Goal: Task Accomplishment & Management: Manage account settings

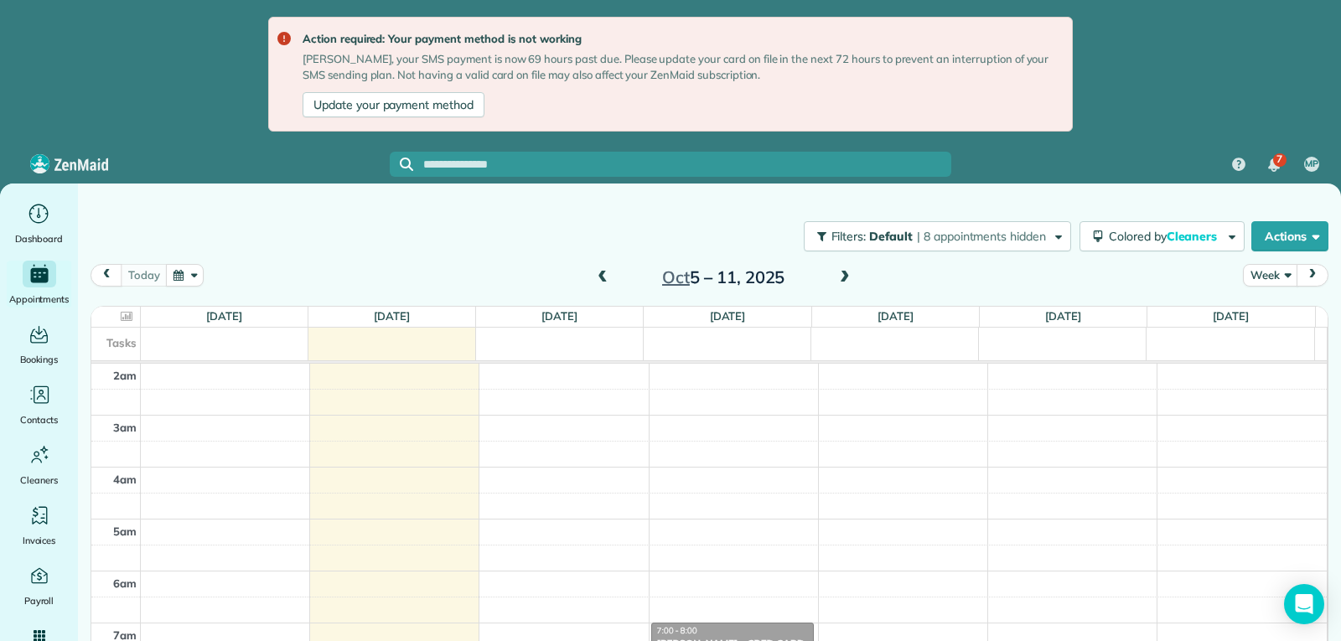
scroll to position [261, 0]
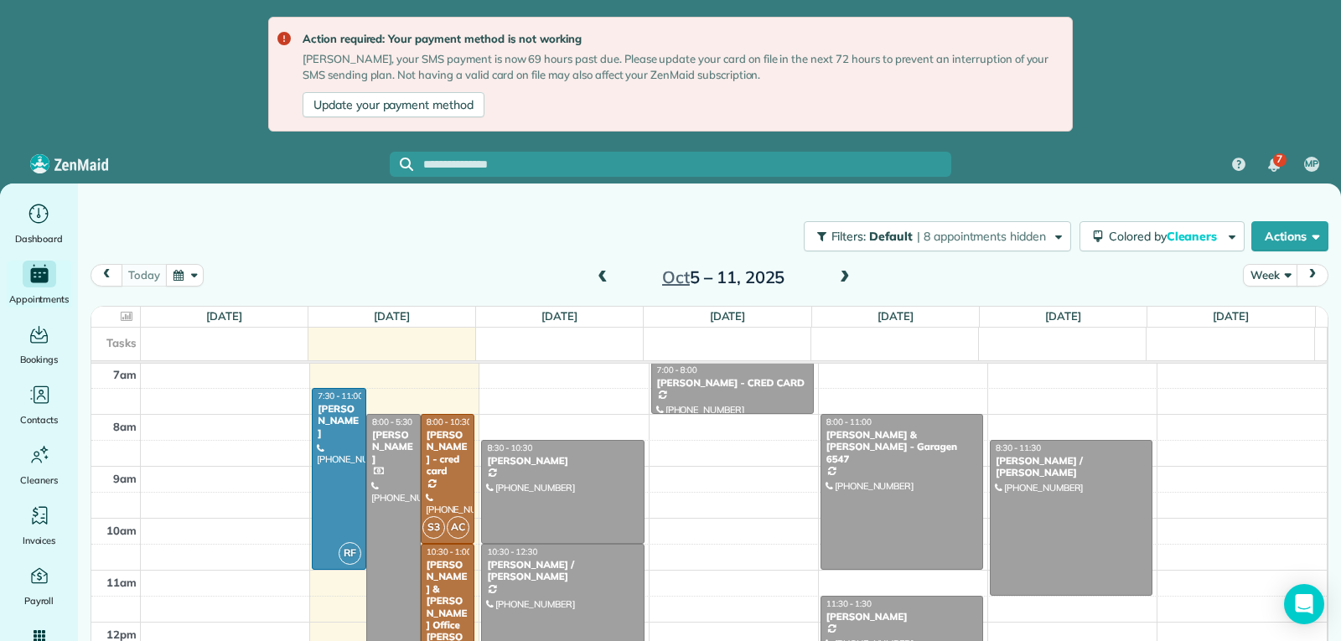
click at [111, 272] on span "prev" at bounding box center [106, 274] width 13 height 11
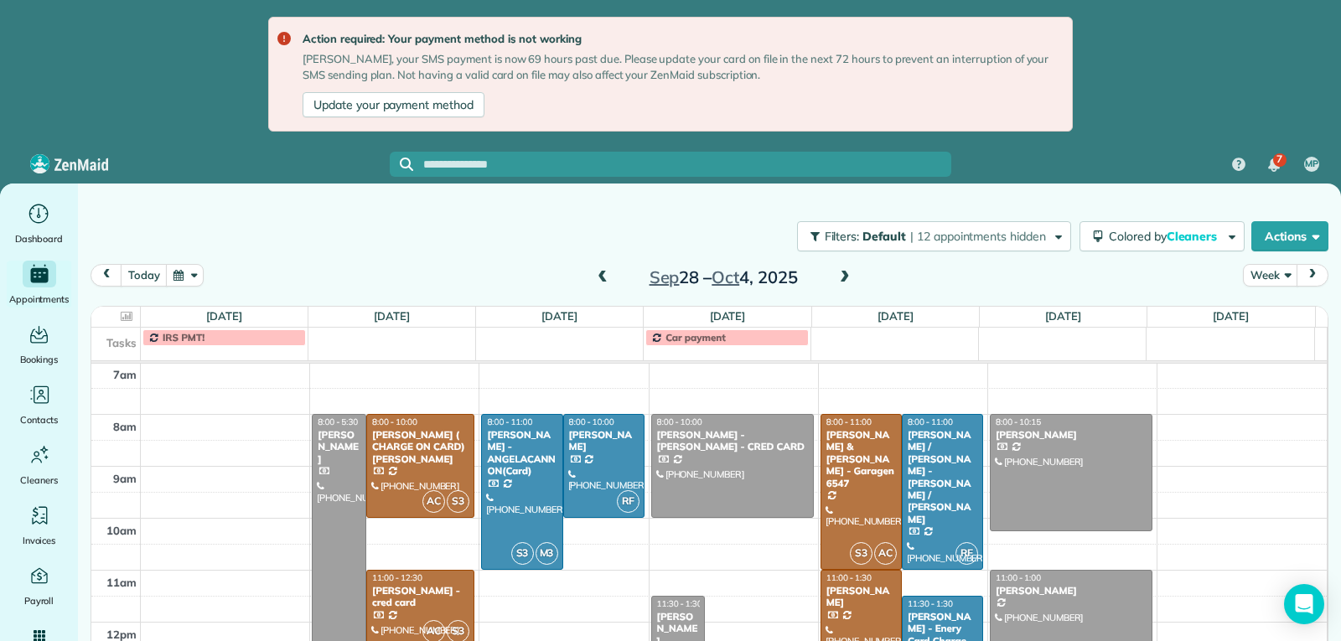
click at [841, 277] on span at bounding box center [845, 278] width 18 height 15
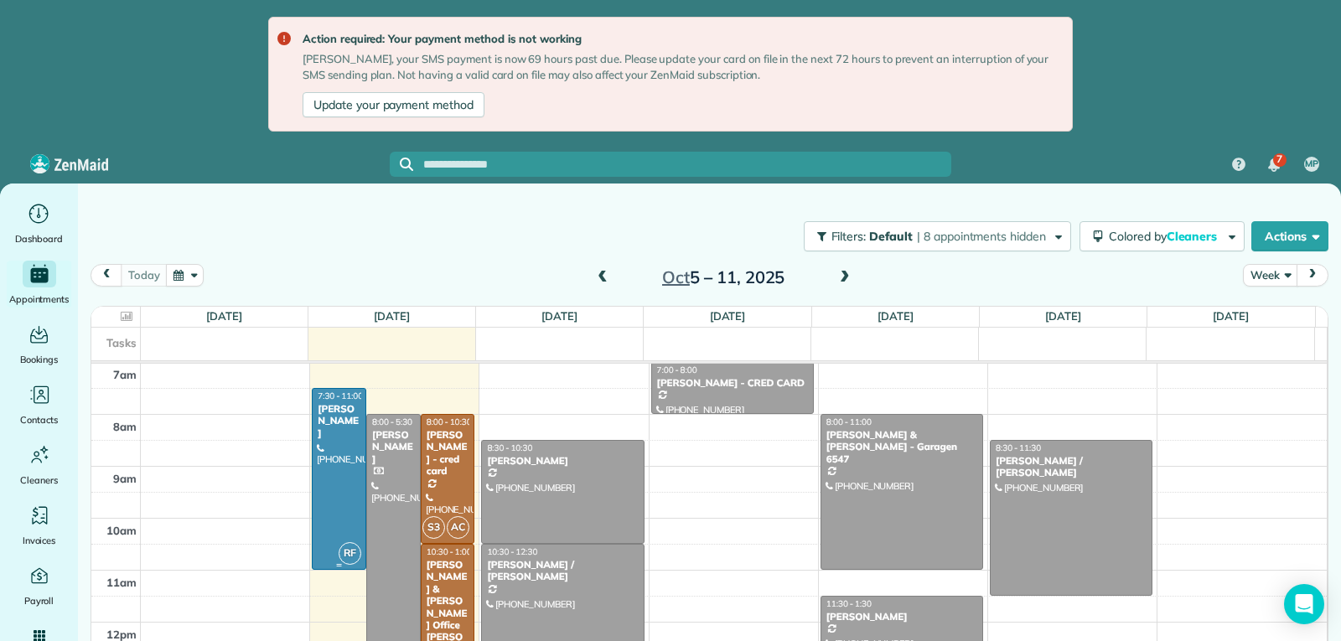
click at [334, 469] on div at bounding box center [339, 479] width 53 height 180
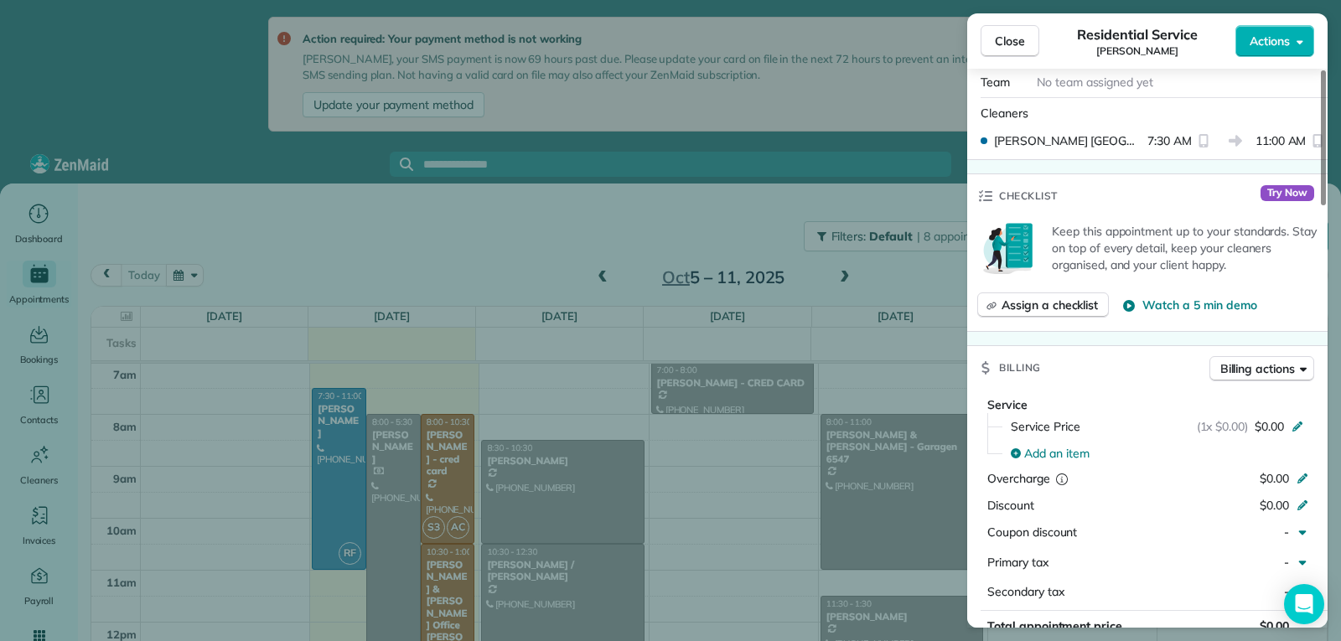
scroll to position [674, 0]
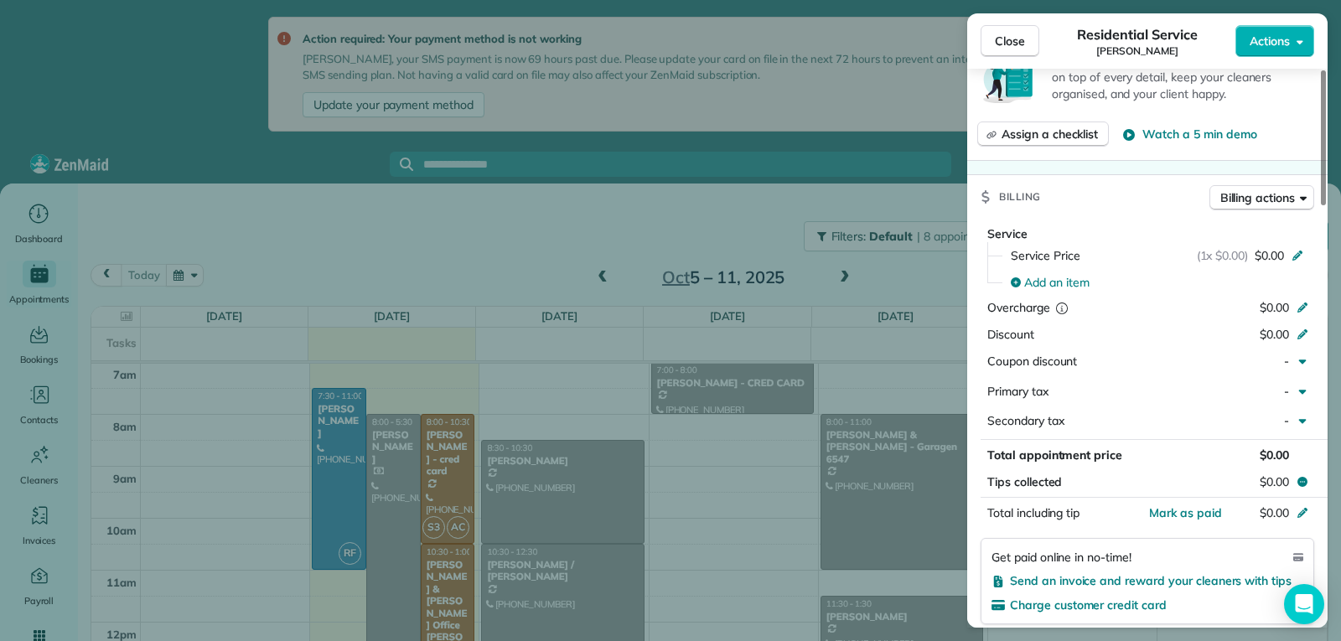
drag, startPoint x: 1013, startPoint y: 45, endPoint x: 979, endPoint y: 106, distance: 70.2
click at [1013, 44] on span "Close" at bounding box center [1010, 41] width 30 height 17
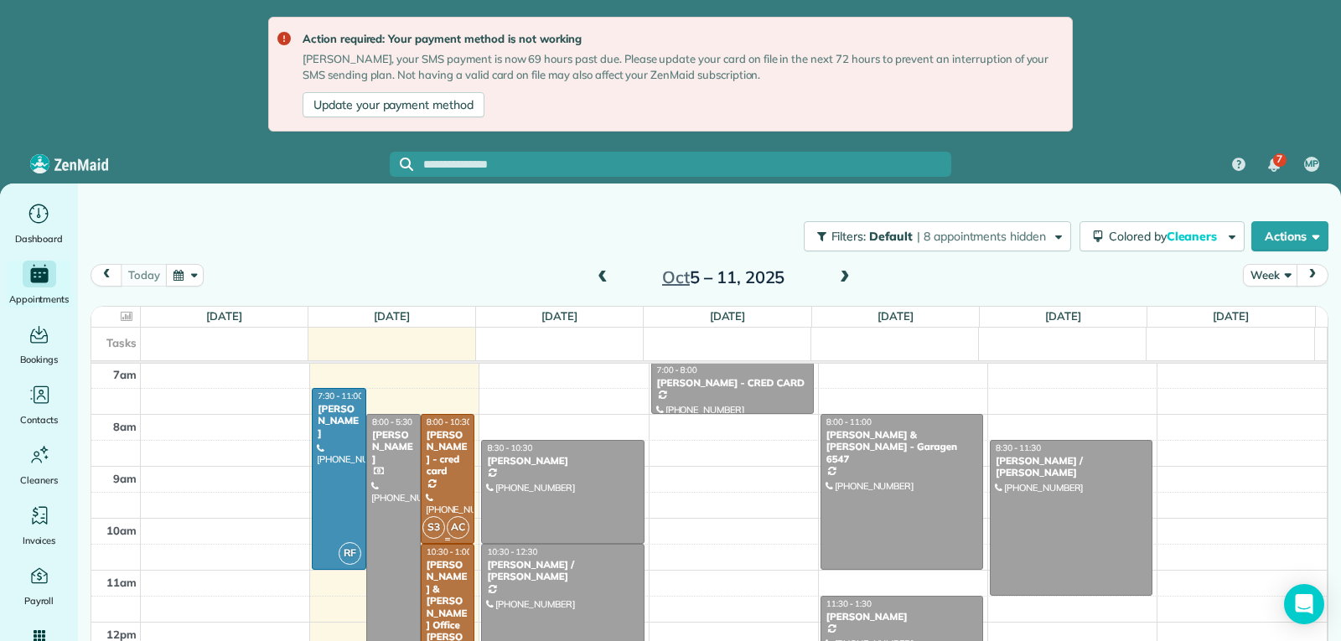
click at [456, 472] on div "[PERSON_NAME] - cred card" at bounding box center [448, 453] width 44 height 49
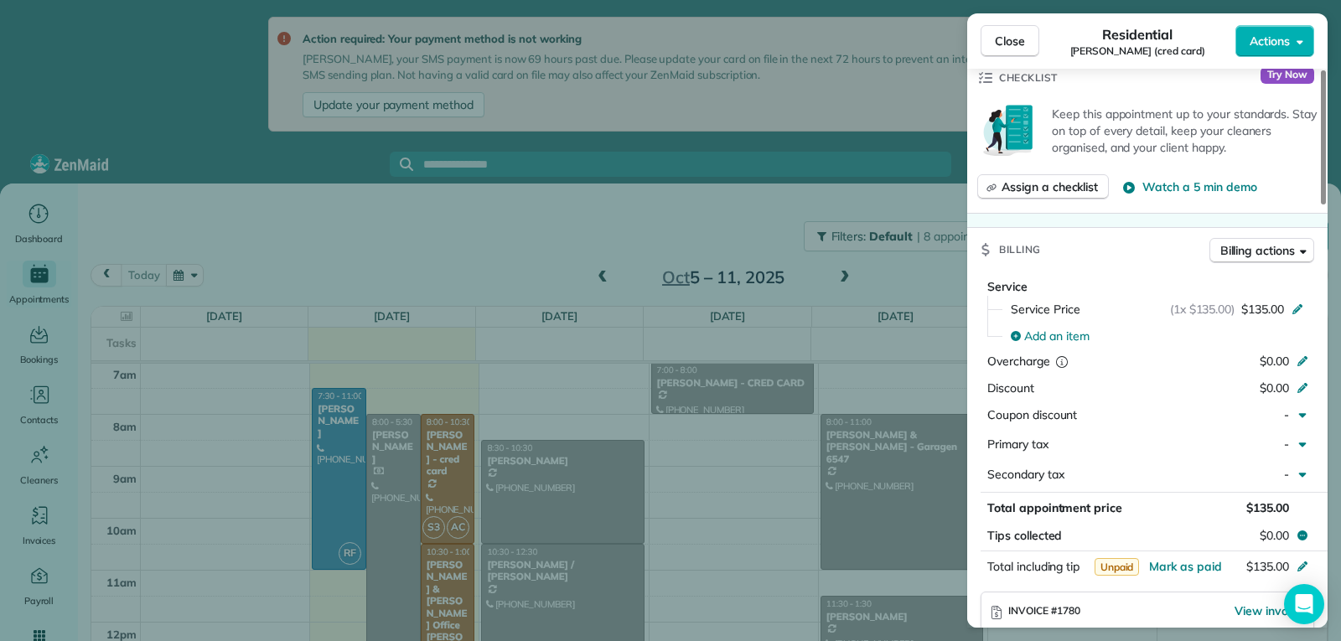
scroll to position [757, 0]
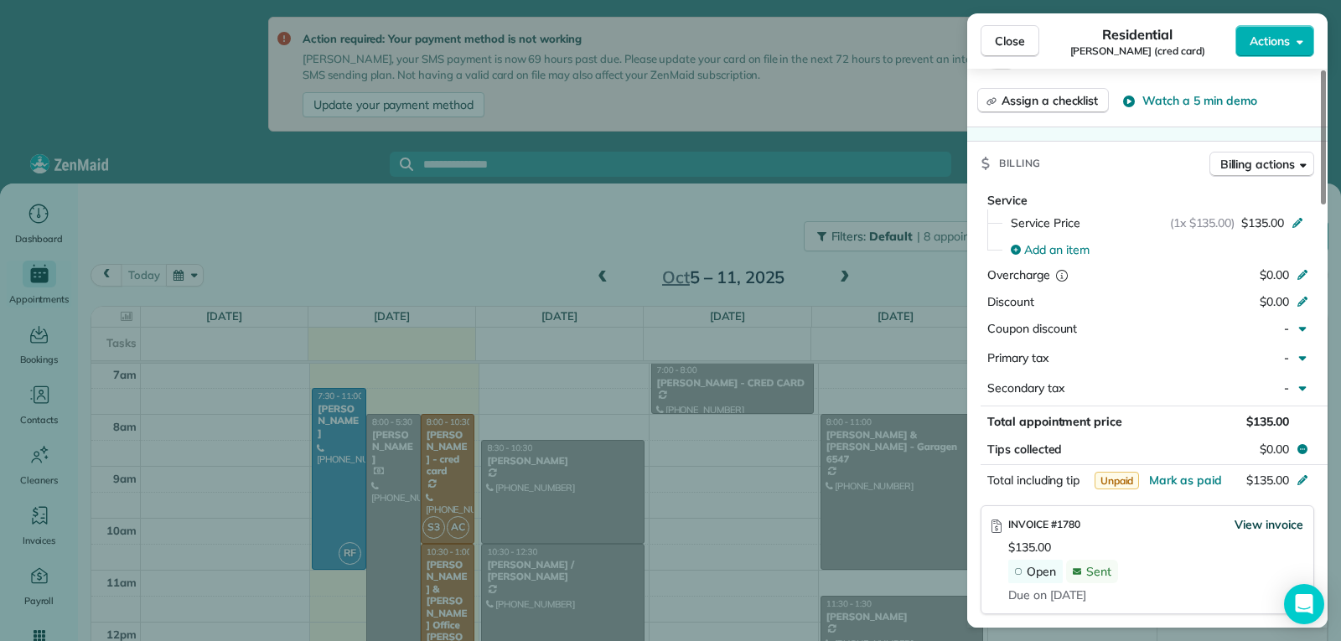
click at [1265, 522] on span "View invoice" at bounding box center [1268, 524] width 69 height 17
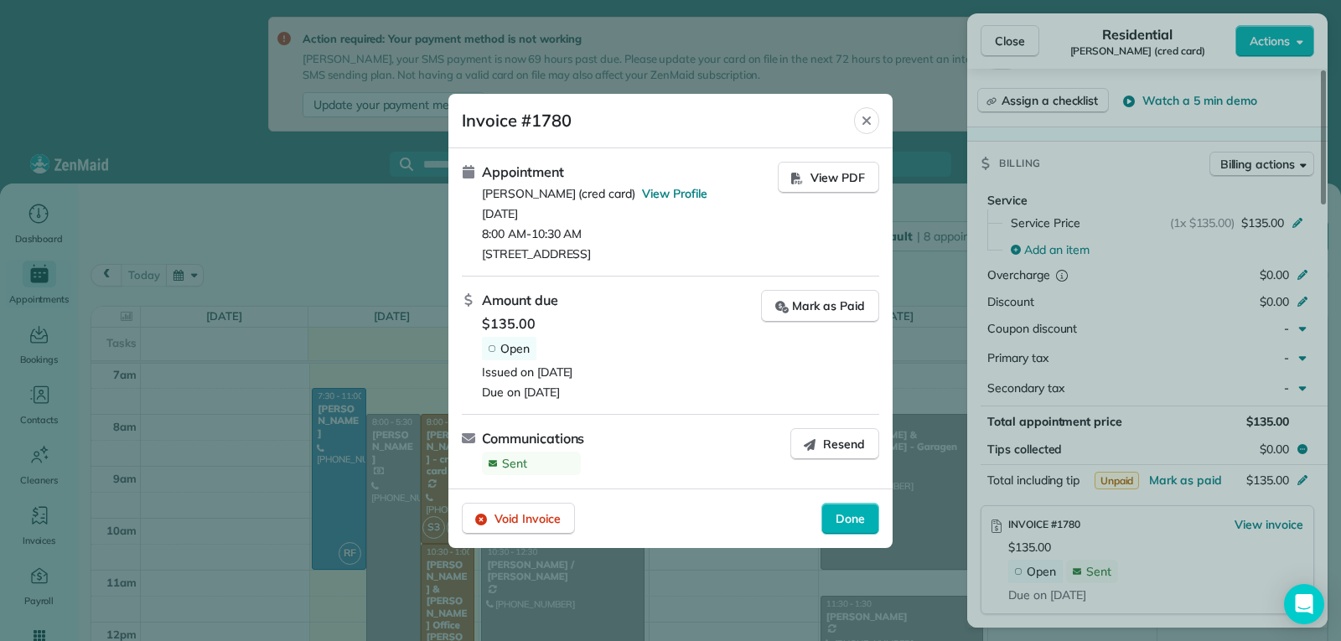
click at [867, 122] on icon "Close" at bounding box center [866, 120] width 8 height 8
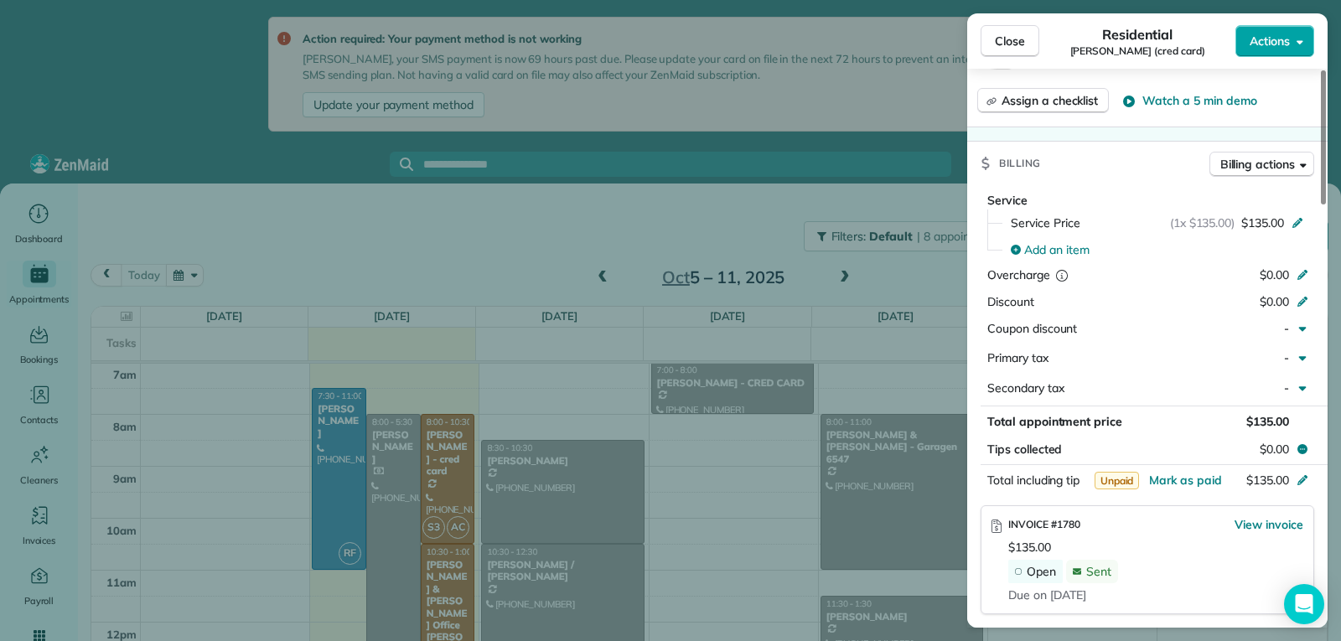
click at [1272, 44] on span "Actions" at bounding box center [1270, 41] width 40 height 17
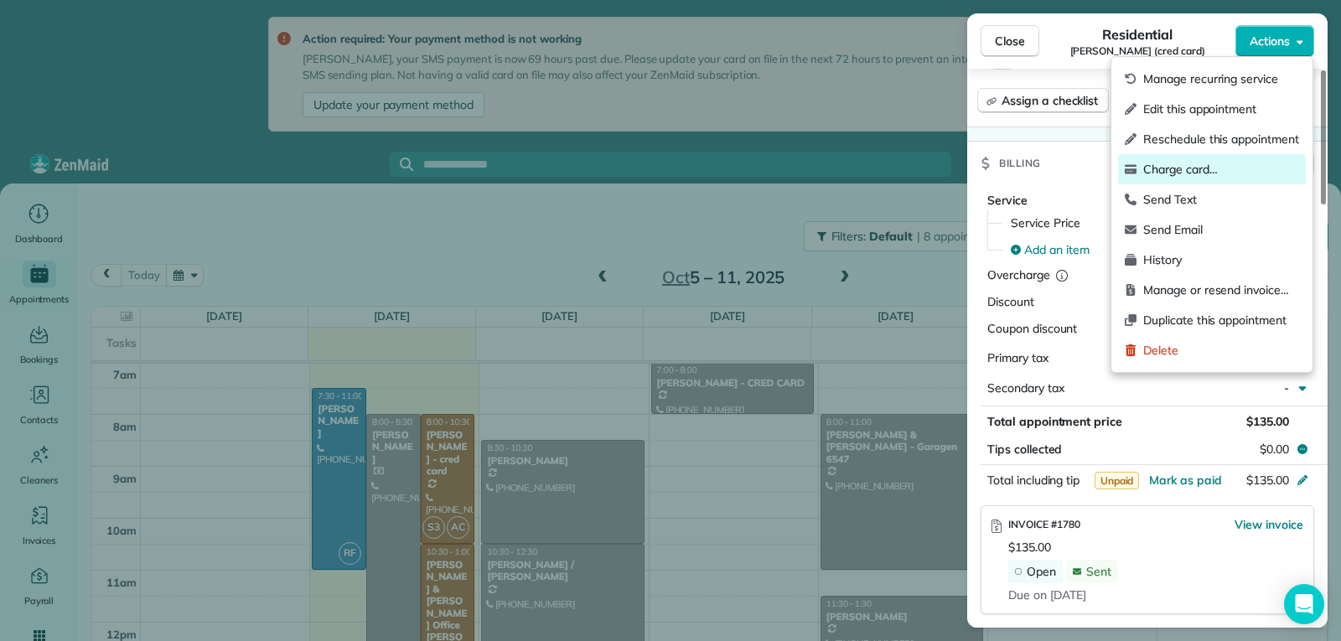
click at [1184, 170] on span "Charge card…" at bounding box center [1221, 169] width 156 height 17
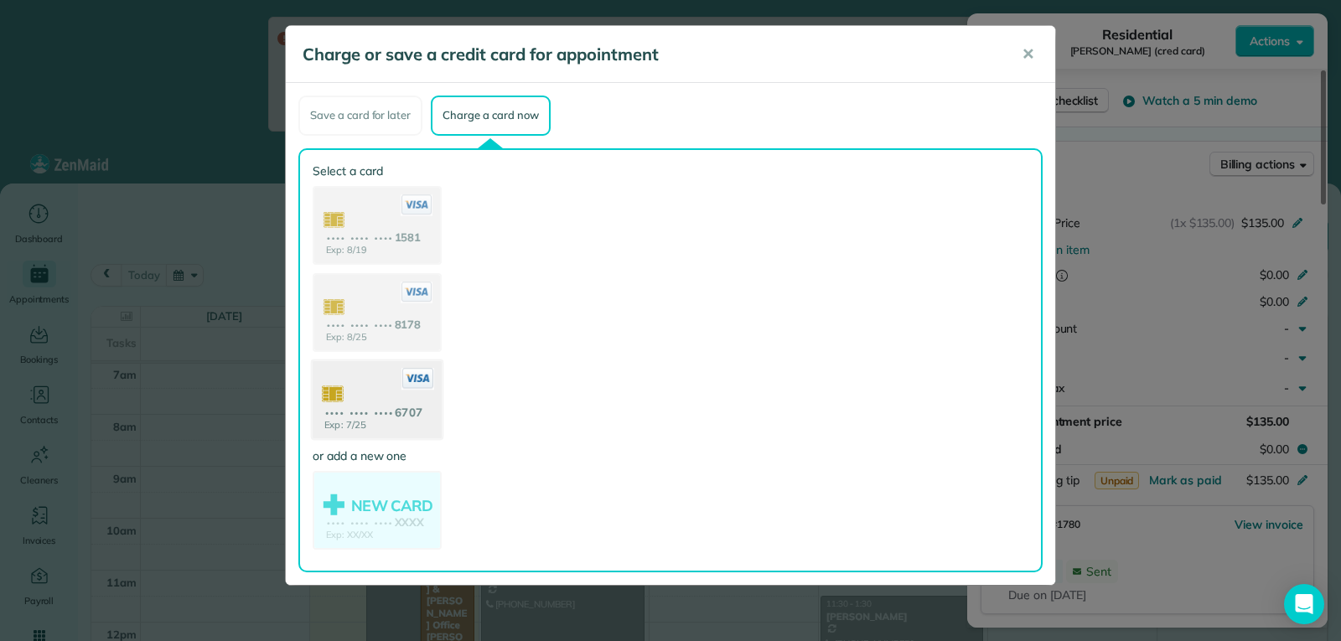
click at [377, 380] on use at bounding box center [377, 400] width 129 height 81
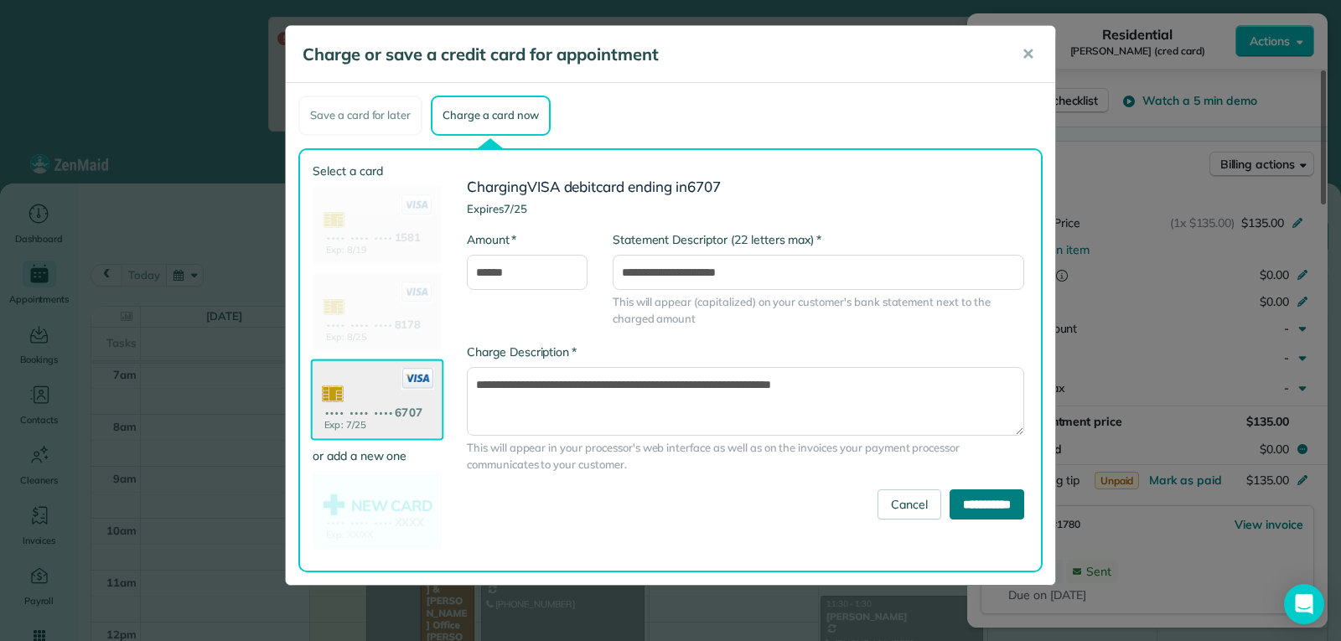
click at [1004, 511] on input "**********" at bounding box center [987, 504] width 75 height 30
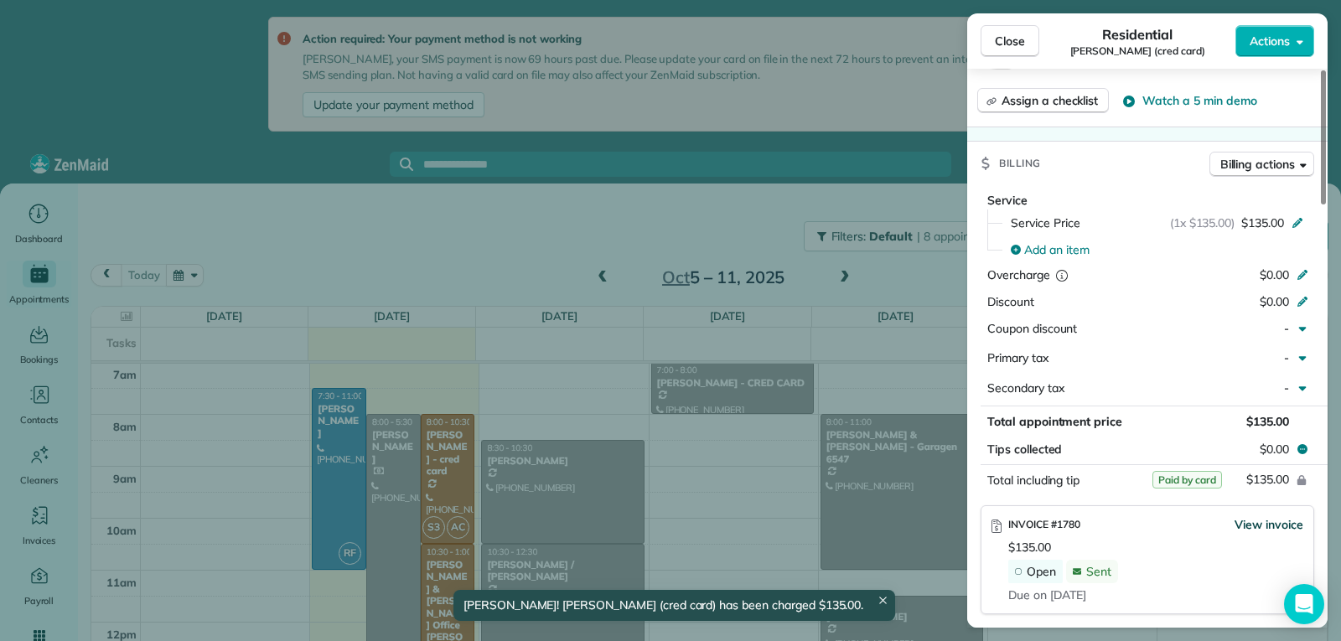
click at [1282, 528] on span "View invoice" at bounding box center [1268, 524] width 69 height 17
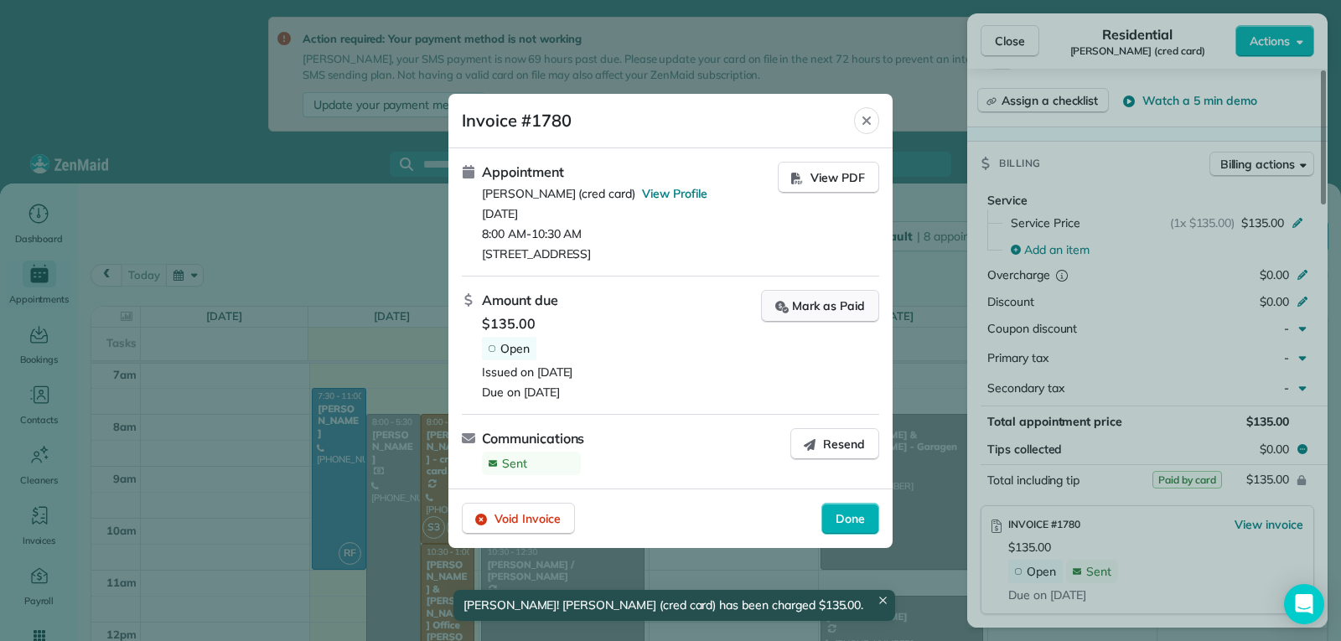
click at [822, 311] on div "Mark as Paid" at bounding box center [820, 307] width 90 height 18
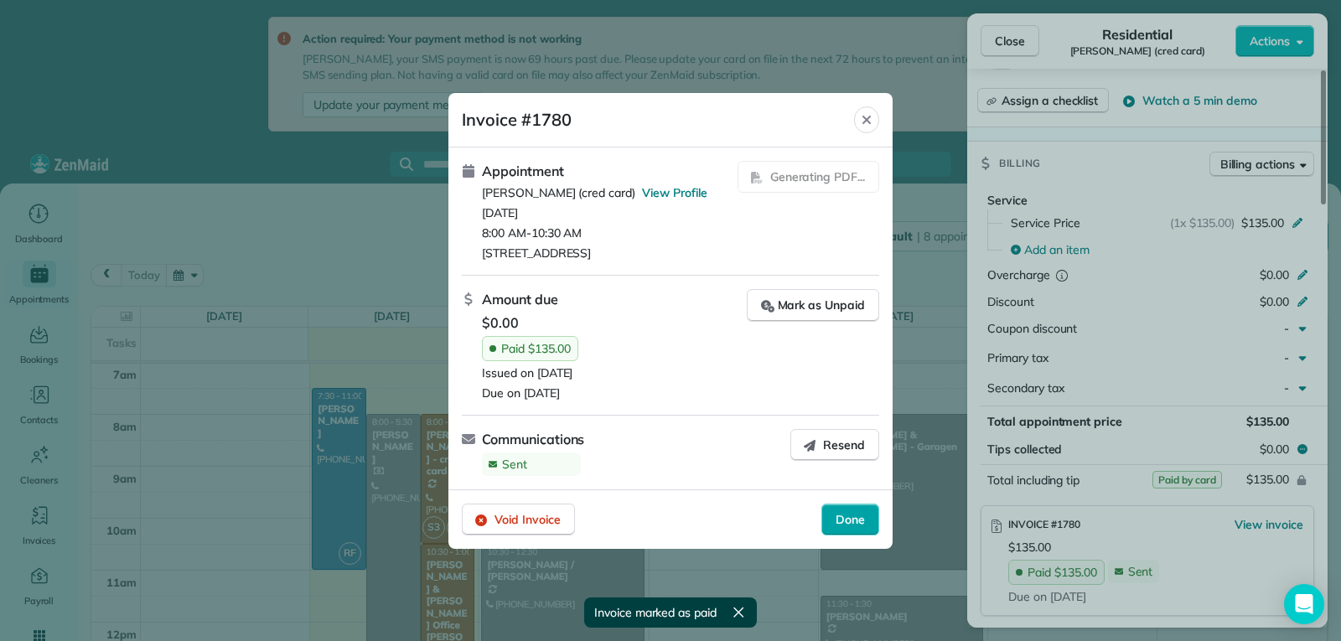
click at [858, 528] on div "Done" at bounding box center [850, 520] width 58 height 32
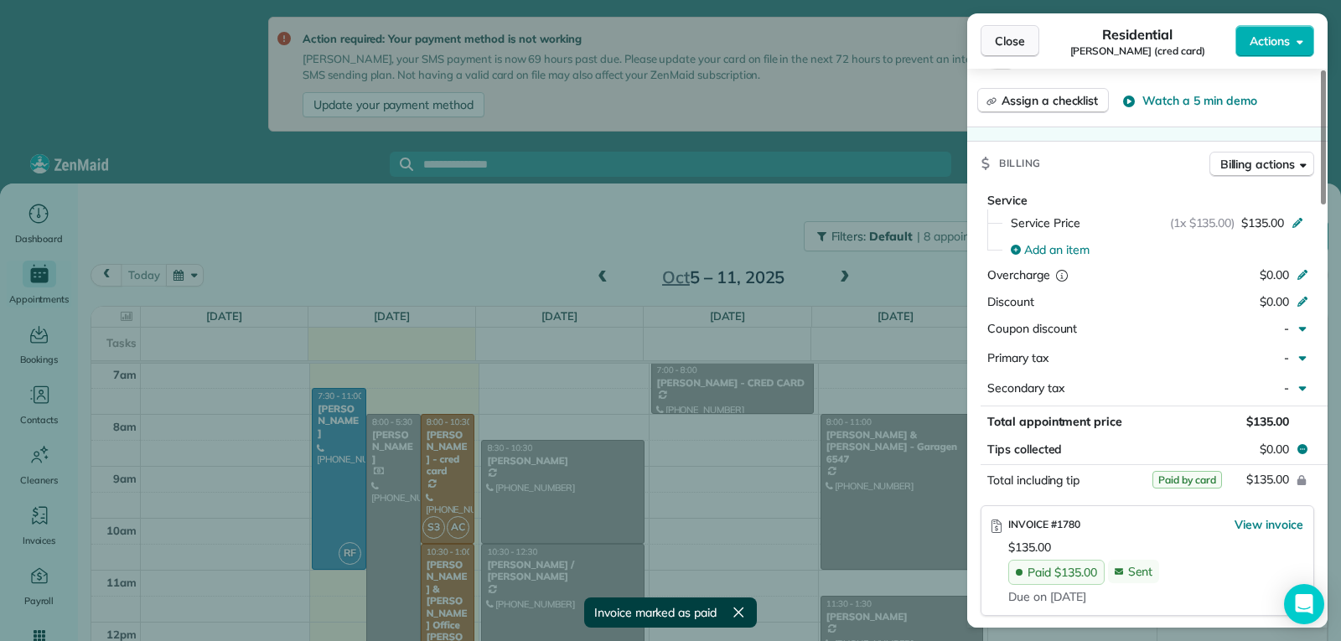
click at [1003, 39] on span "Close" at bounding box center [1010, 41] width 30 height 17
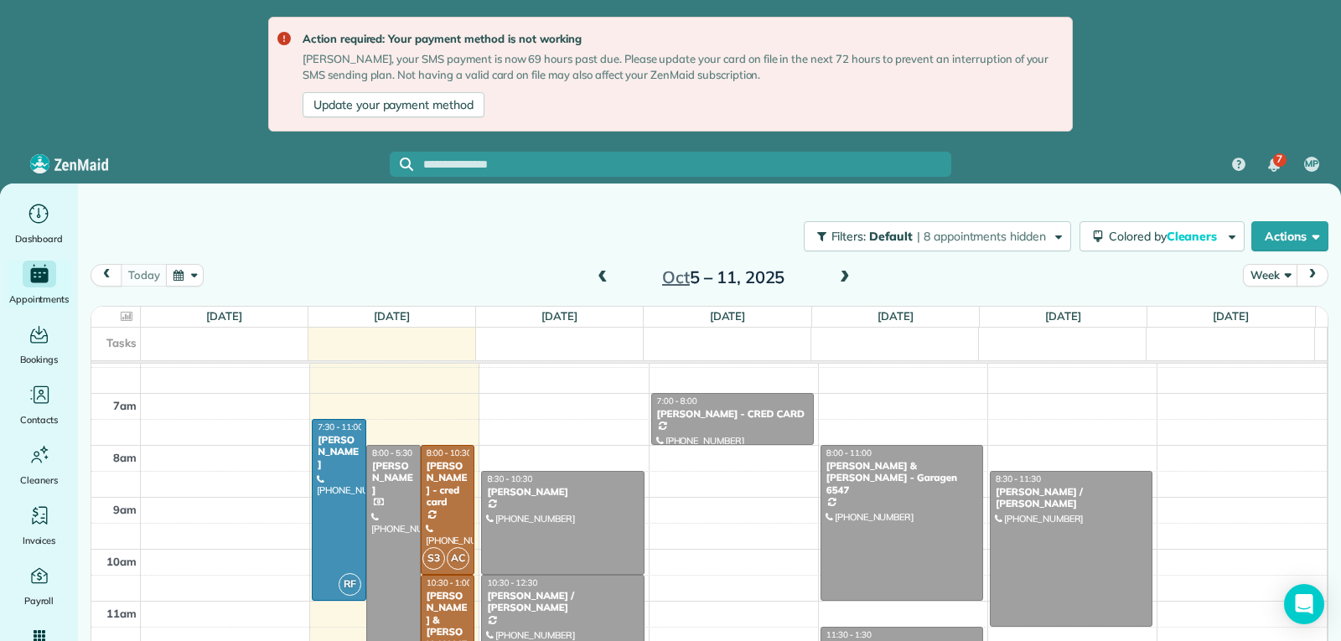
scroll to position [259, 0]
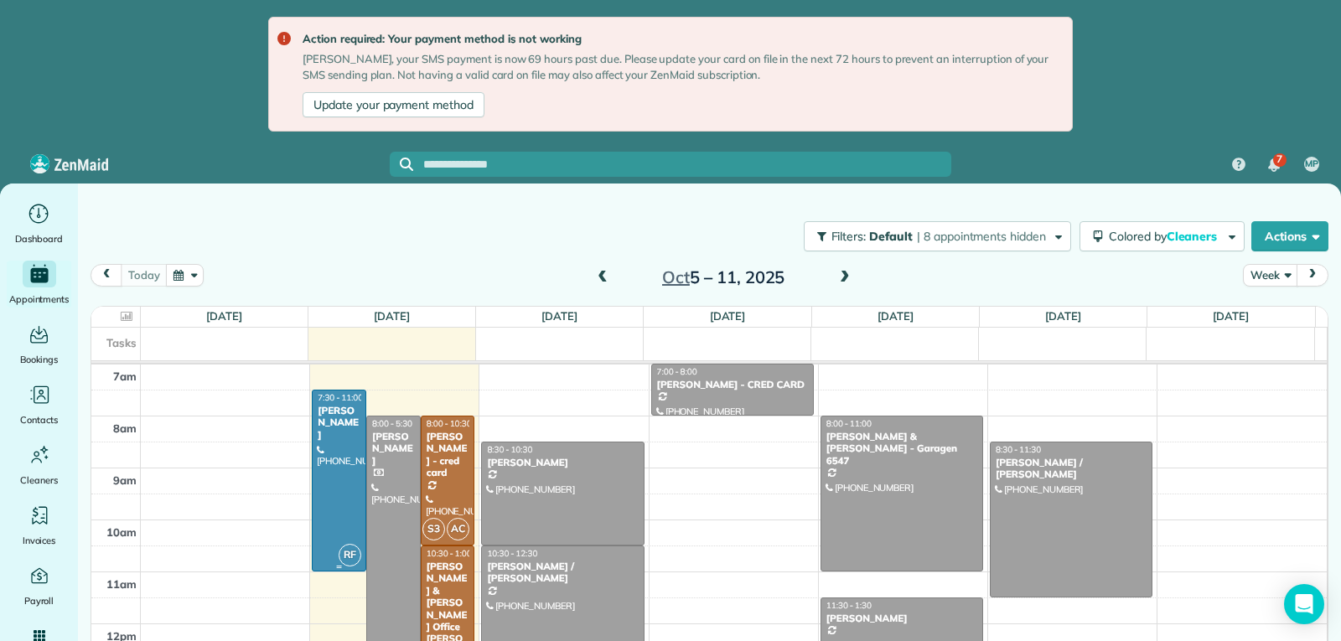
click at [321, 492] on div at bounding box center [339, 481] width 53 height 180
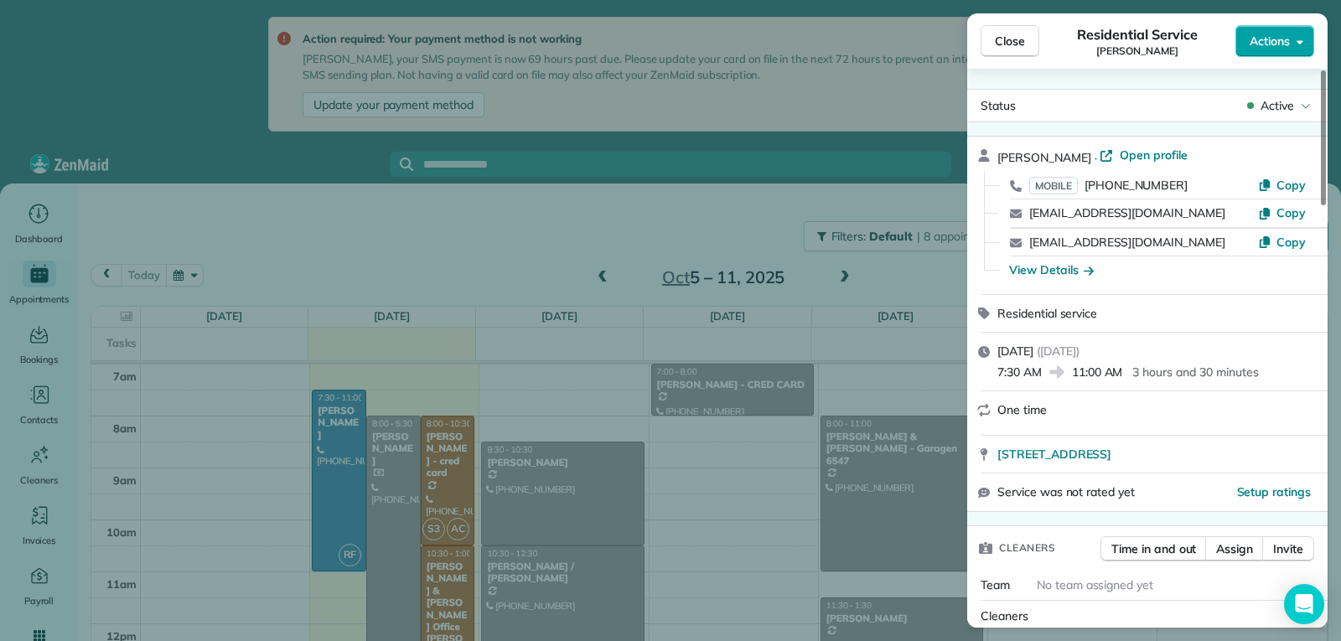
click at [1253, 42] on span "Actions" at bounding box center [1270, 41] width 40 height 17
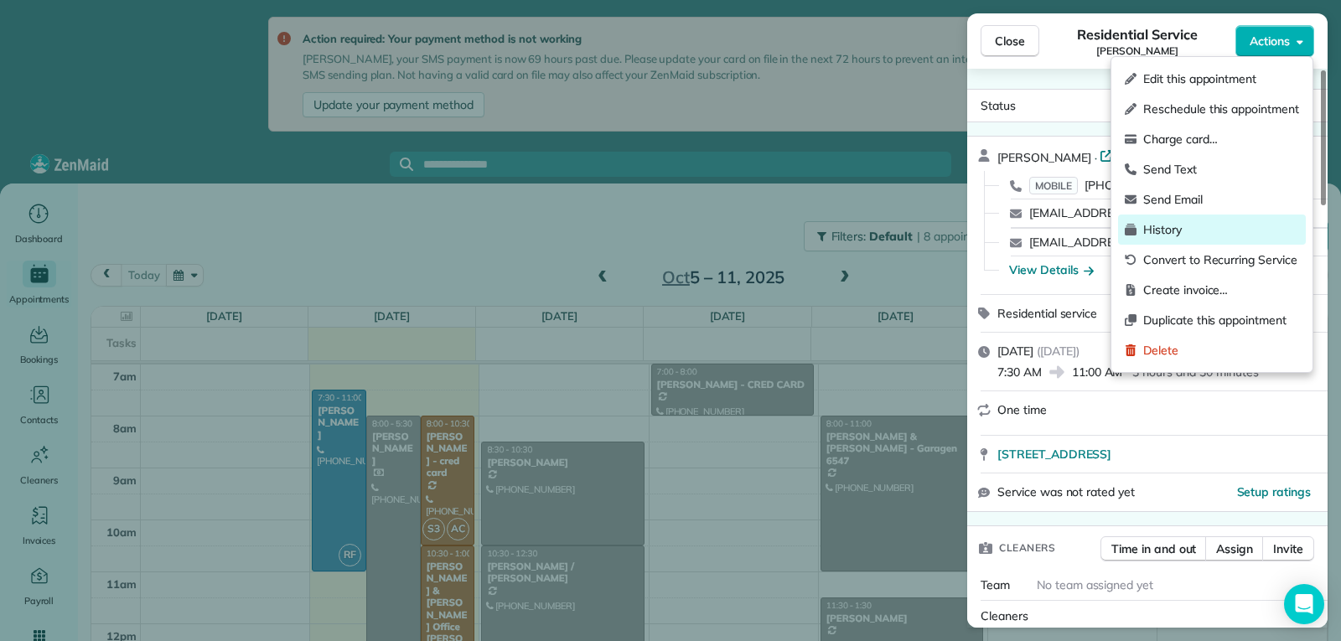
click at [1158, 229] on span "History" at bounding box center [1221, 229] width 156 height 17
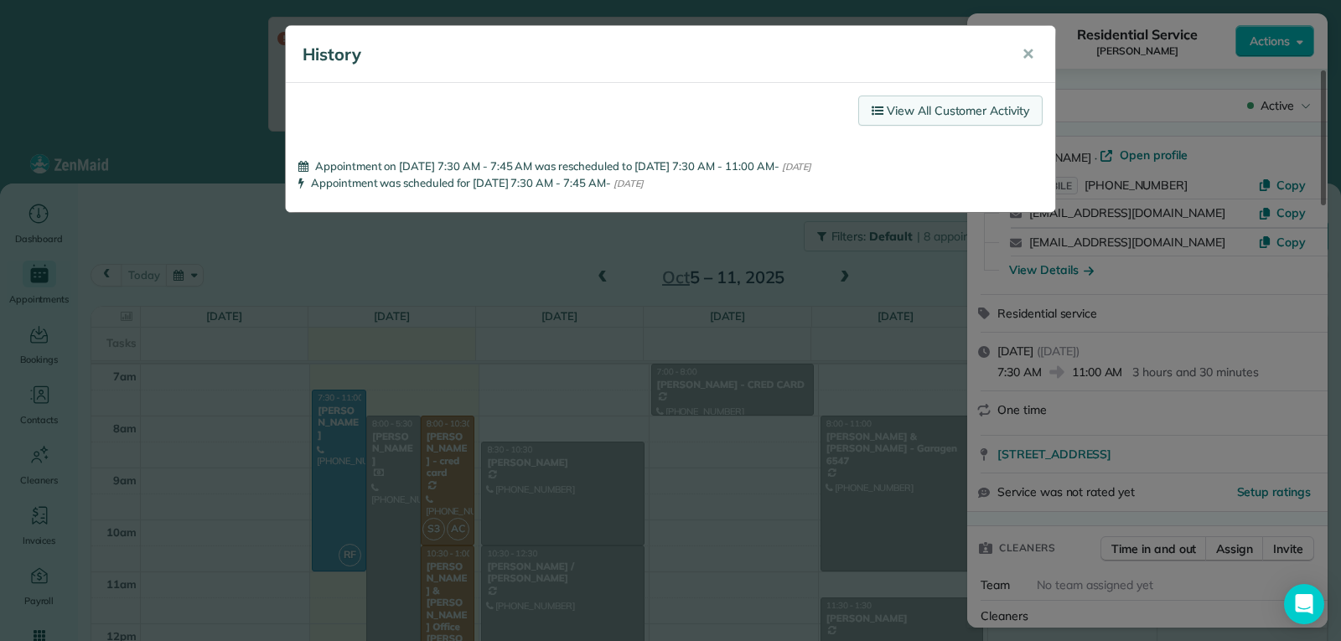
click at [919, 115] on link "View All Customer Activity" at bounding box center [950, 111] width 184 height 30
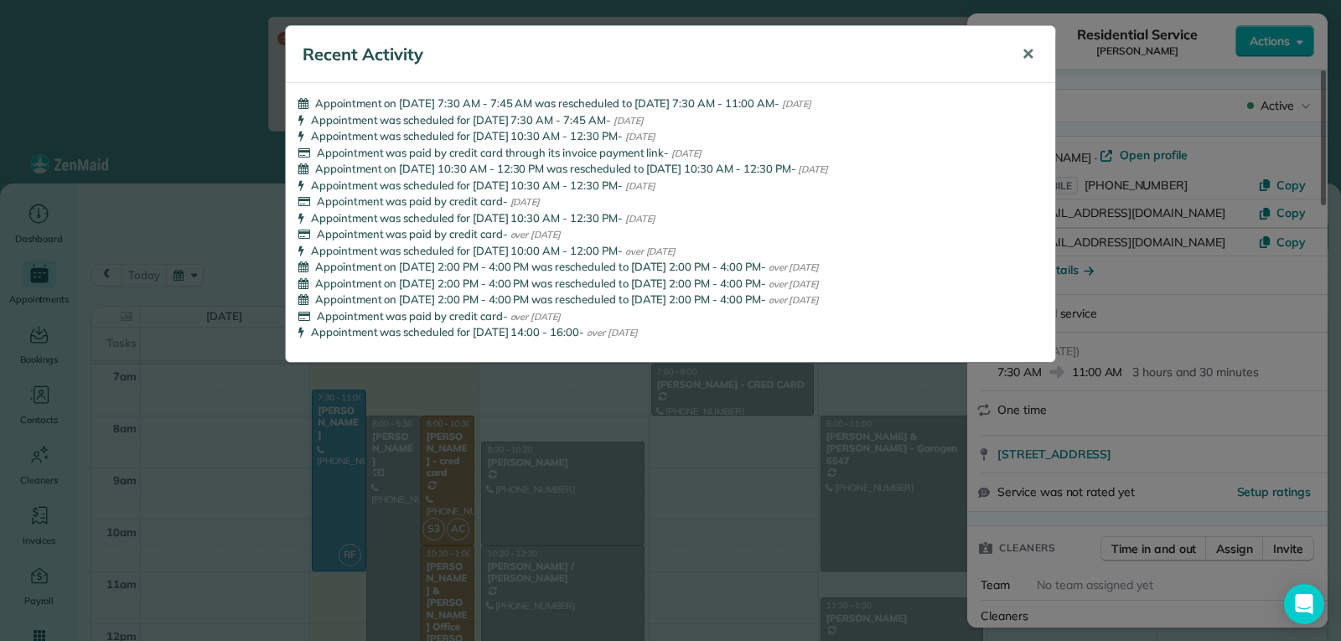
click at [1034, 55] on button "✕" at bounding box center [1028, 54] width 38 height 40
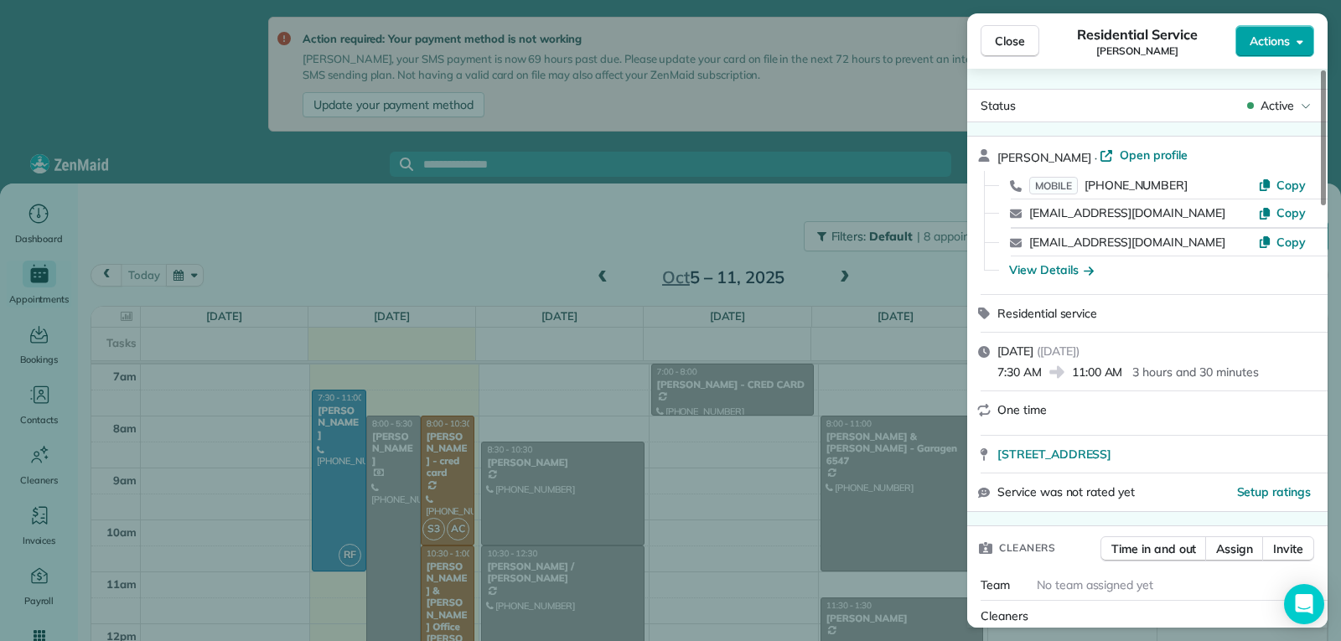
click at [1259, 44] on span "Actions" at bounding box center [1270, 41] width 40 height 17
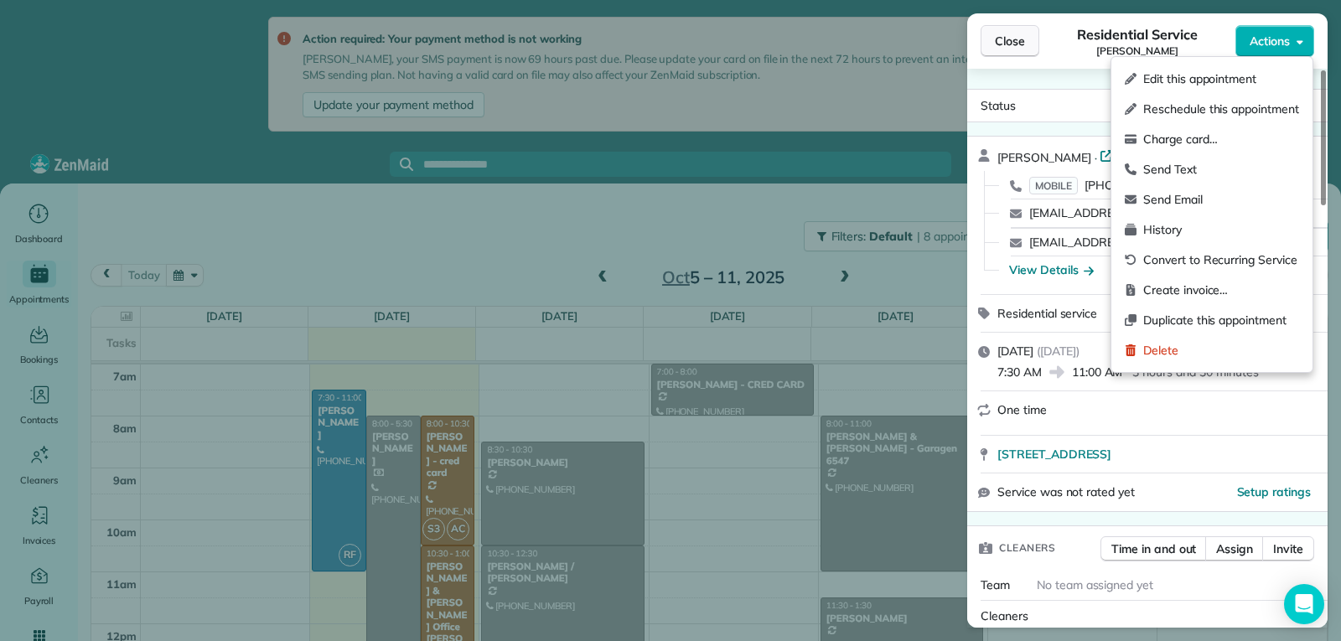
click at [984, 39] on button "Close" at bounding box center [1010, 41] width 59 height 32
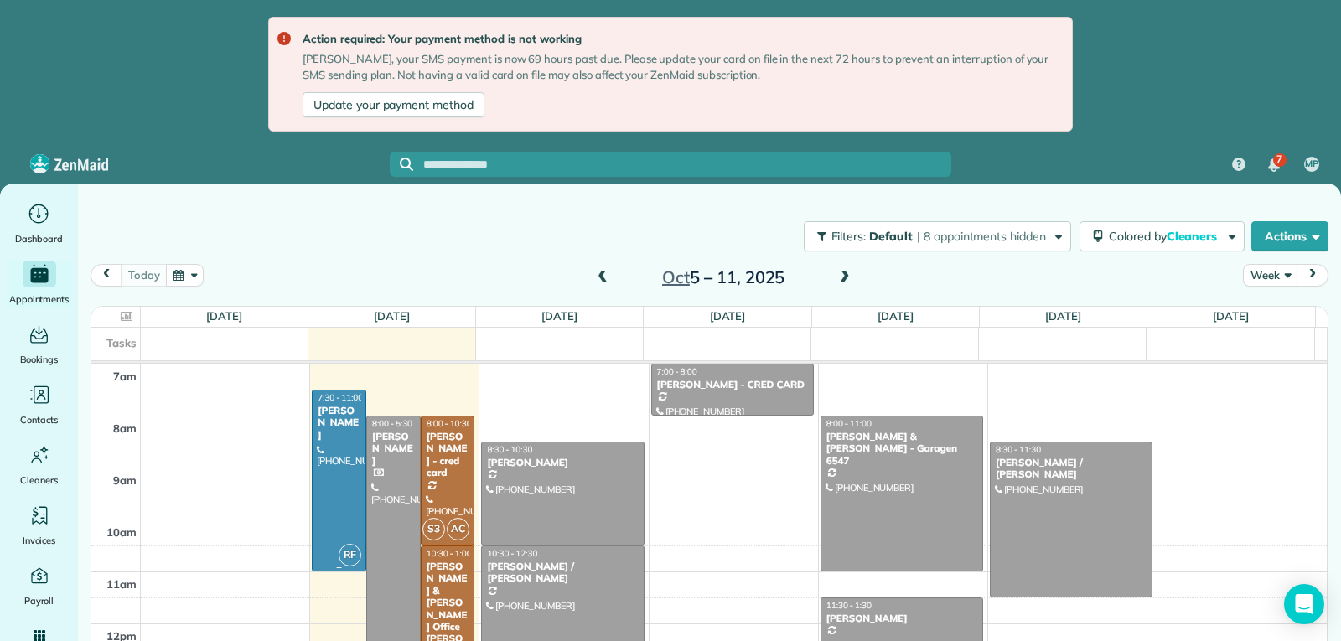
click at [341, 467] on div at bounding box center [339, 481] width 53 height 180
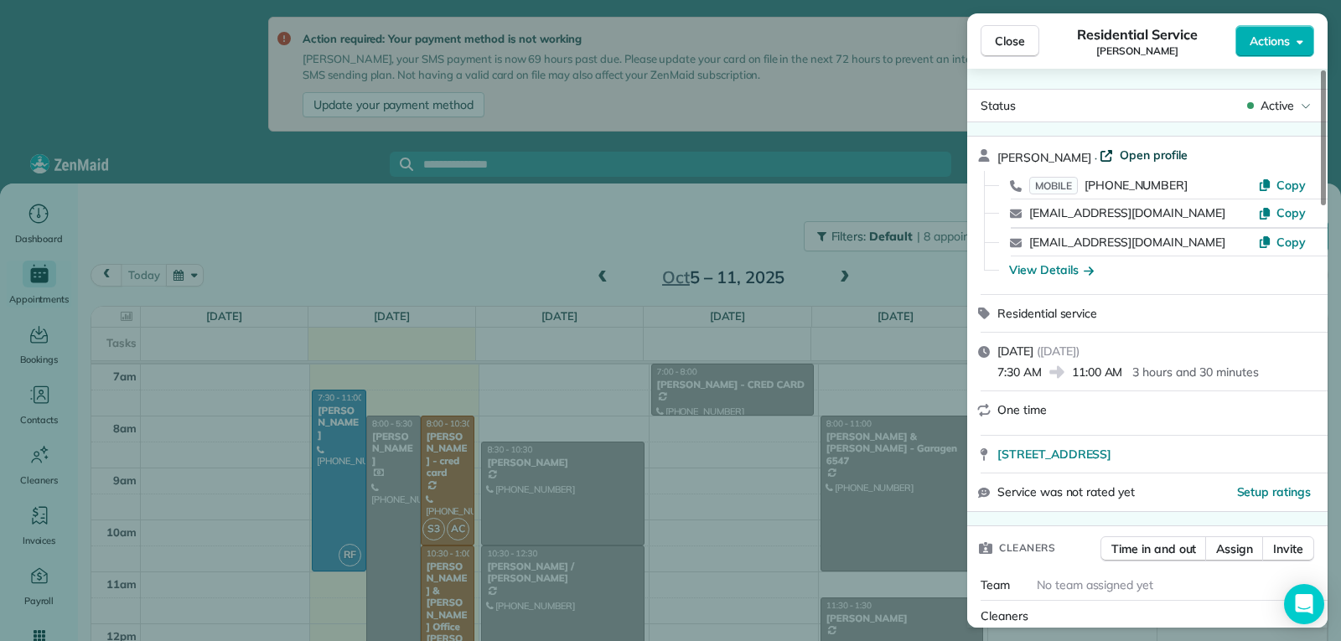
click at [1135, 153] on span "Open profile" at bounding box center [1154, 155] width 68 height 17
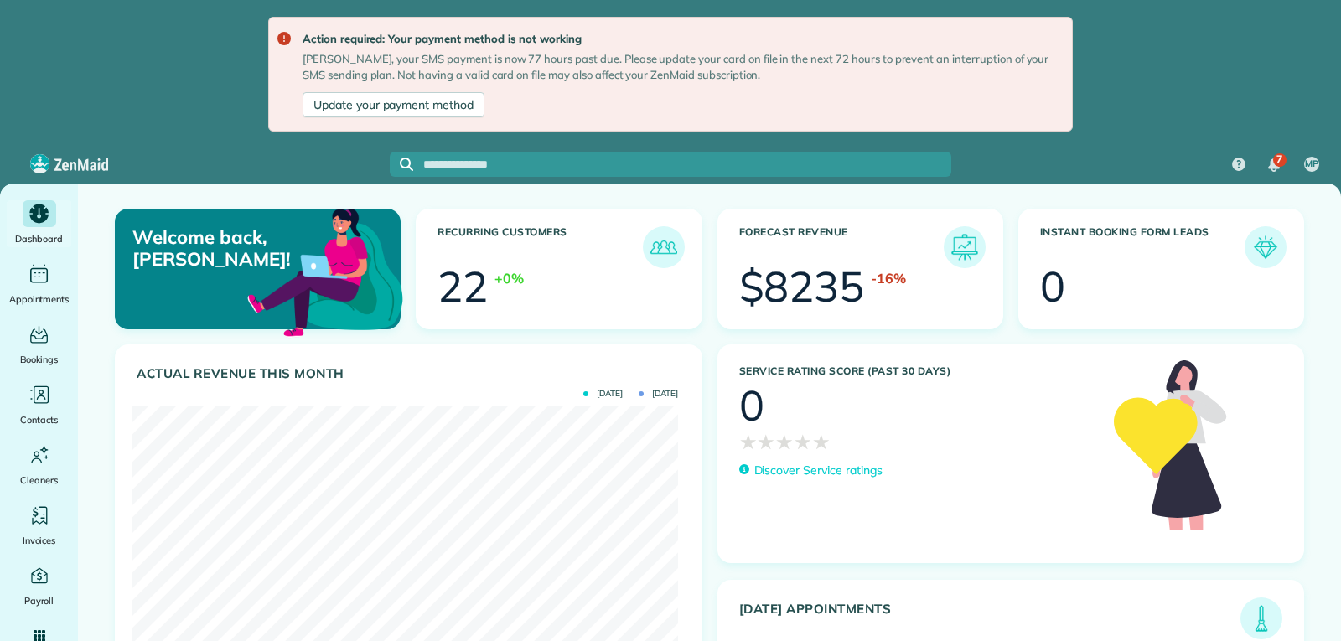
scroll to position [242, 546]
click at [39, 218] on icon "Main" at bounding box center [39, 213] width 26 height 25
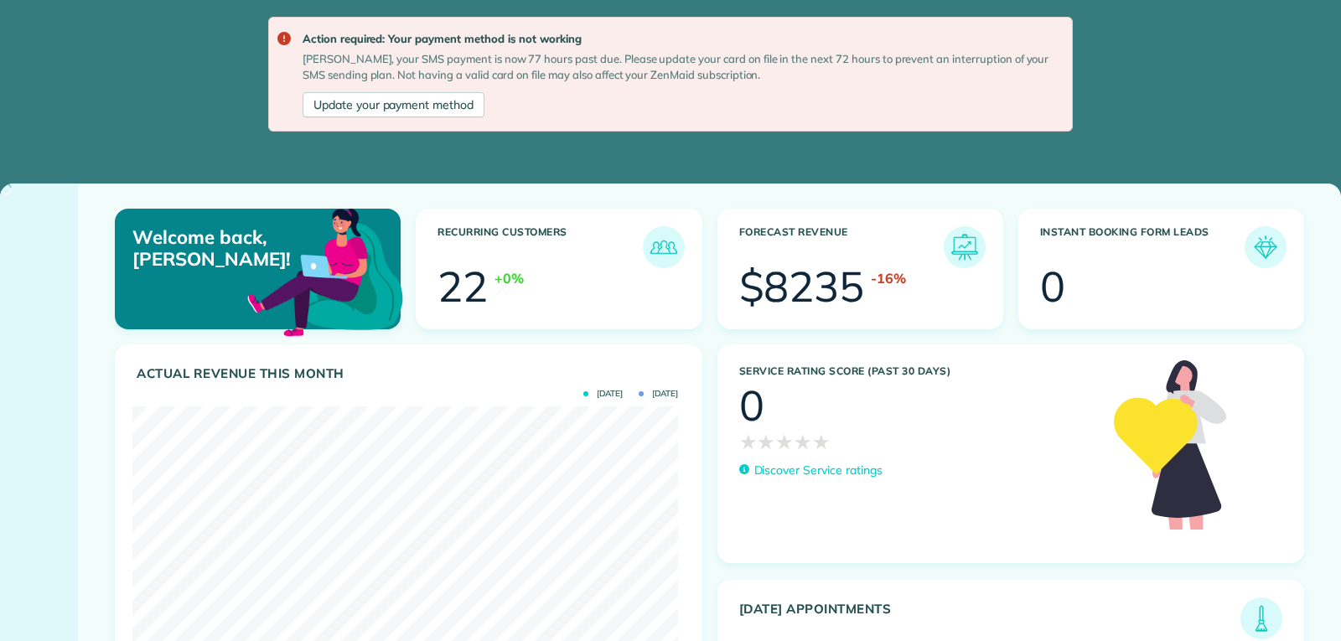
scroll to position [242, 546]
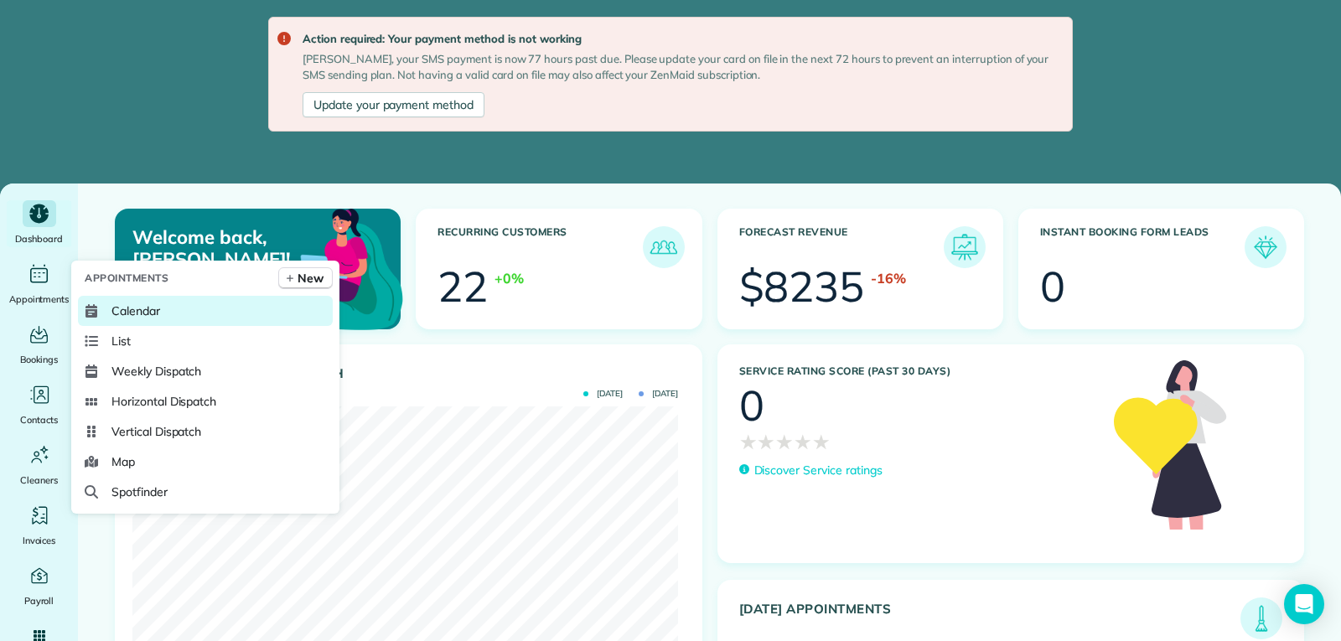
click at [131, 311] on span "Calendar" at bounding box center [135, 311] width 49 height 17
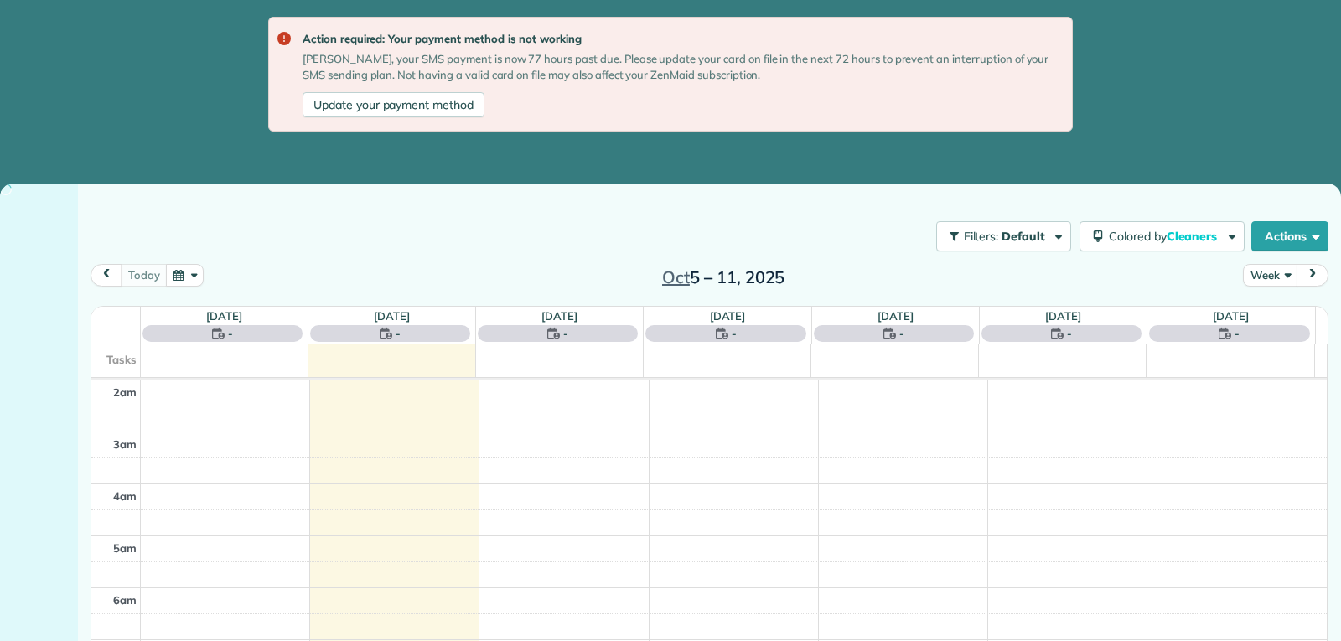
scroll to position [261, 0]
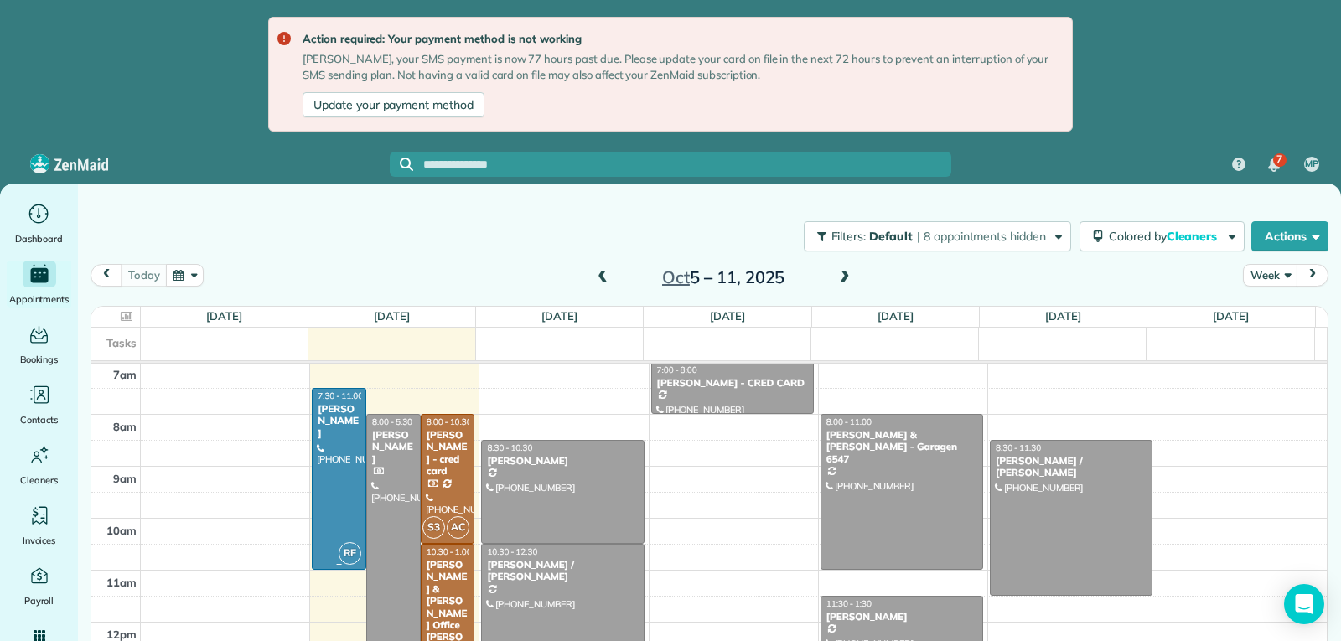
click at [334, 472] on div at bounding box center [339, 479] width 53 height 180
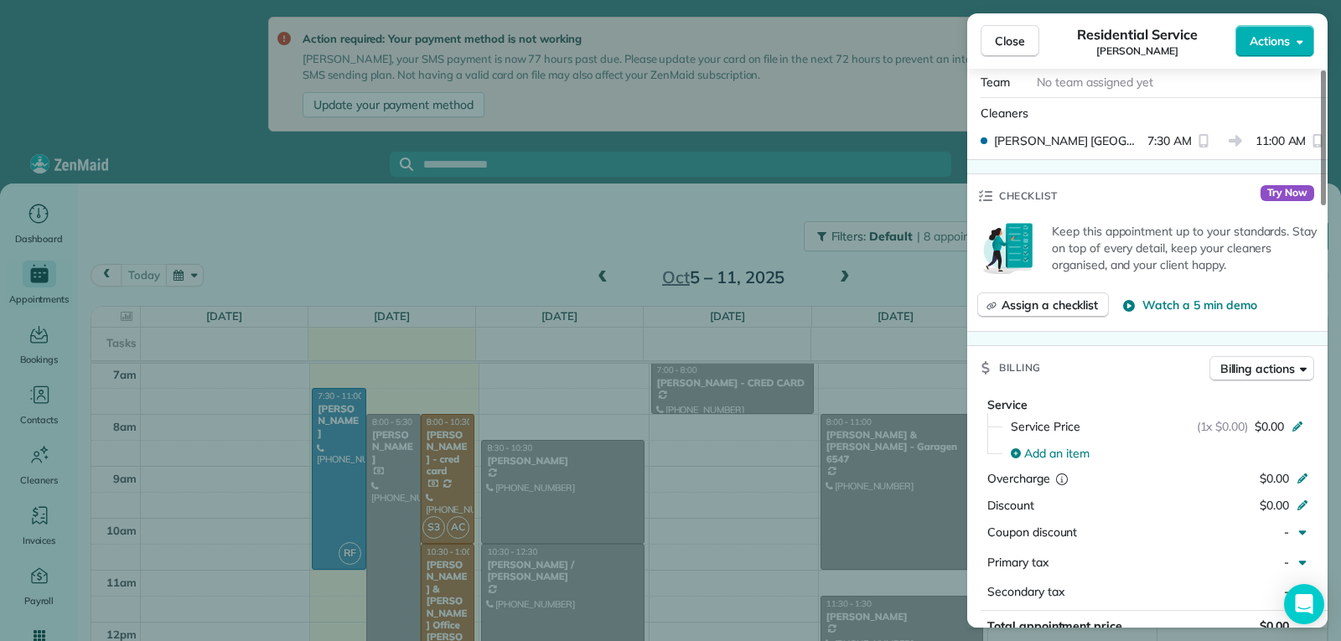
scroll to position [670, 0]
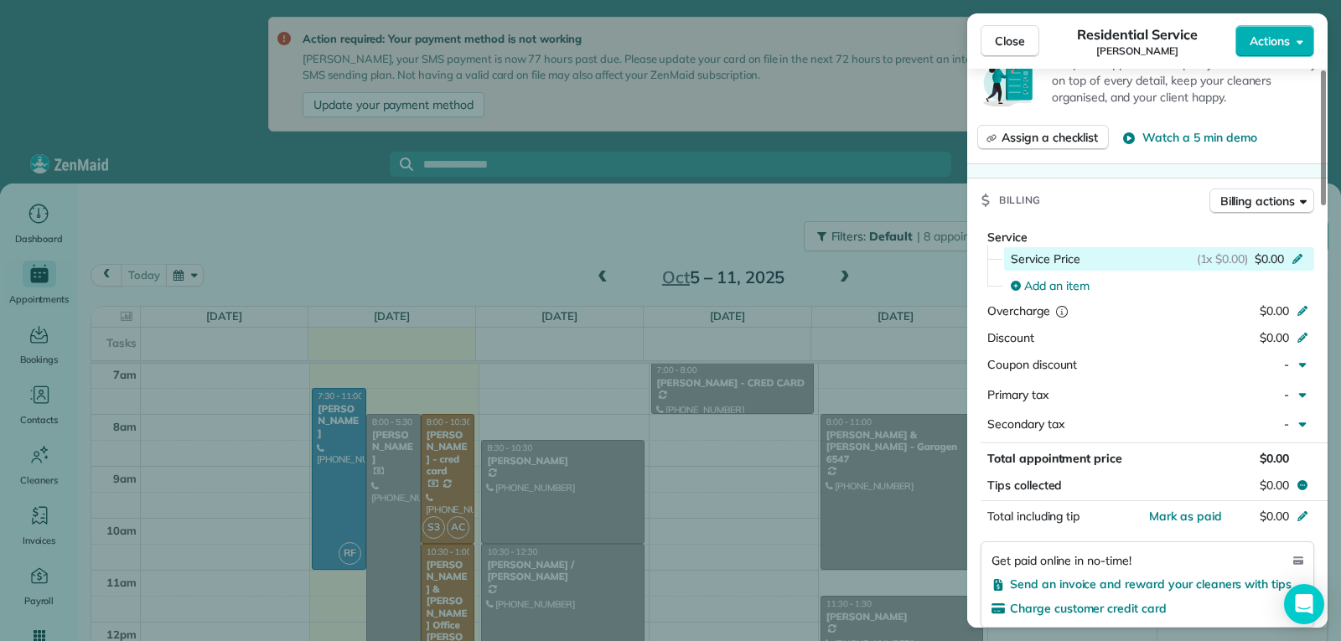
click at [1291, 251] on icon at bounding box center [1297, 257] width 13 height 13
click at [1270, 262] on span "$0.00" at bounding box center [1269, 259] width 29 height 17
click at [1299, 256] on icon at bounding box center [1297, 259] width 10 height 10
click at [1300, 257] on icon at bounding box center [1297, 257] width 13 height 13
click at [1067, 260] on span "Service Price" at bounding box center [1046, 259] width 70 height 17
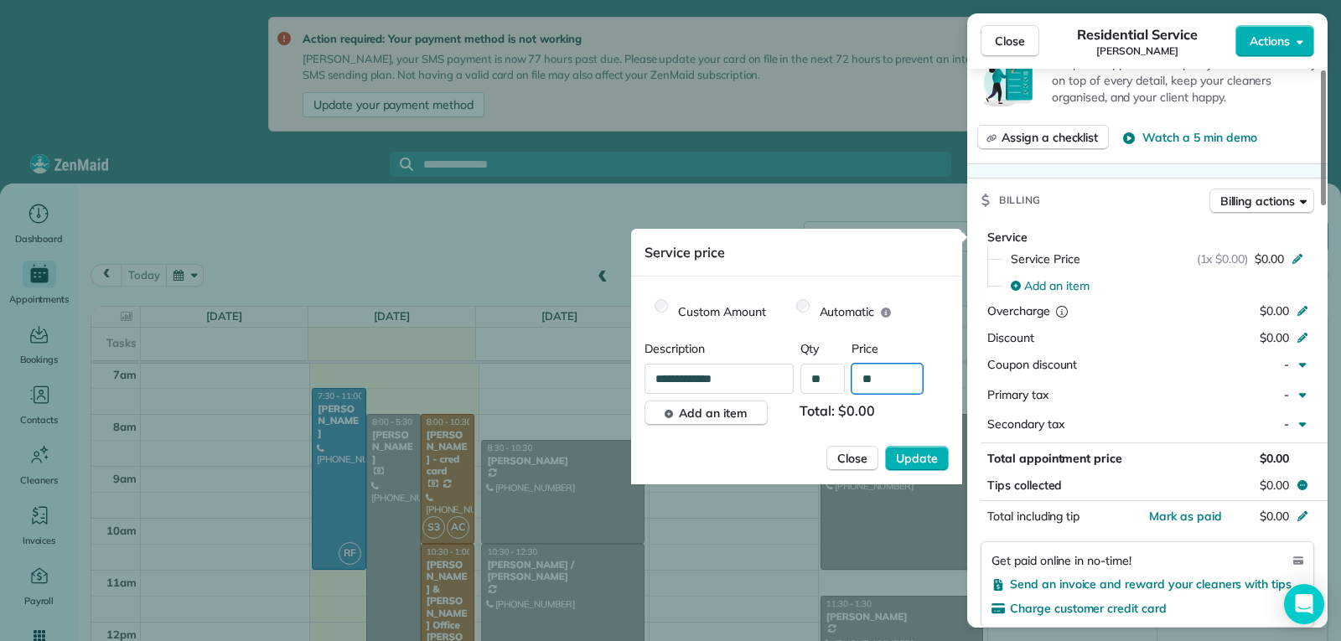
click at [894, 377] on input "**" at bounding box center [886, 379] width 71 height 30
type input "****"
click at [903, 463] on span "Update" at bounding box center [917, 458] width 42 height 17
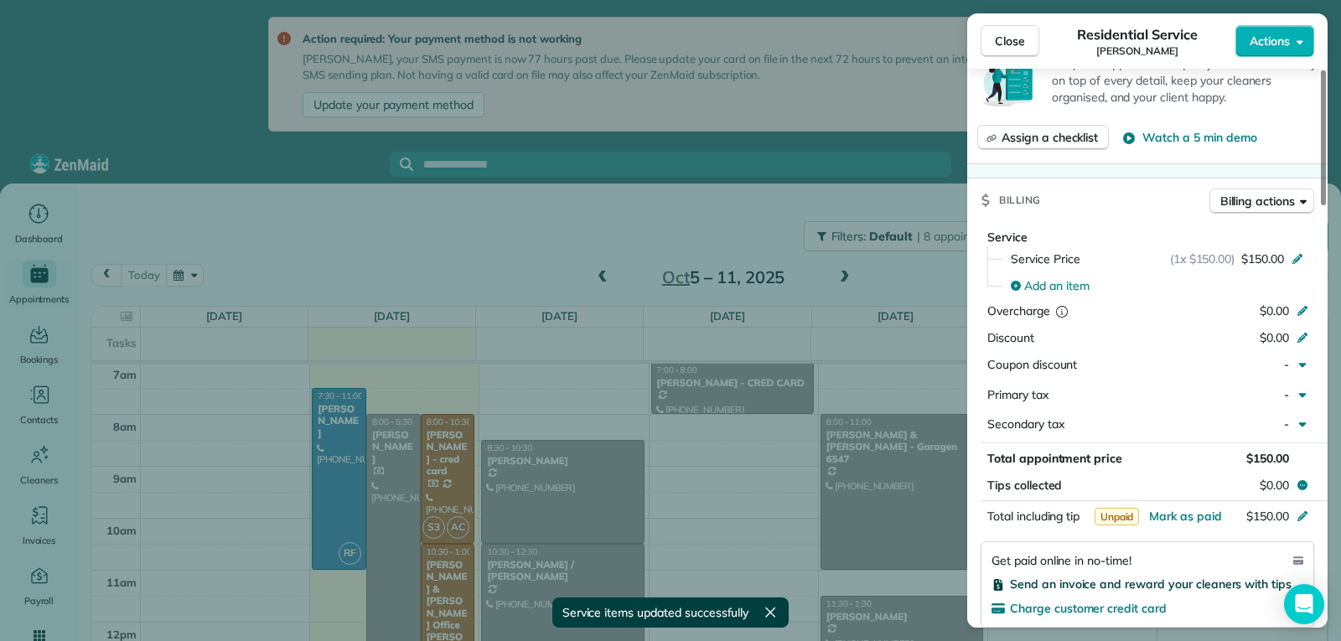
click at [1104, 584] on span "Send an invoice and reward your cleaners with tips" at bounding box center [1151, 584] width 282 height 15
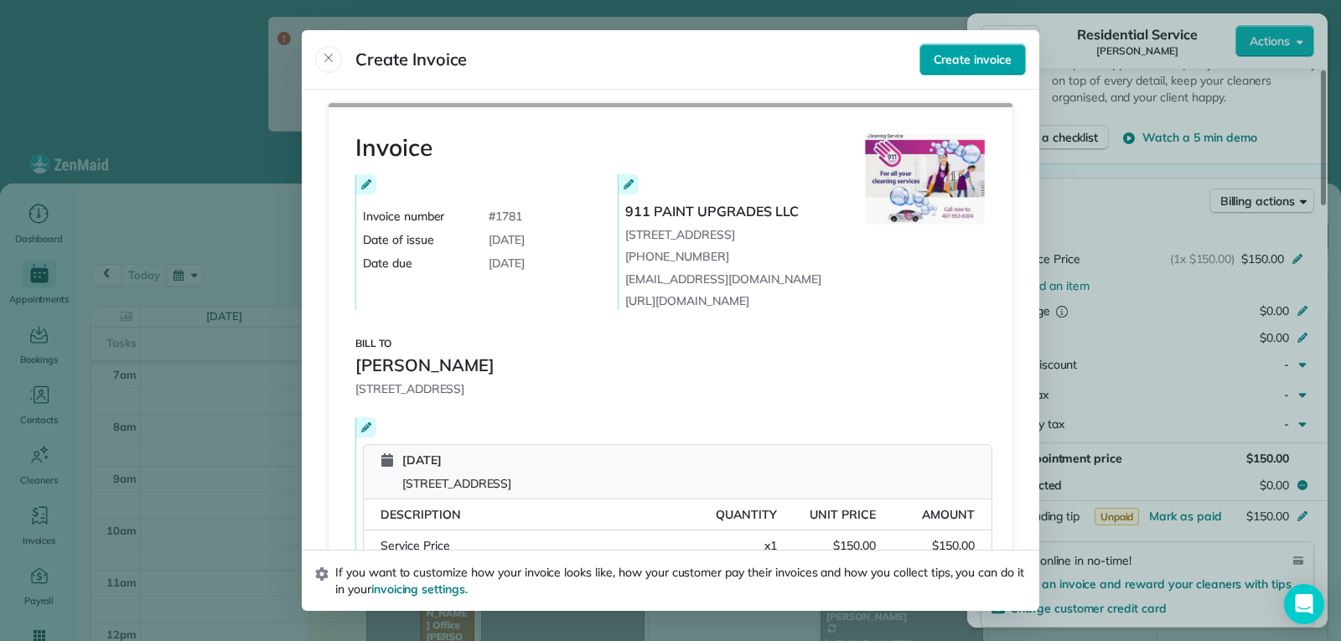
click at [955, 63] on span "Create invoice" at bounding box center [973, 59] width 78 height 17
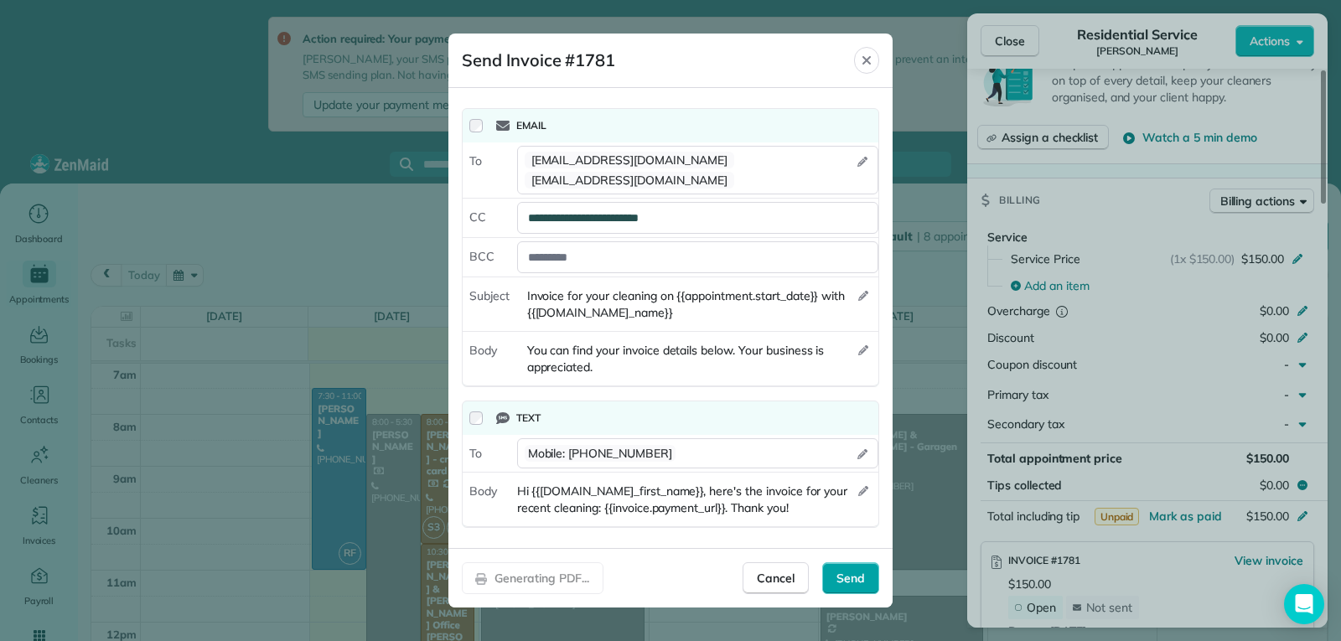
click at [856, 579] on span "Send" at bounding box center [850, 578] width 28 height 17
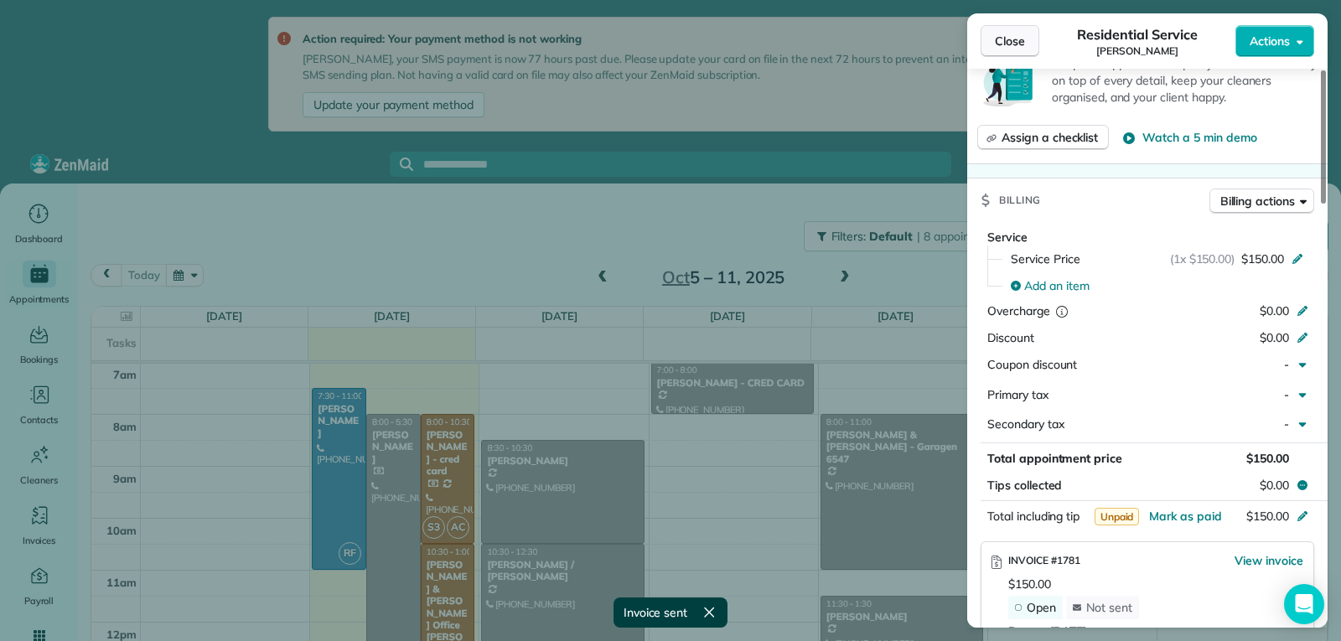
click at [1012, 38] on span "Close" at bounding box center [1010, 41] width 30 height 17
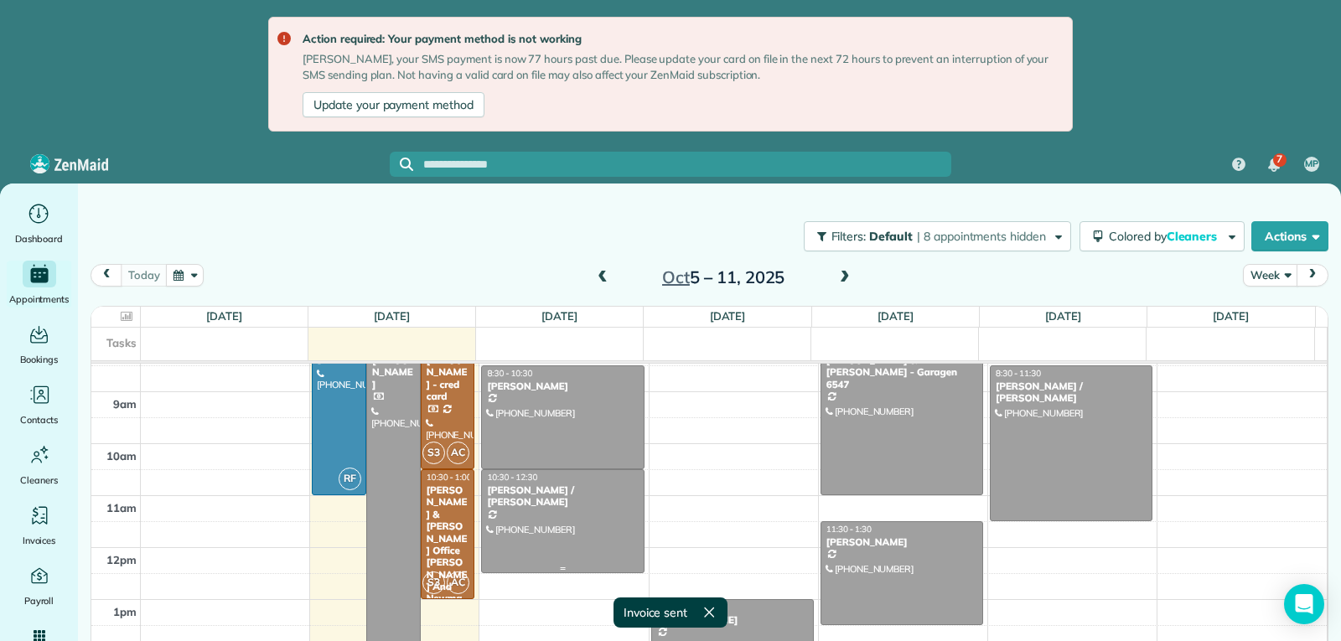
scroll to position [427, 0]
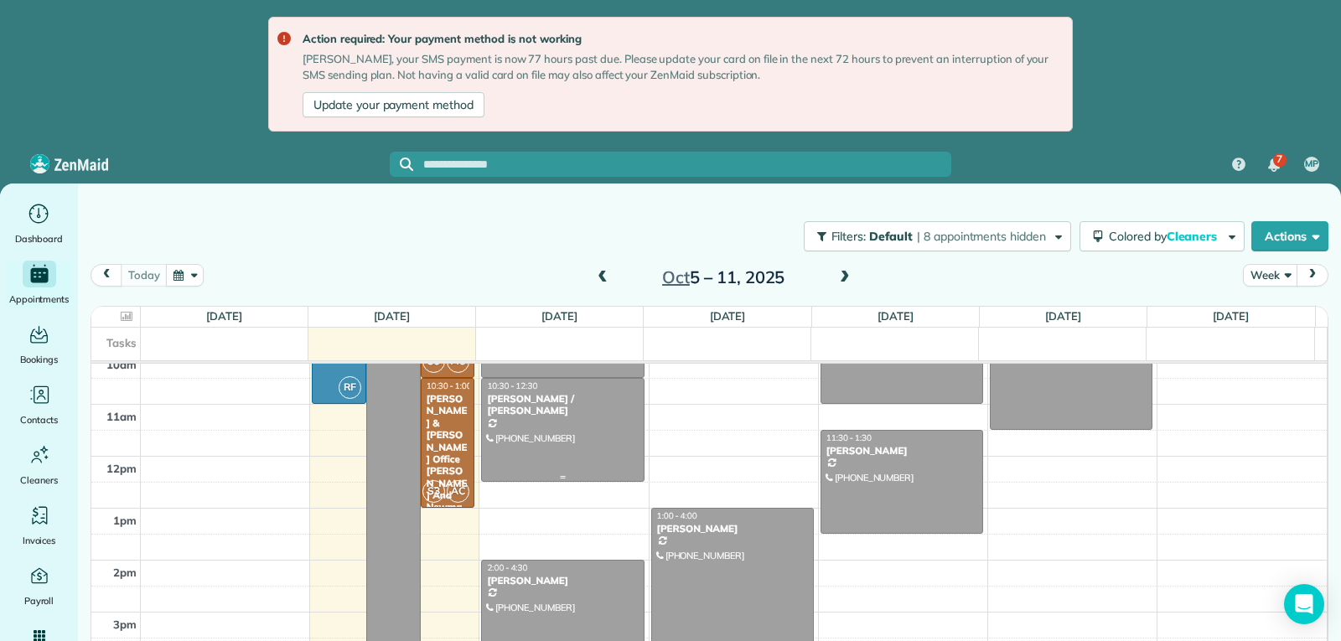
click at [596, 439] on div at bounding box center [562, 430] width 161 height 102
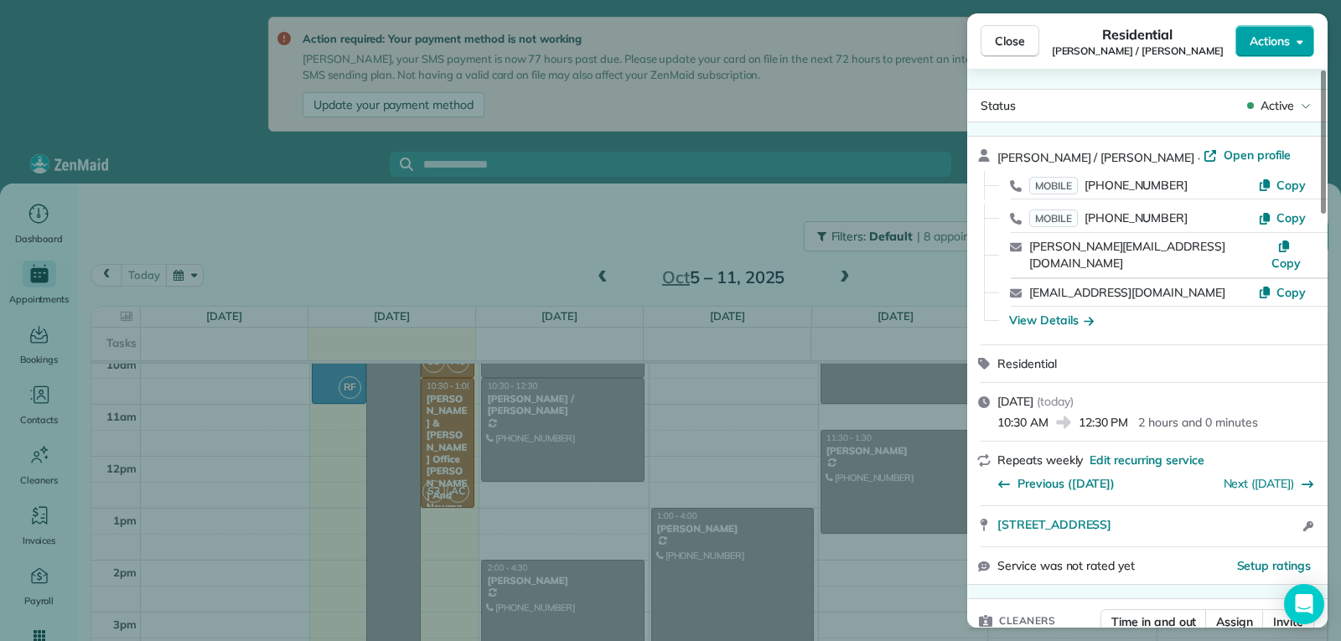
click at [1276, 36] on span "Actions" at bounding box center [1270, 41] width 40 height 17
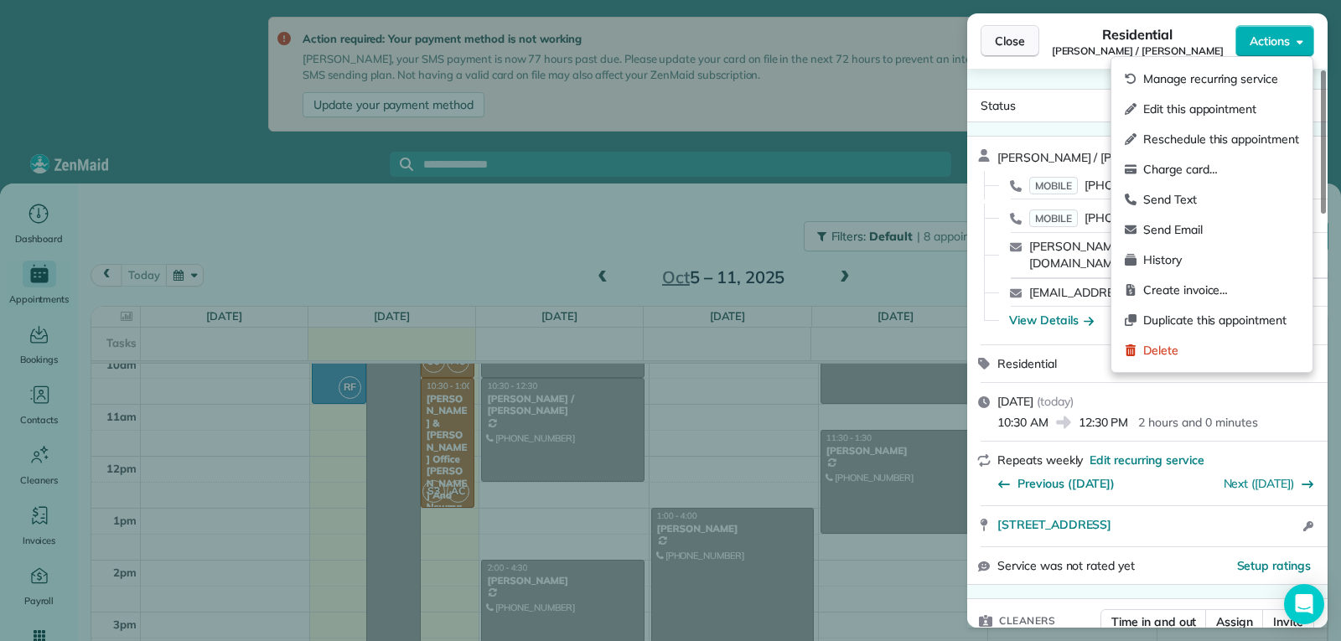
click at [1017, 48] on span "Close" at bounding box center [1010, 41] width 30 height 17
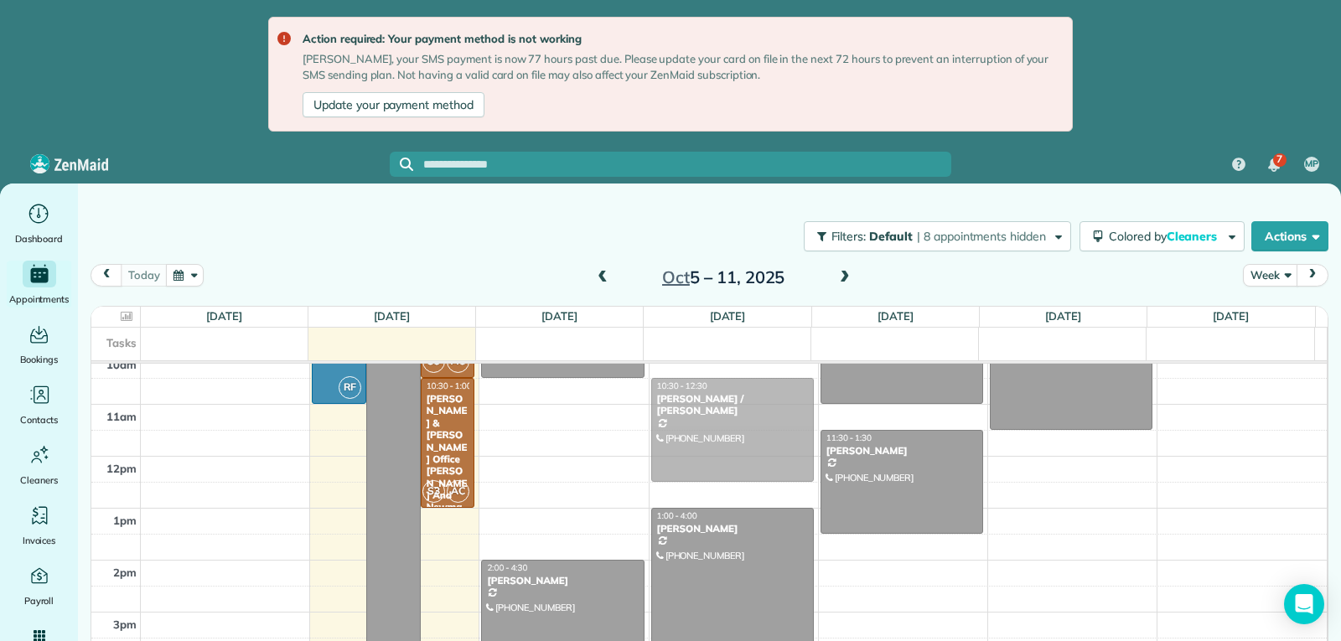
drag, startPoint x: 556, startPoint y: 449, endPoint x: 701, endPoint y: 448, distance: 145.0
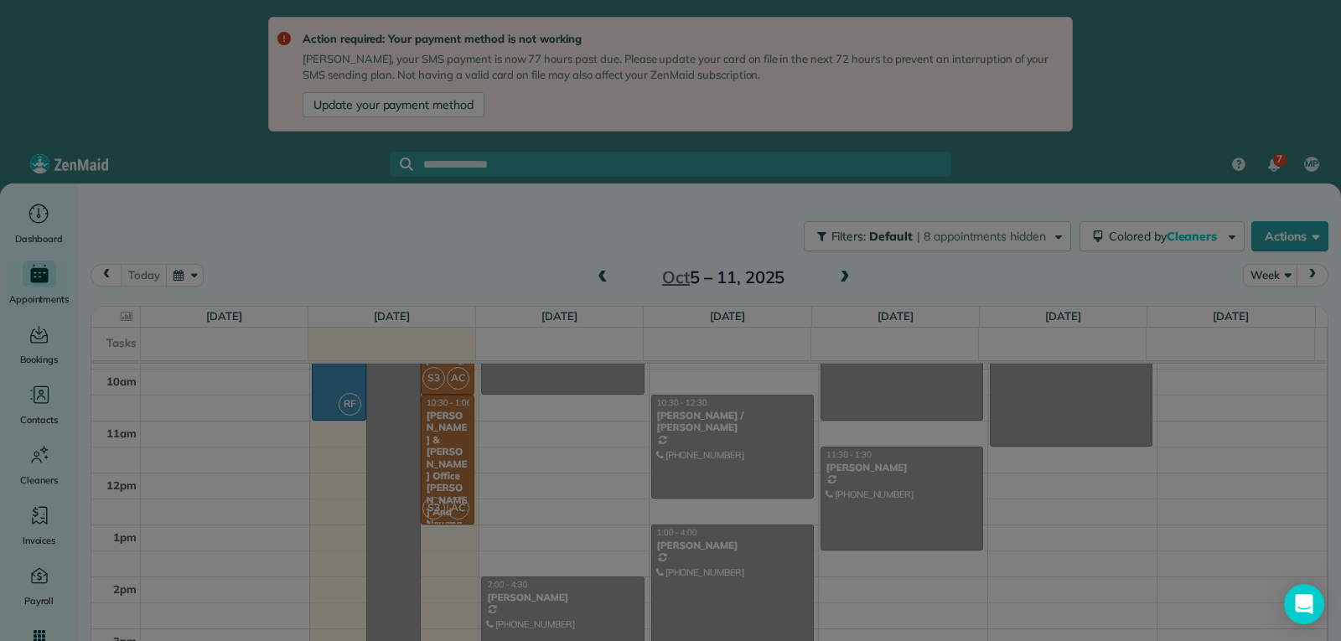
scroll to position [410, 0]
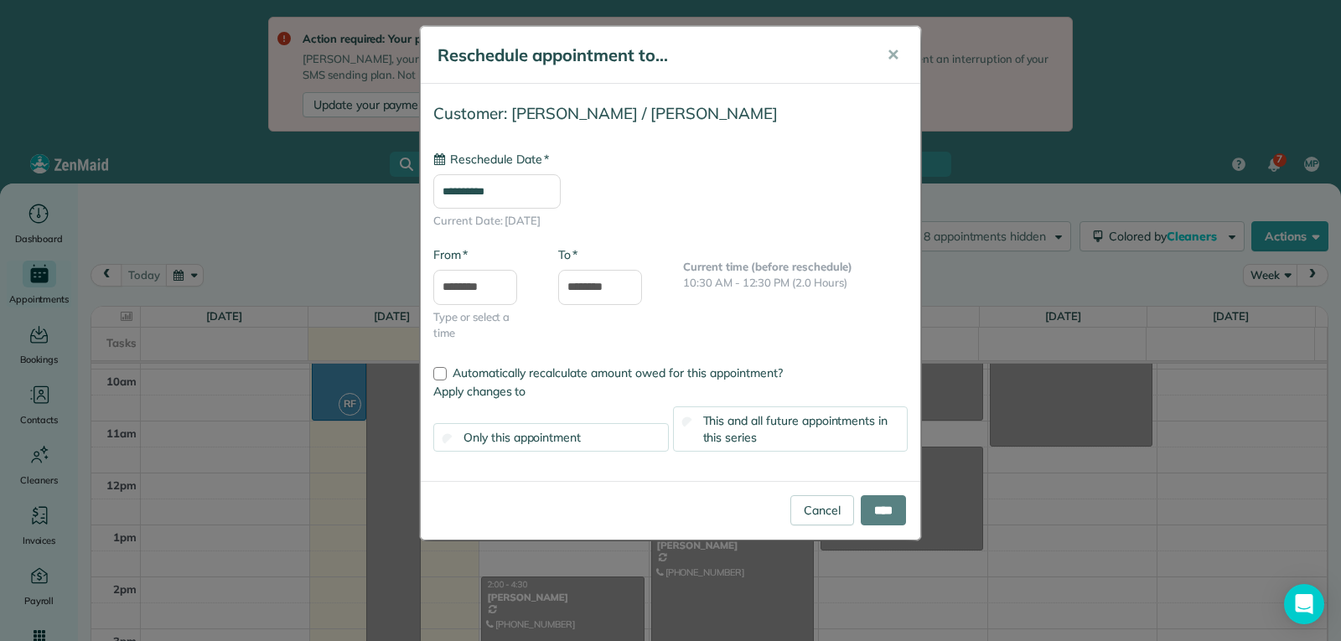
type input "**********"
click at [867, 506] on input "****" at bounding box center [883, 510] width 45 height 30
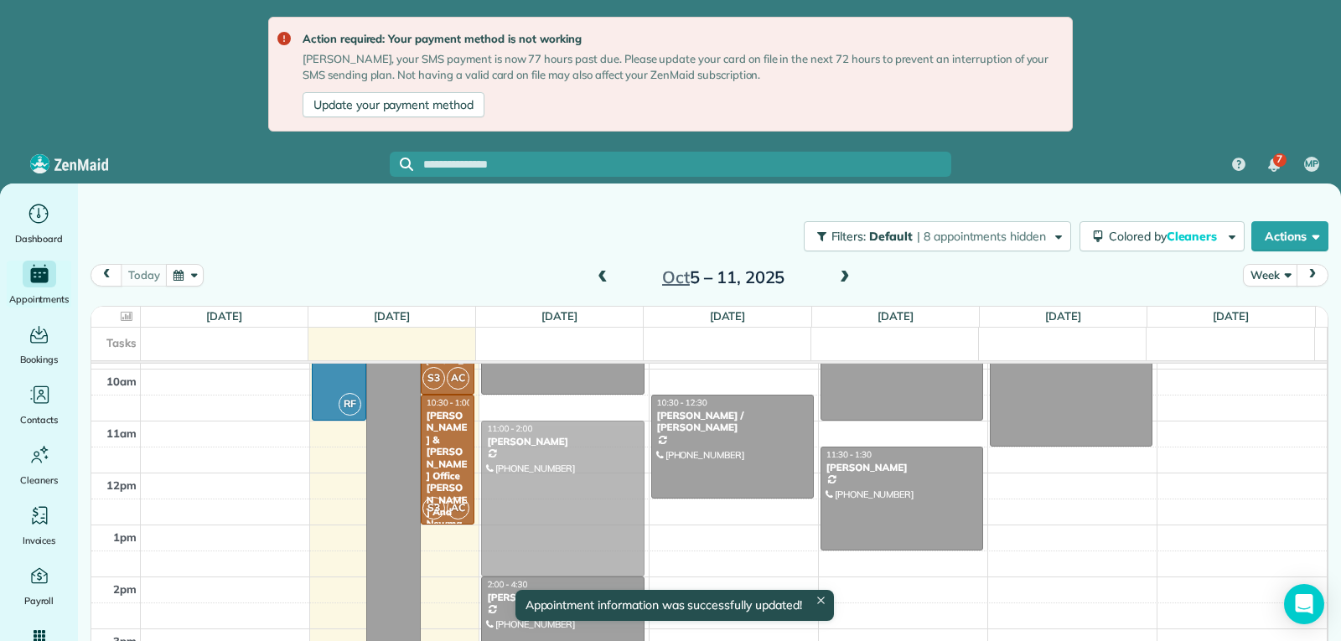
drag, startPoint x: 749, startPoint y: 553, endPoint x: 577, endPoint y: 455, distance: 197.8
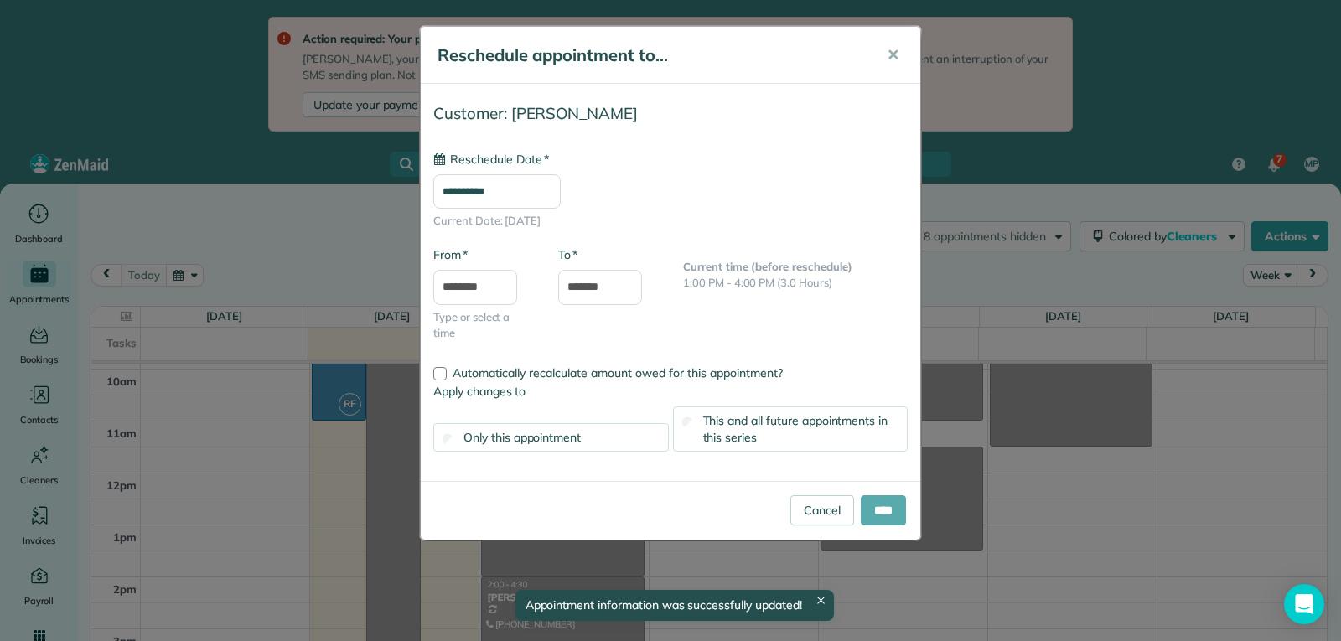
type input "**********"
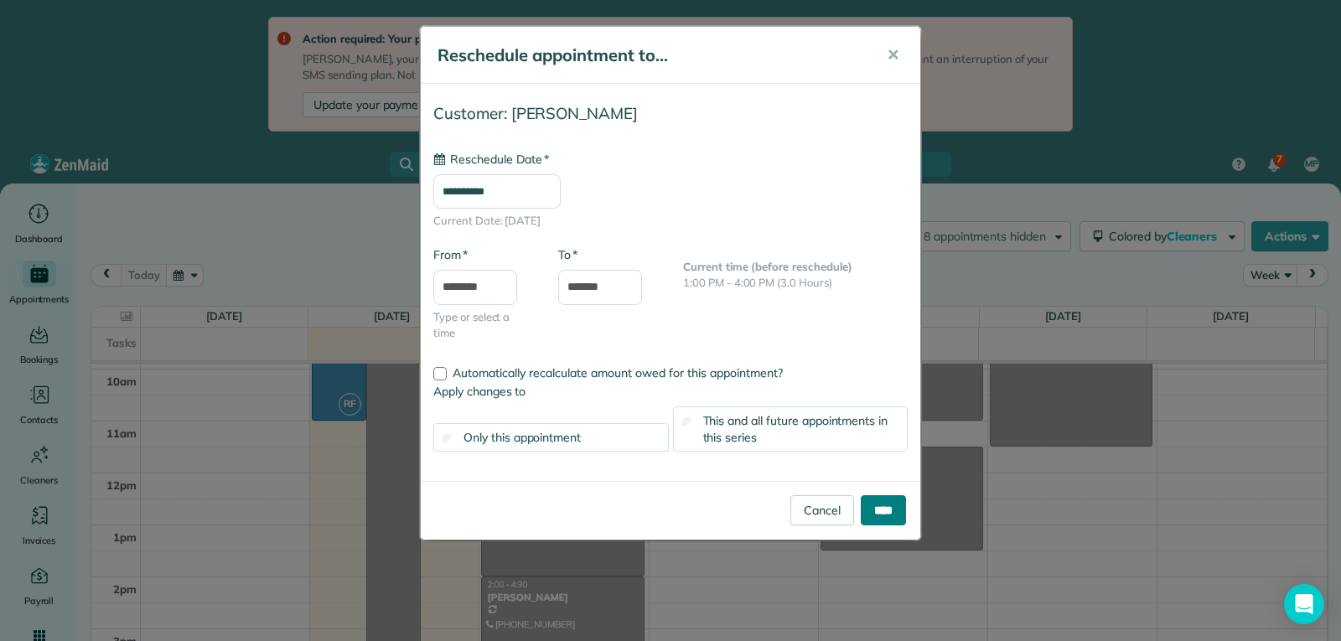
click at [877, 512] on input "****" at bounding box center [883, 510] width 45 height 30
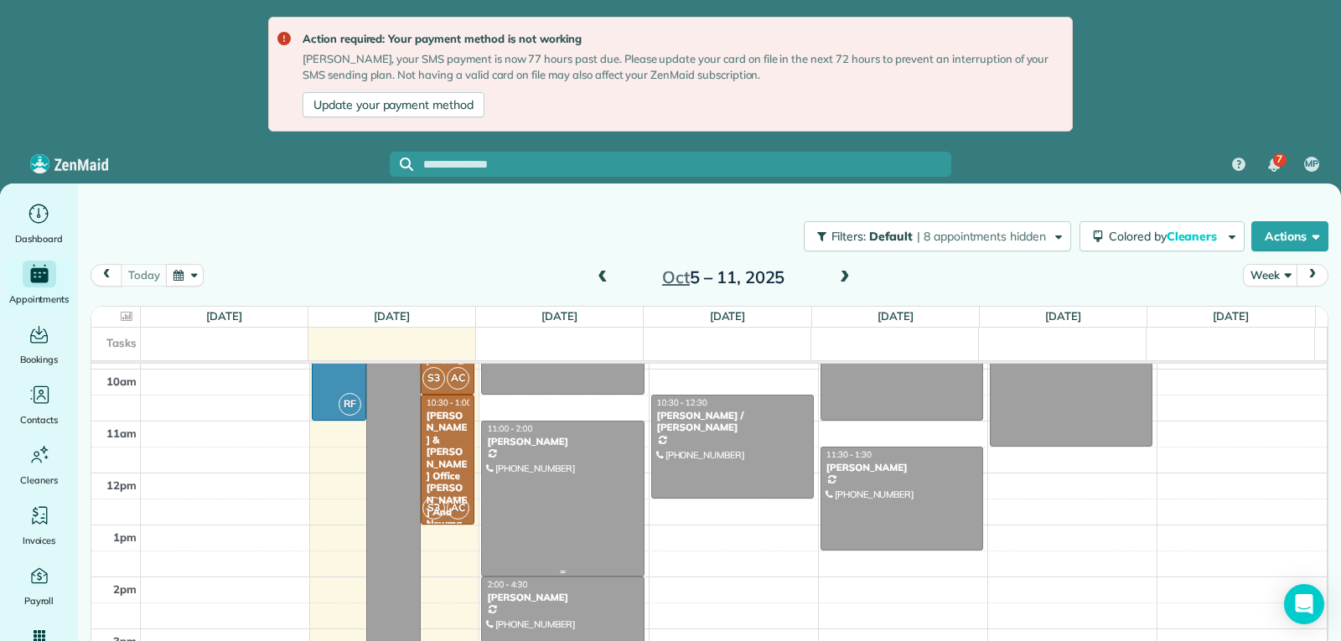
click at [579, 472] on div at bounding box center [562, 499] width 161 height 154
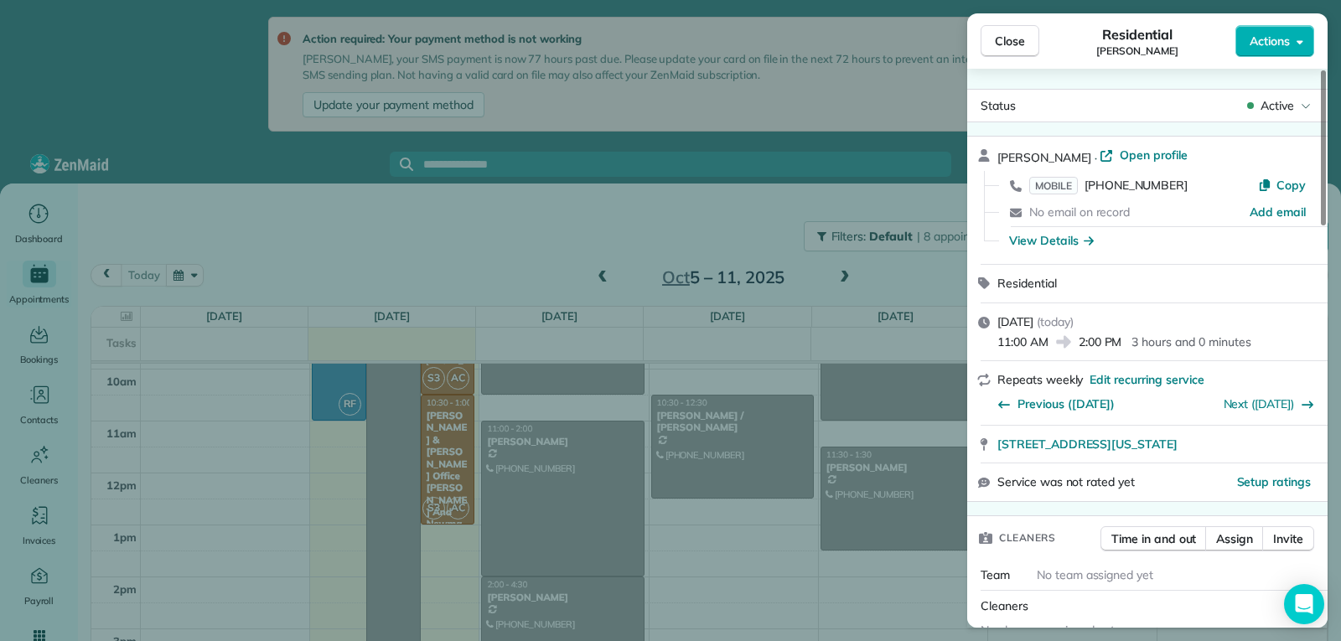
drag, startPoint x: 1018, startPoint y: 44, endPoint x: 1018, endPoint y: 60, distance: 15.9
click at [1018, 48] on span "Close" at bounding box center [1010, 41] width 30 height 17
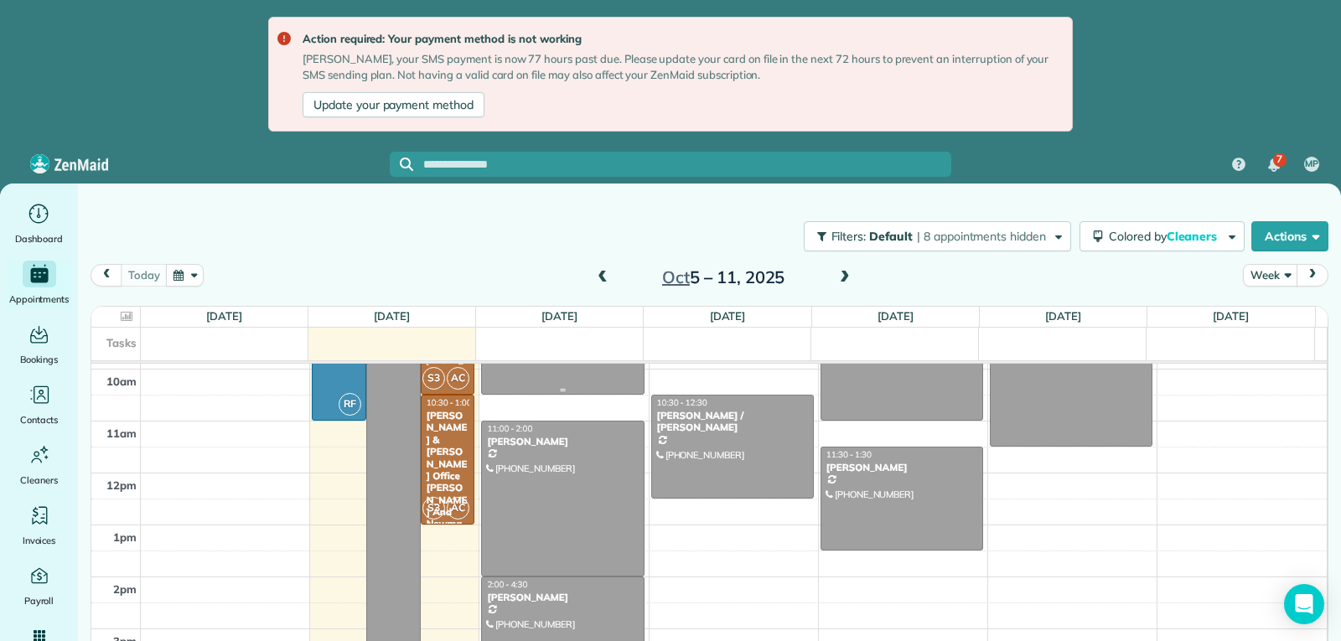
click at [565, 380] on div at bounding box center [562, 343] width 161 height 102
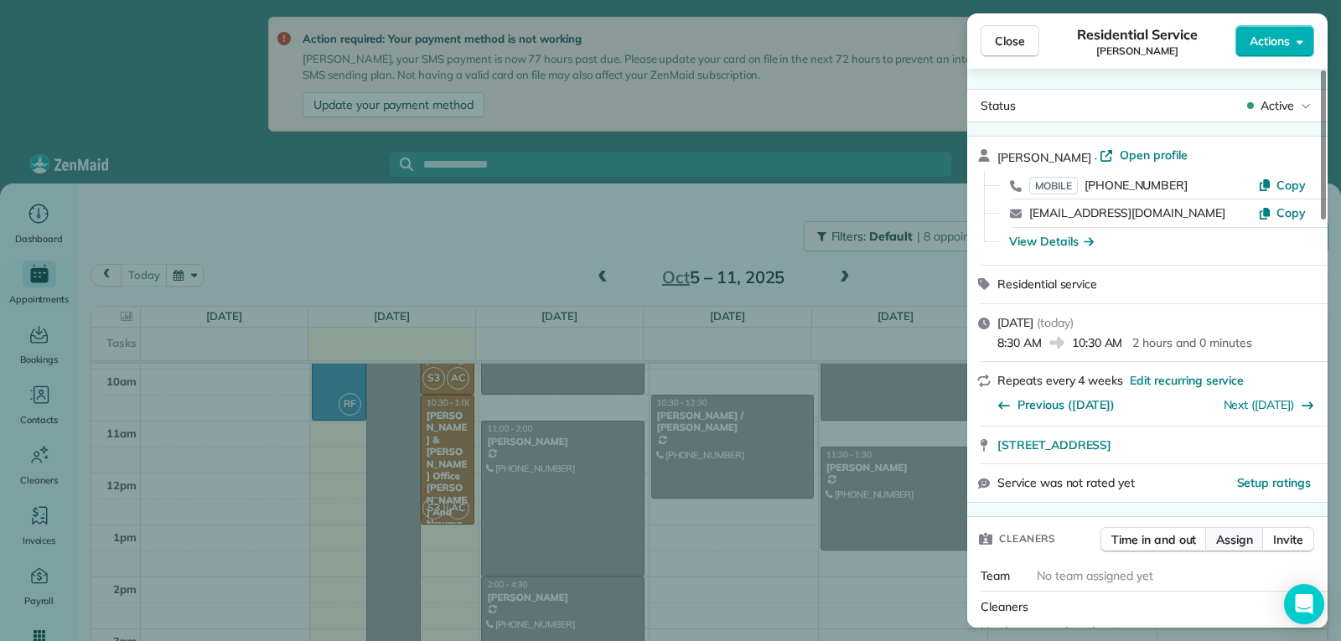
click at [1219, 537] on span "Assign" at bounding box center [1234, 539] width 37 height 17
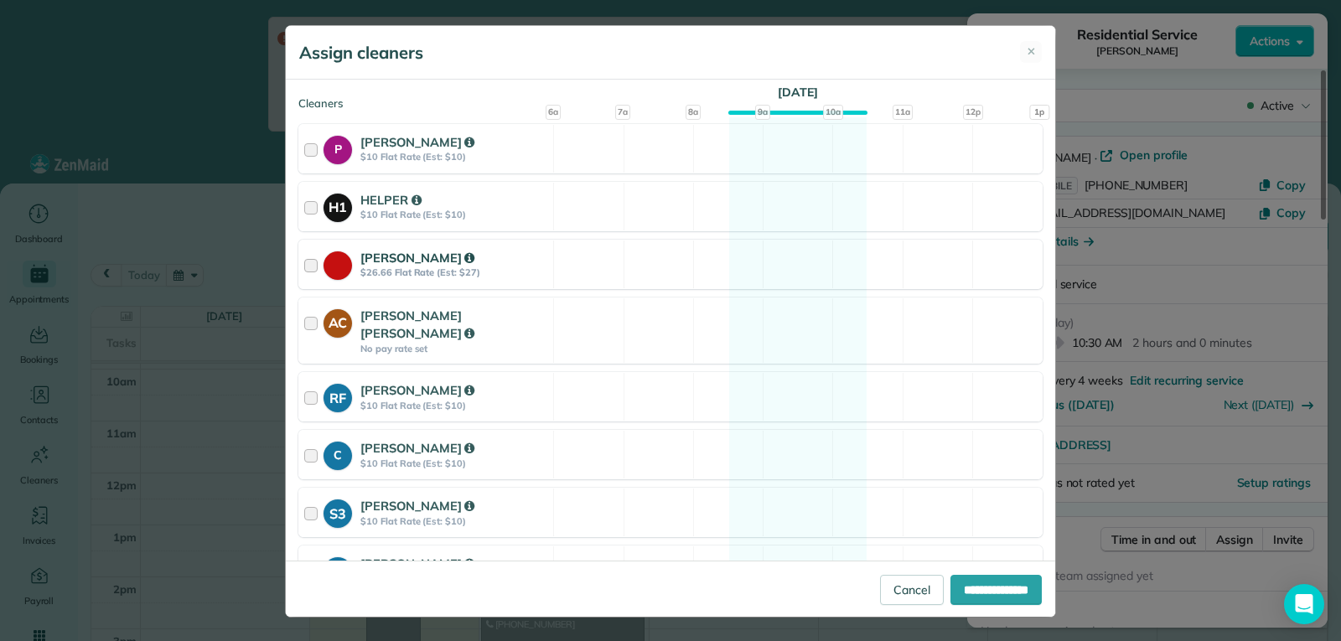
scroll to position [251, 0]
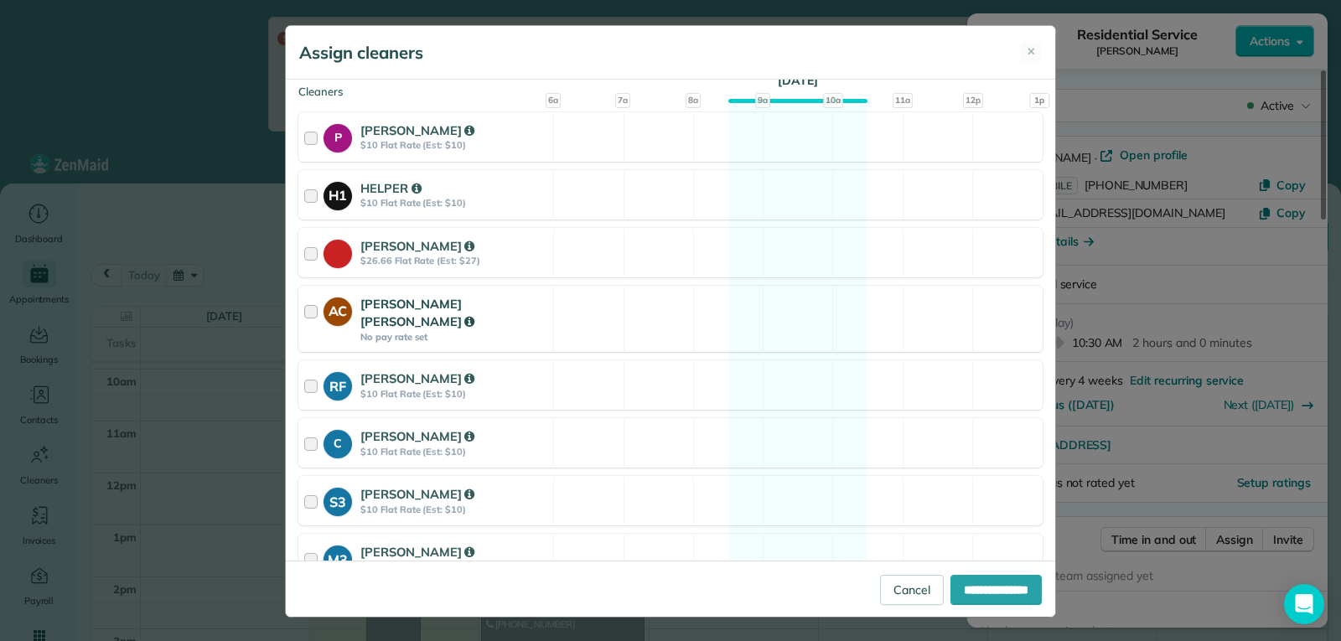
click at [308, 315] on div at bounding box center [313, 319] width 19 height 49
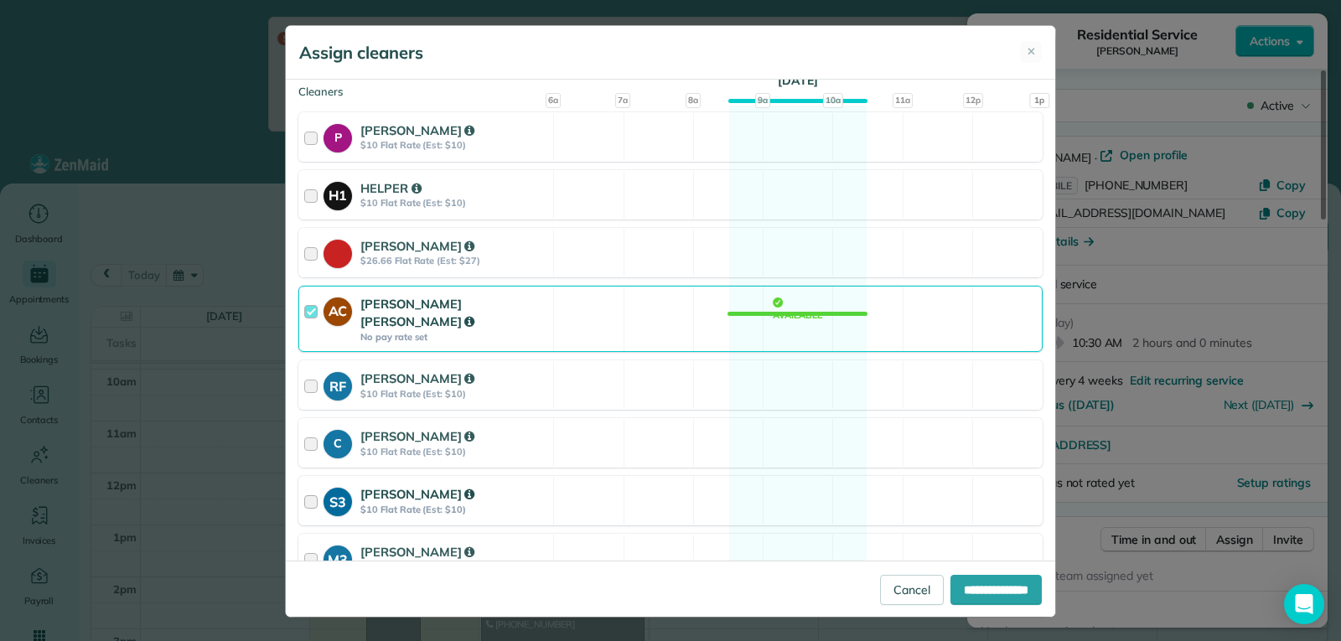
click at [313, 488] on div at bounding box center [313, 500] width 19 height 31
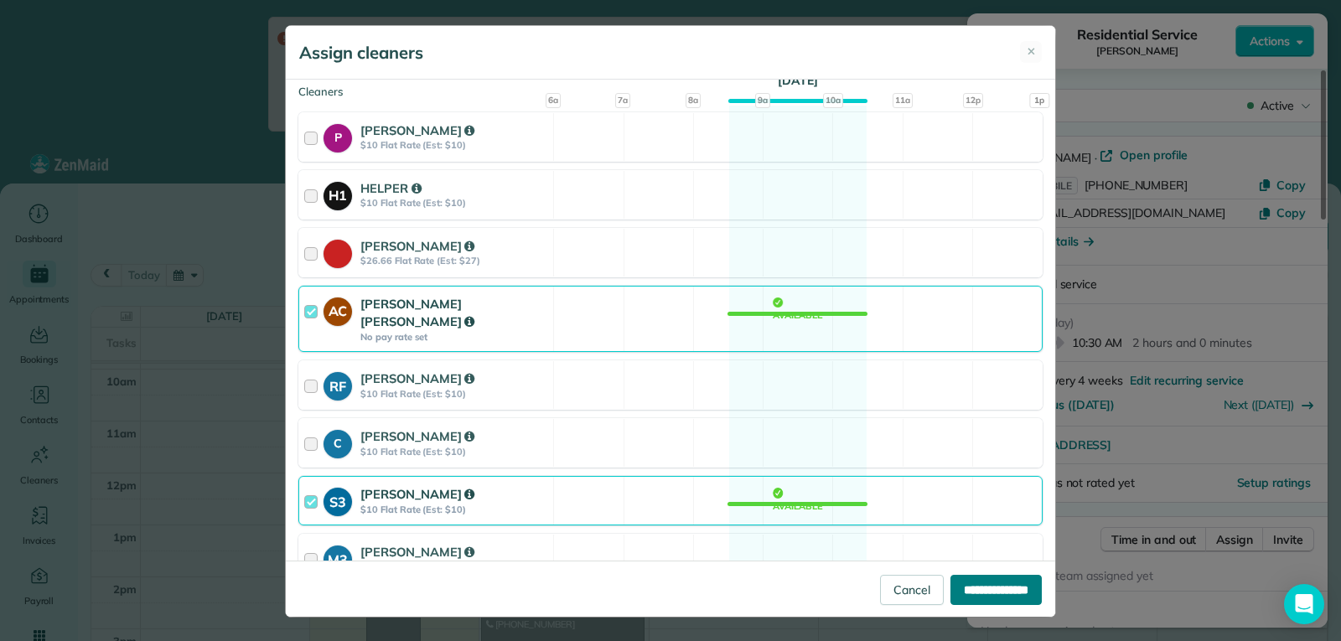
click at [995, 590] on input "**********" at bounding box center [995, 590] width 91 height 30
type input "**********"
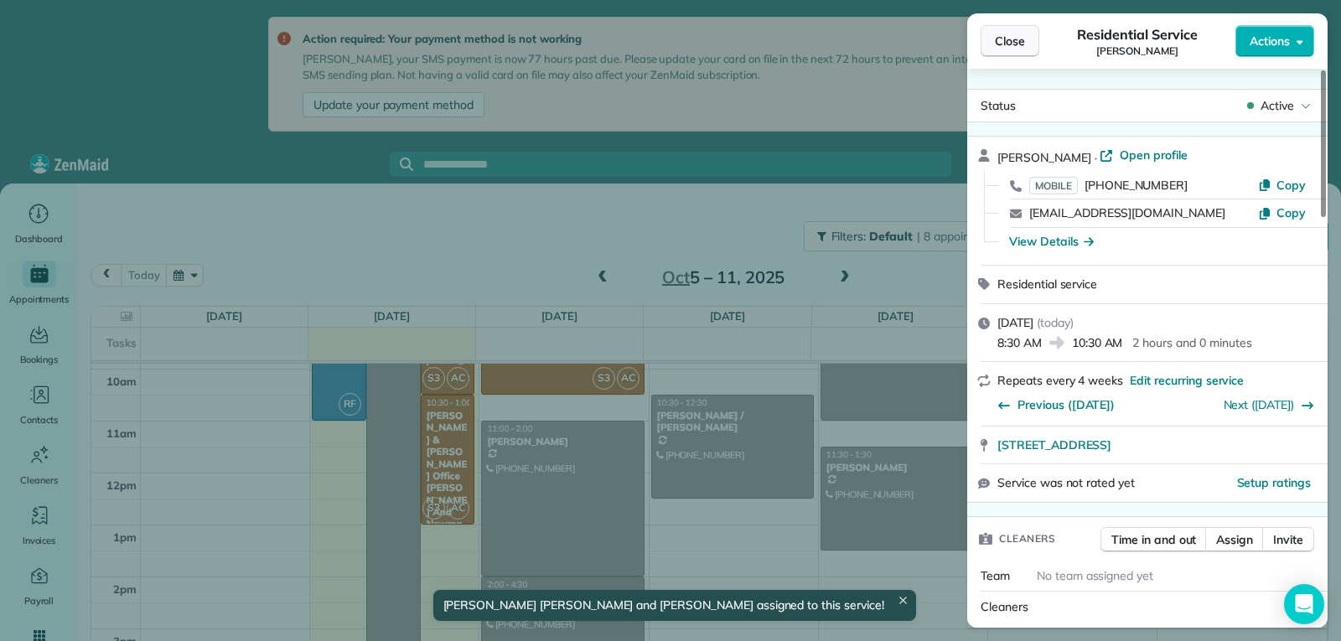
click at [986, 41] on button "Close" at bounding box center [1010, 41] width 59 height 32
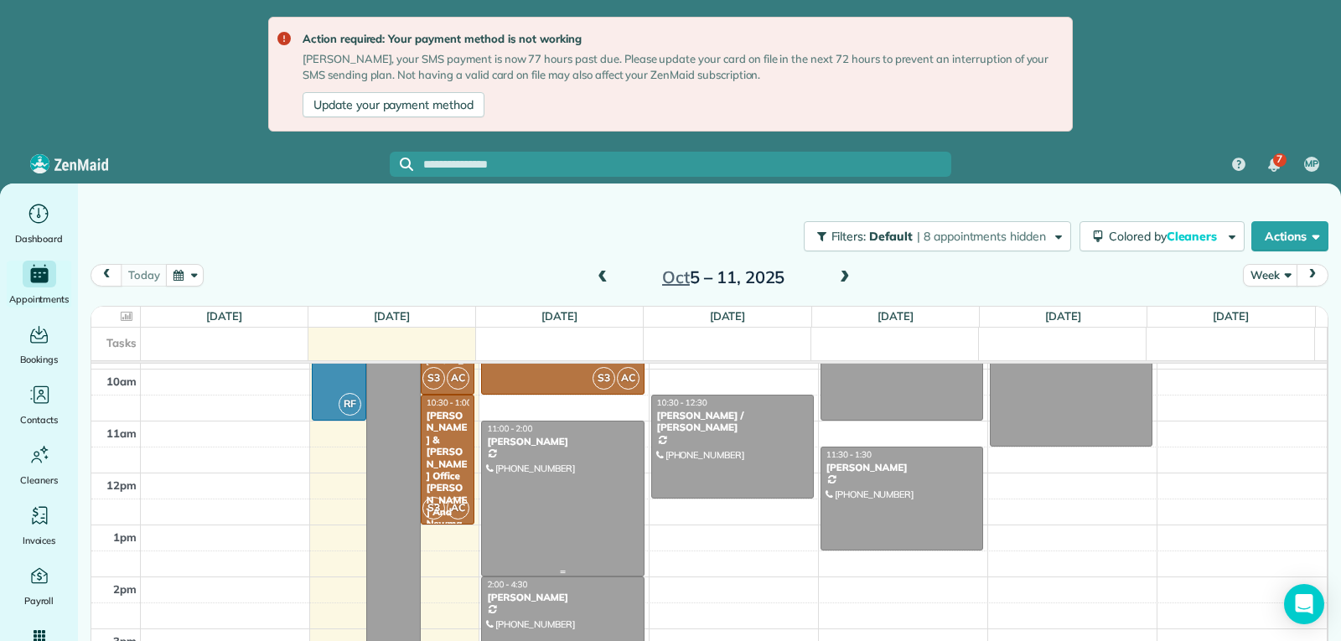
click at [551, 512] on div at bounding box center [562, 499] width 161 height 154
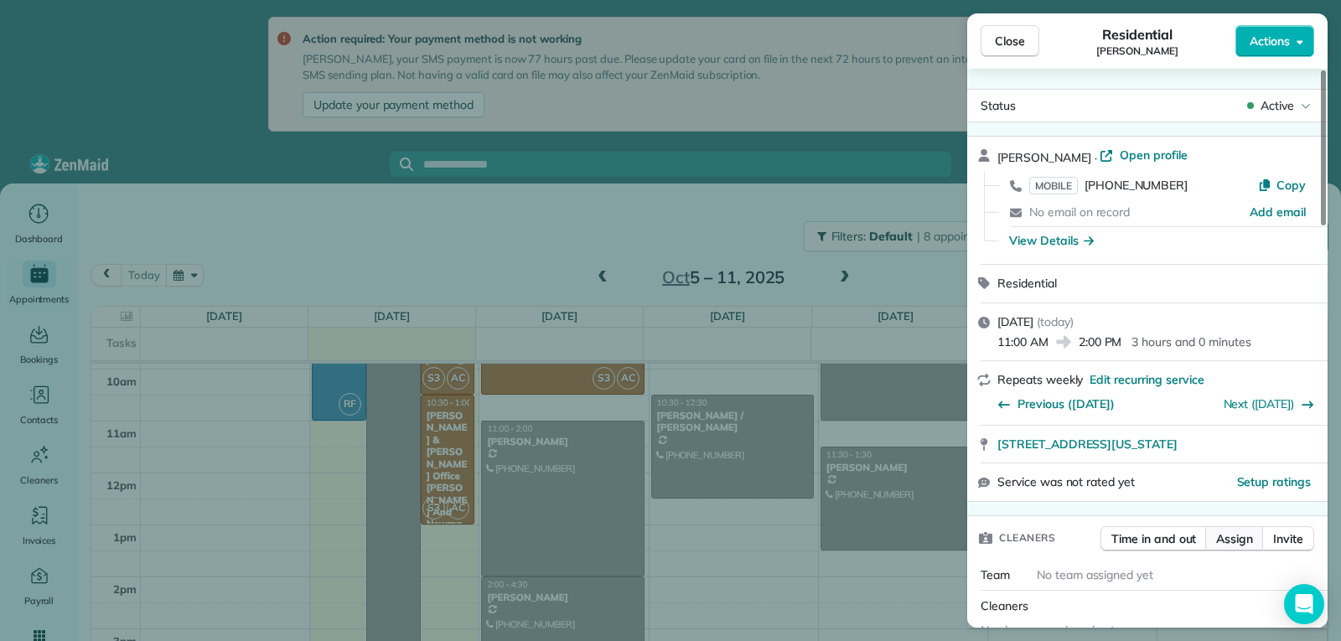
click at [1230, 540] on span "Assign" at bounding box center [1234, 538] width 37 height 17
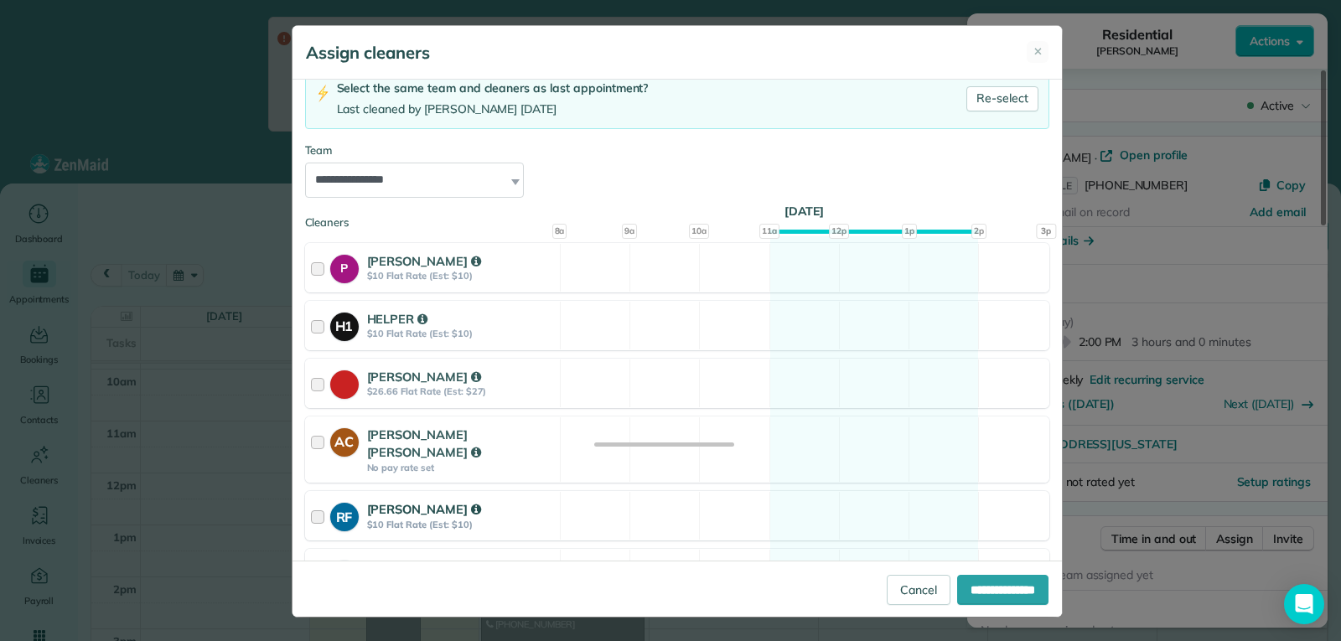
scroll to position [134, 0]
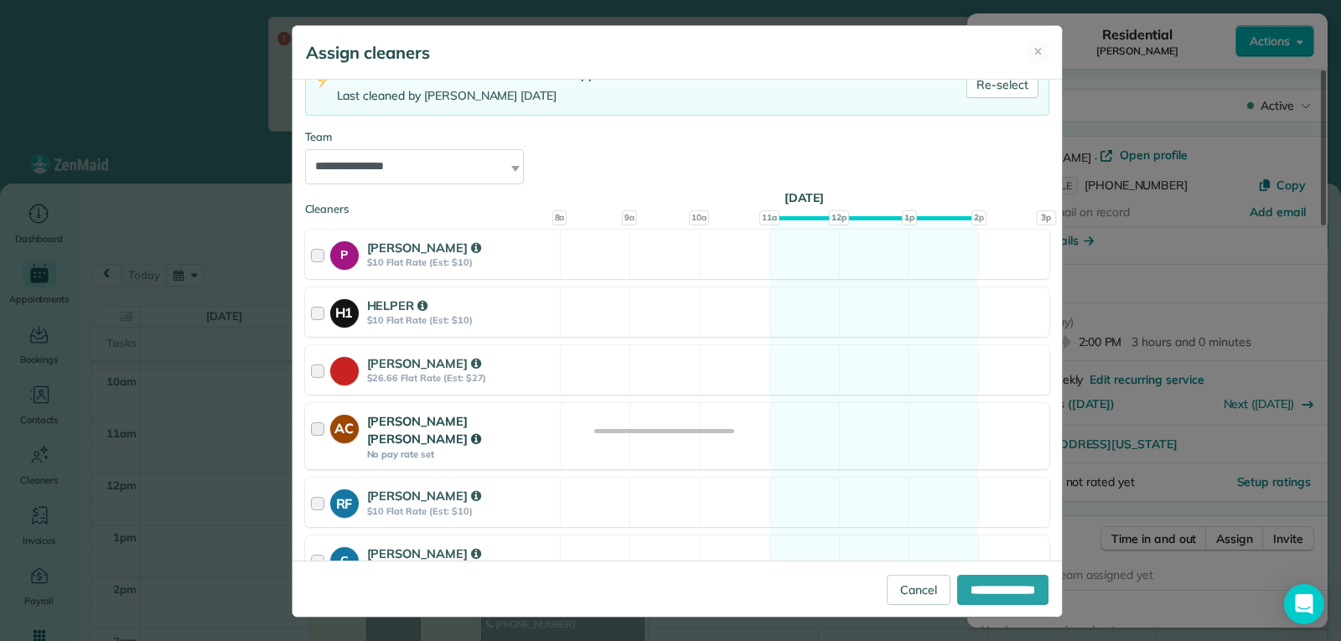
click at [355, 425] on div "AC" at bounding box center [348, 436] width 37 height 49
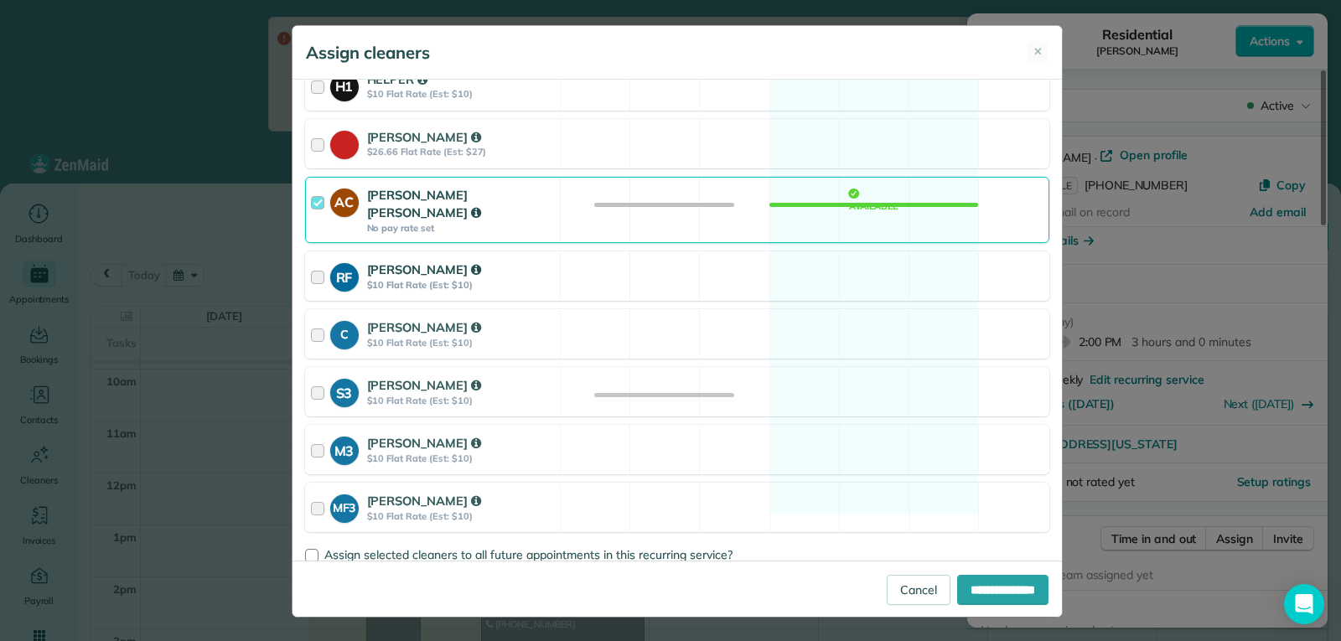
scroll to position [376, 0]
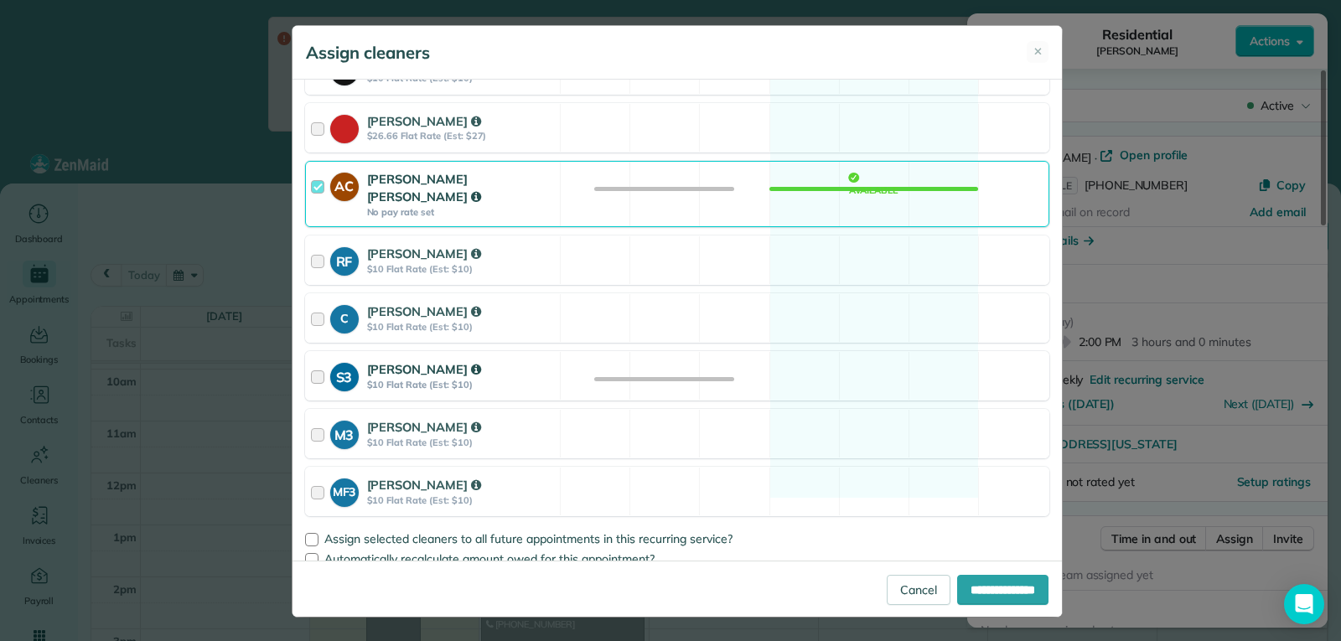
click at [311, 360] on div at bounding box center [320, 375] width 19 height 31
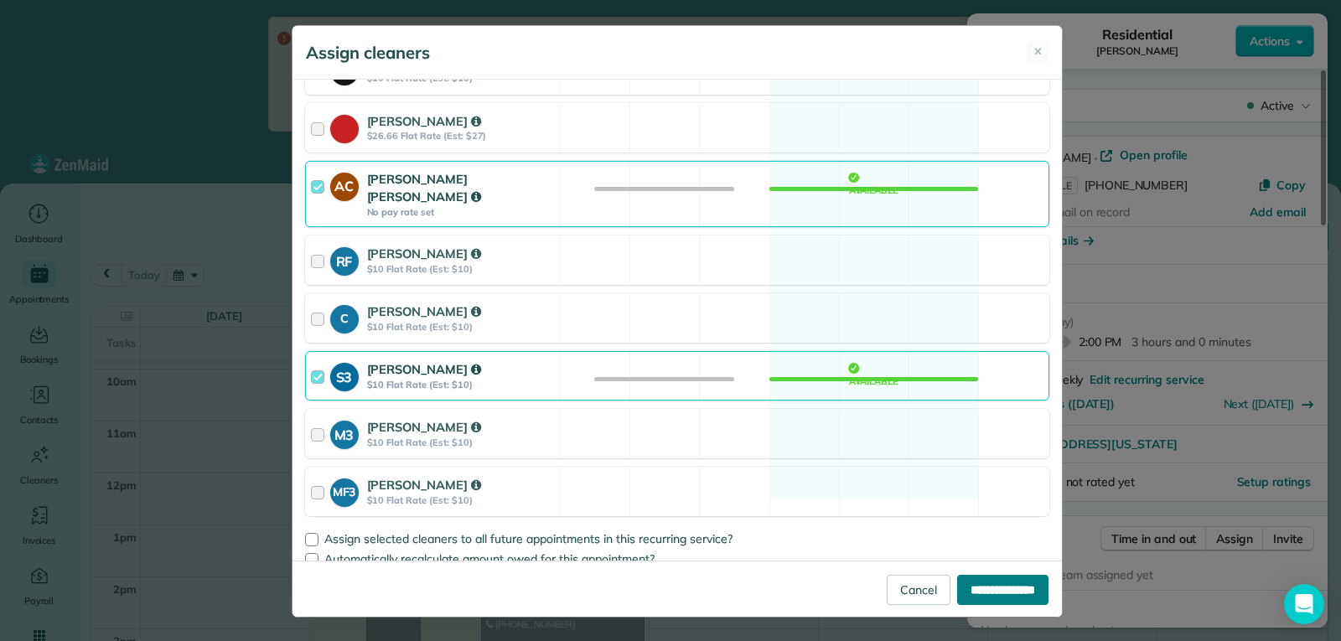
click at [990, 592] on input "**********" at bounding box center [1002, 590] width 91 height 30
type input "**********"
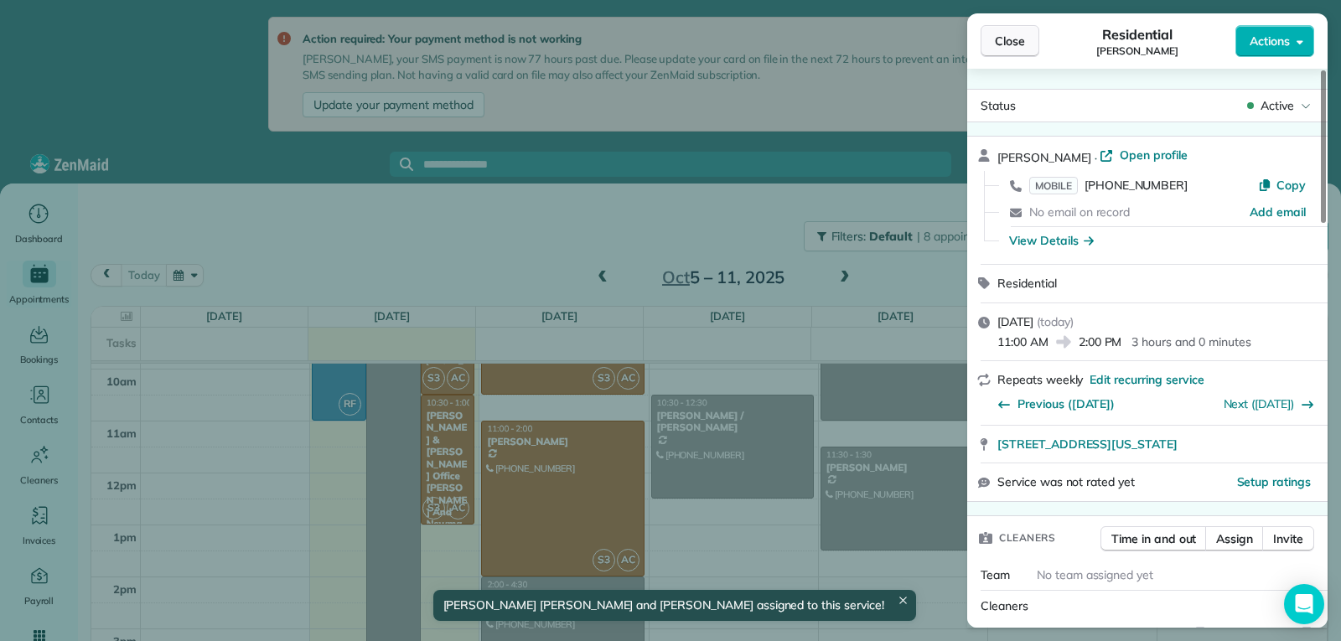
click at [1019, 49] on button "Close" at bounding box center [1010, 41] width 59 height 32
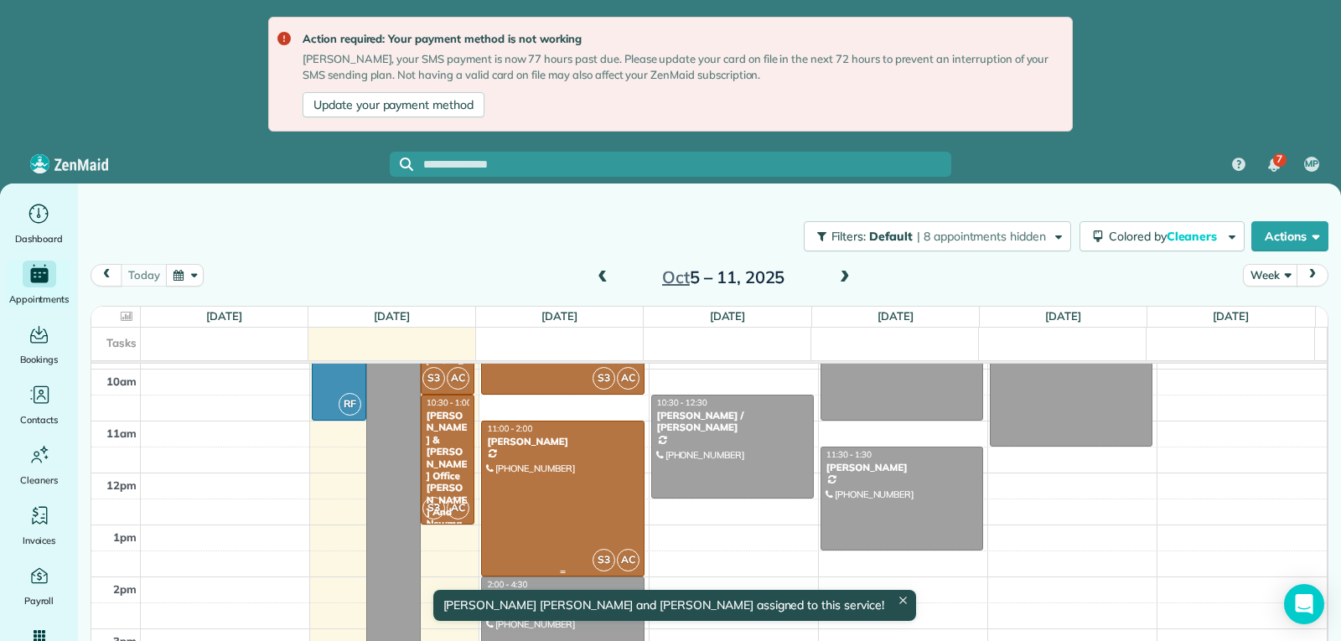
scroll to position [410, 0]
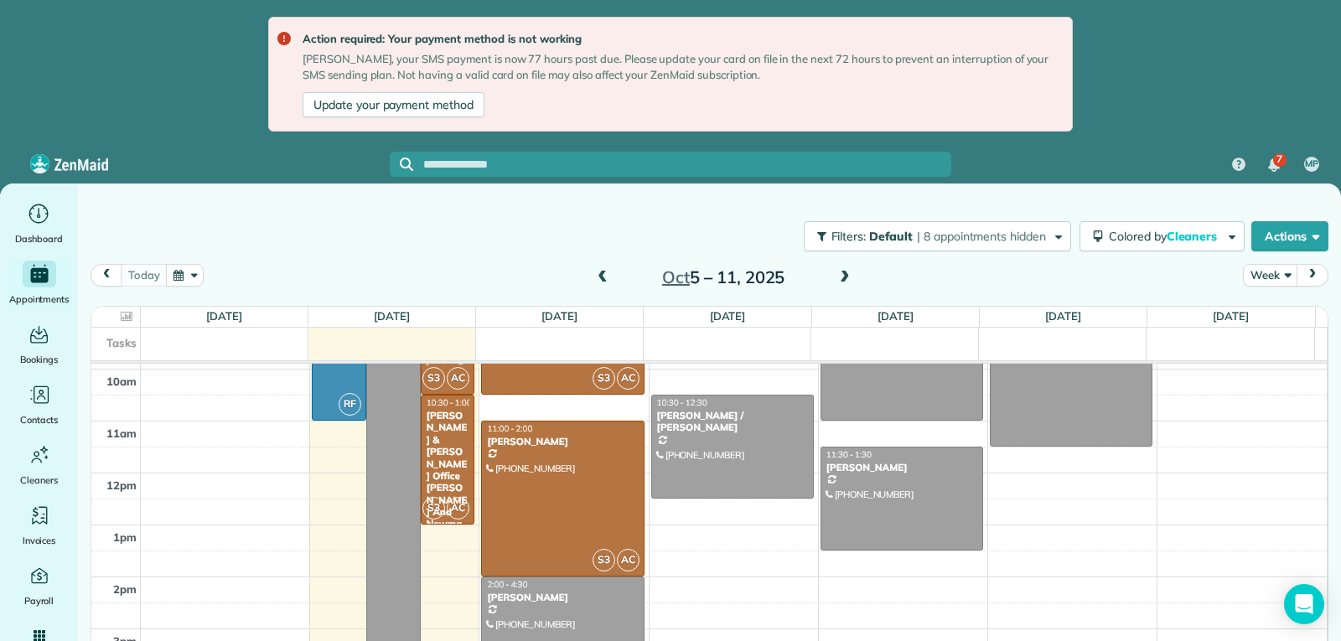
click at [589, 593] on div "[PERSON_NAME]" at bounding box center [562, 598] width 153 height 12
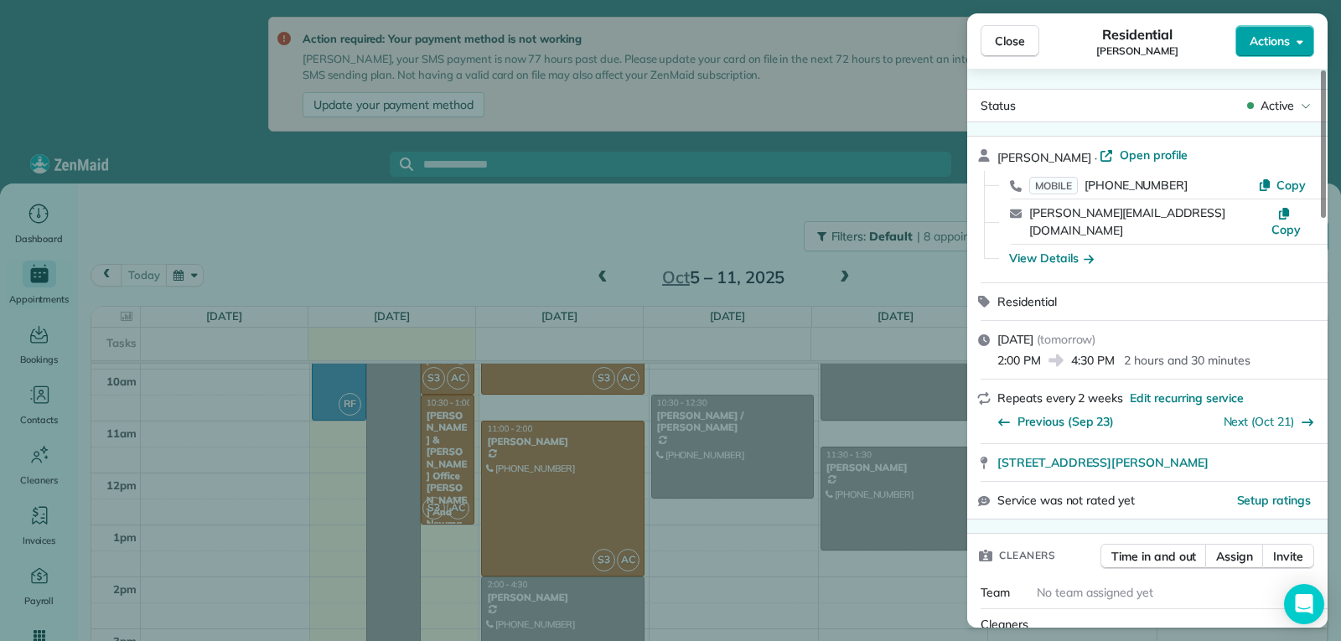
click at [1276, 47] on span "Actions" at bounding box center [1270, 41] width 40 height 17
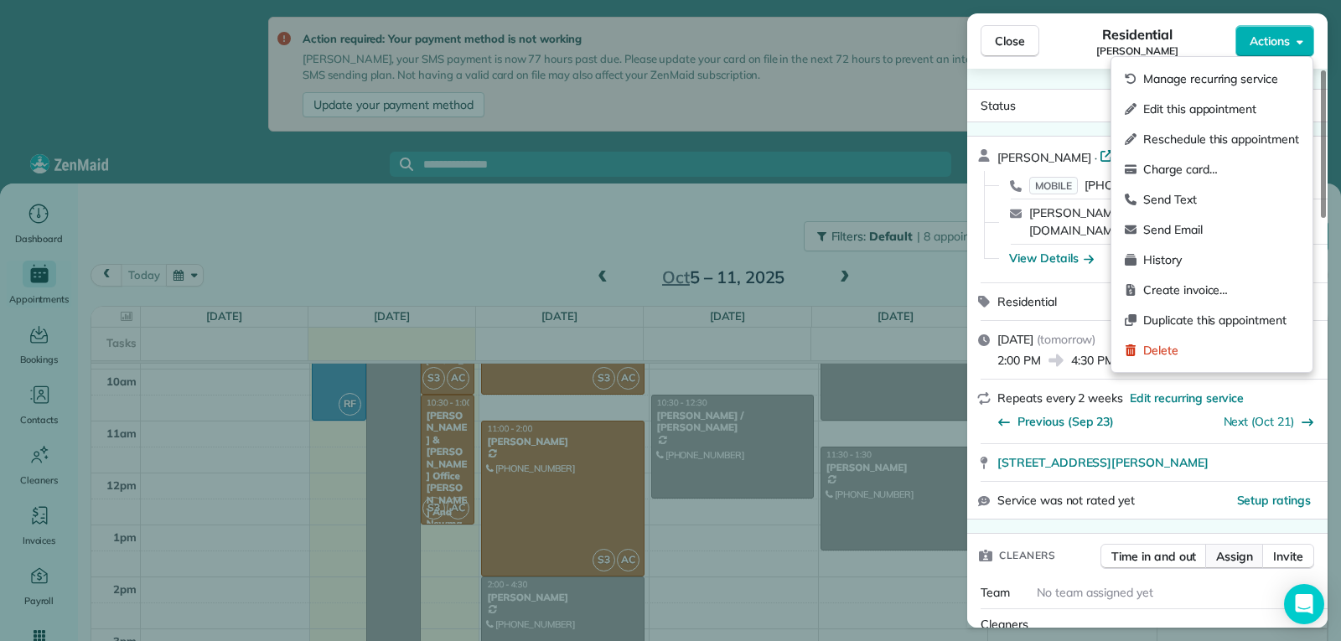
click at [1235, 548] on span "Assign" at bounding box center [1234, 556] width 37 height 17
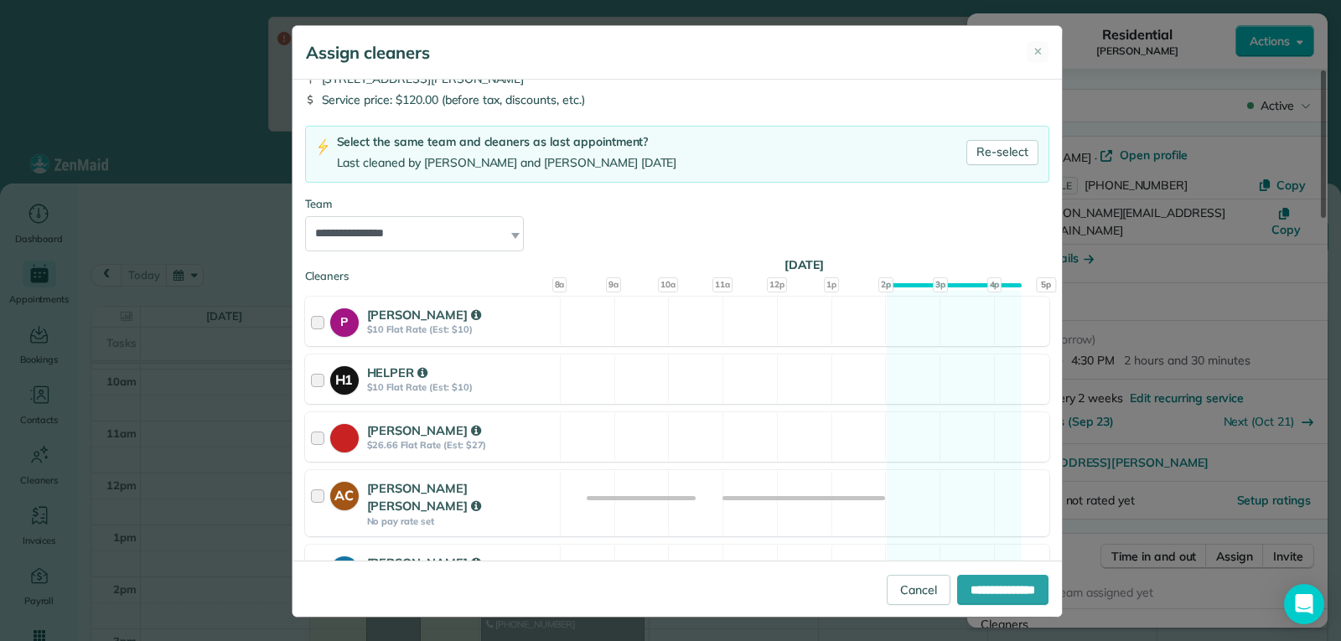
scroll to position [101, 0]
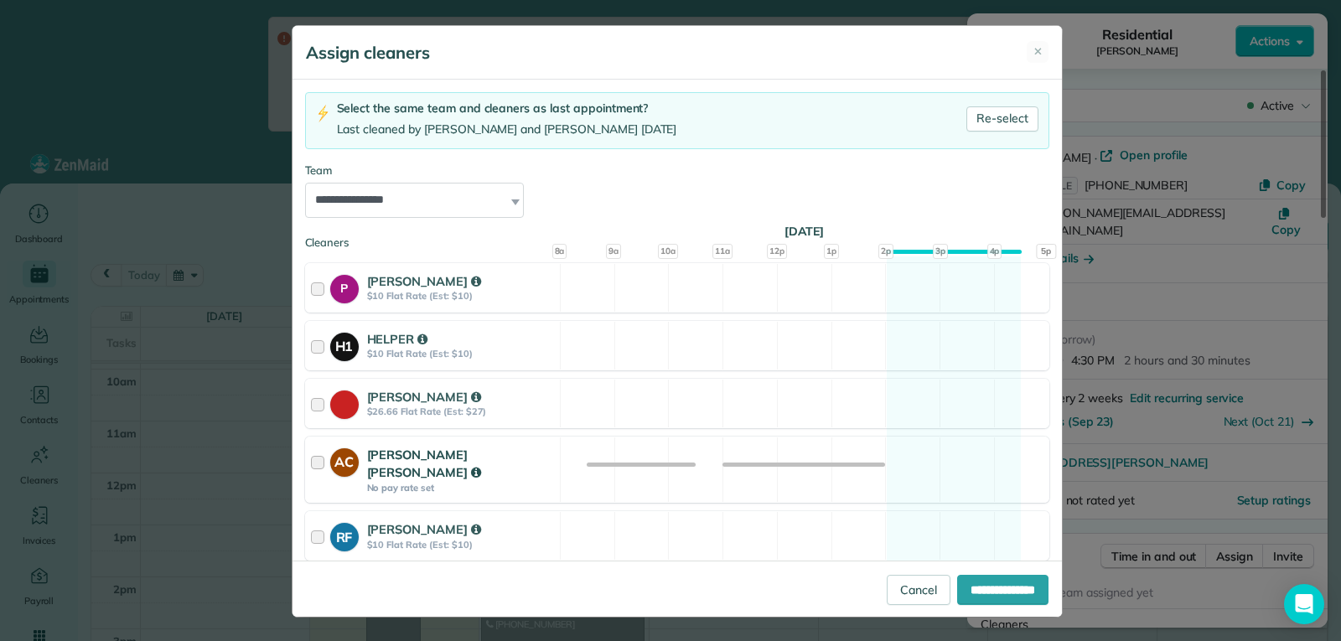
click at [427, 482] on strong "No pay rate set" at bounding box center [461, 488] width 188 height 12
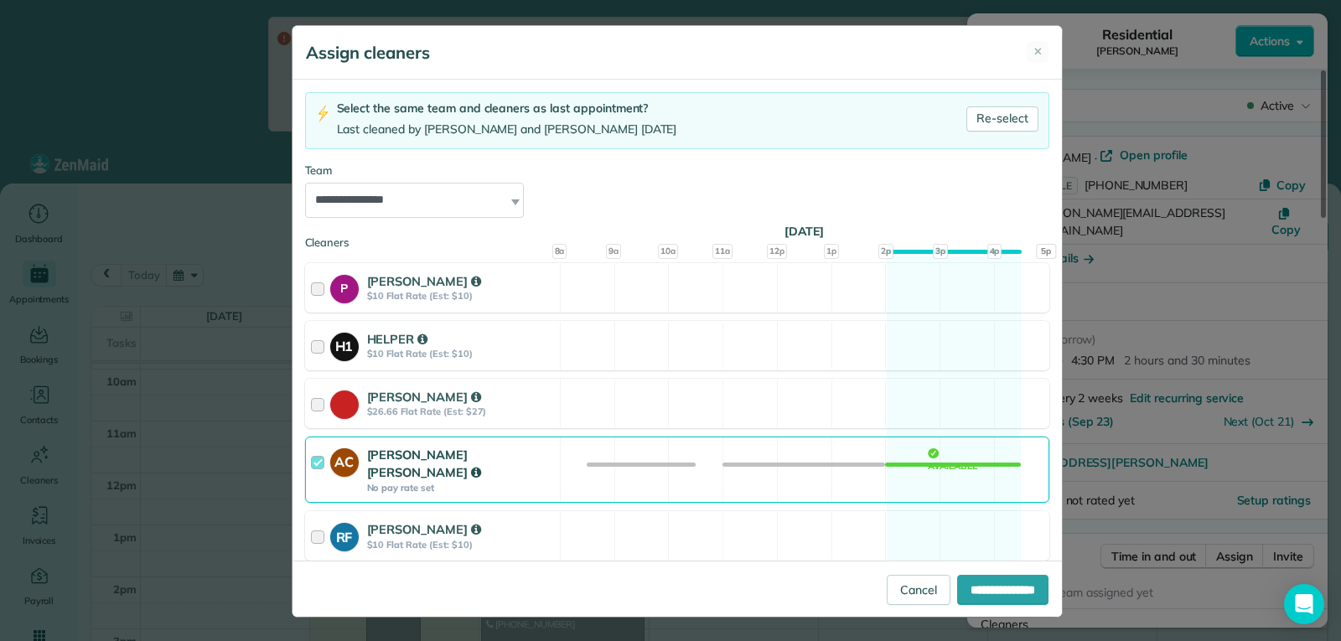
scroll to position [376, 0]
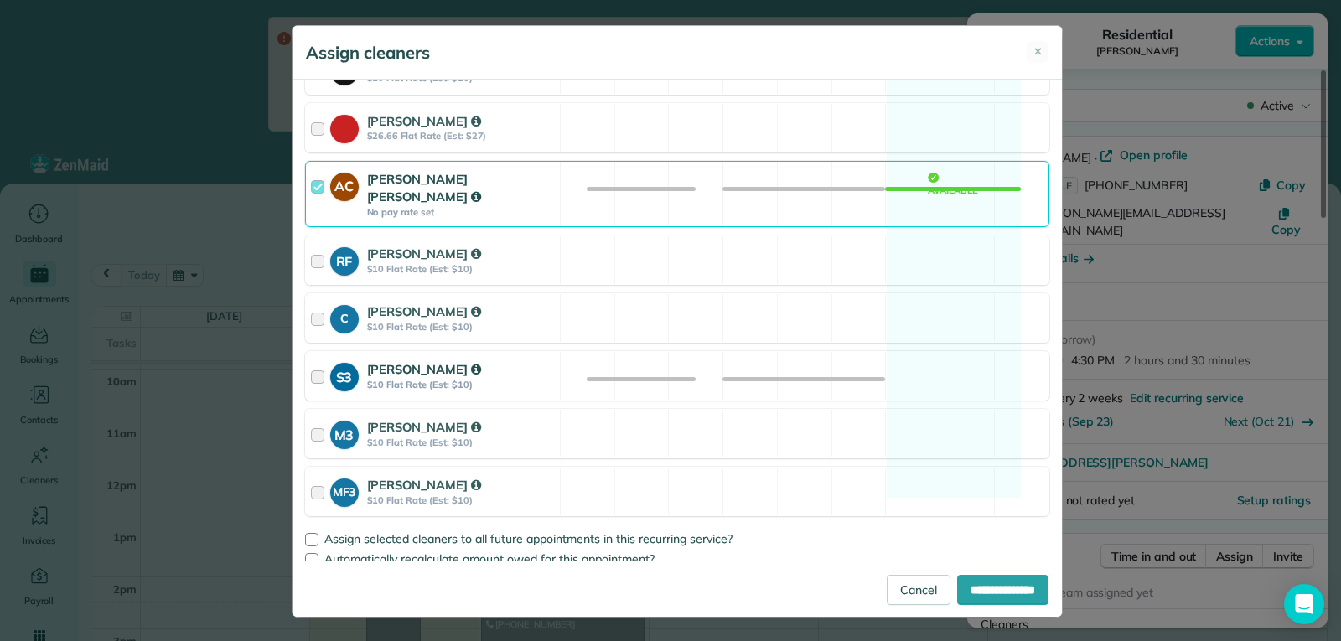
click at [311, 367] on div at bounding box center [320, 375] width 19 height 31
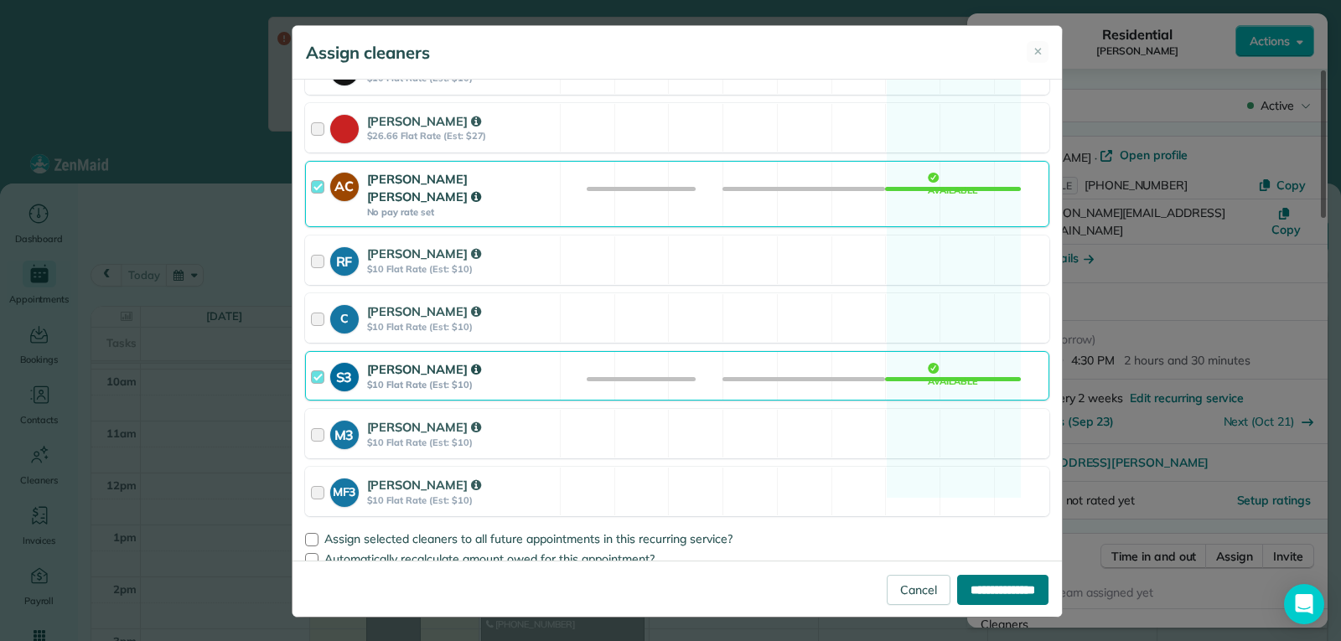
click at [975, 585] on input "**********" at bounding box center [1002, 590] width 91 height 30
type input "**********"
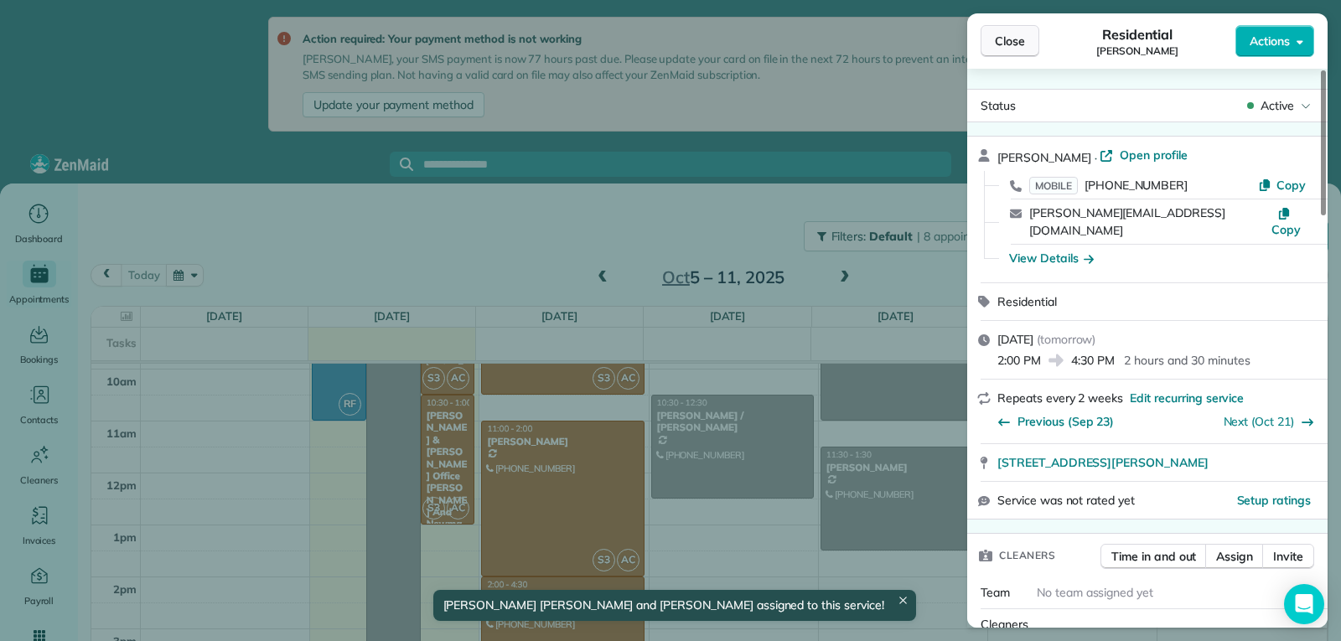
click at [1029, 35] on button "Close" at bounding box center [1010, 41] width 59 height 32
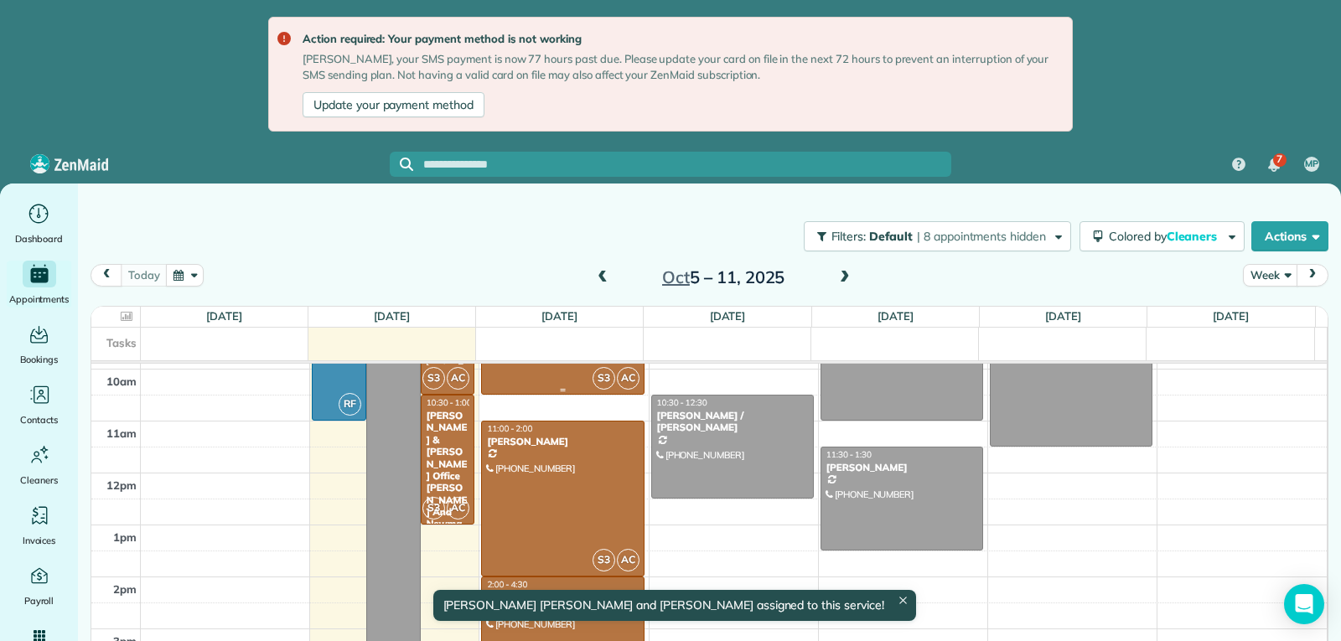
click at [567, 375] on div at bounding box center [562, 343] width 161 height 102
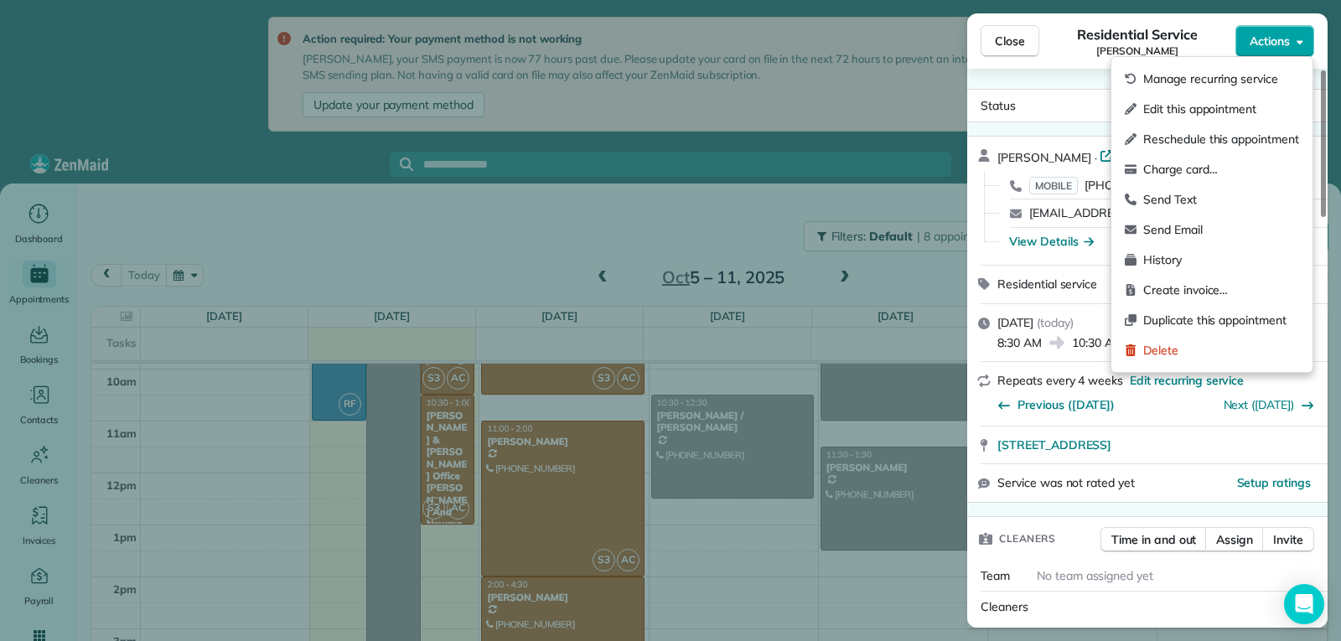
click at [1275, 47] on span "Actions" at bounding box center [1270, 41] width 40 height 17
click at [1183, 193] on span "Send Text" at bounding box center [1221, 199] width 156 height 17
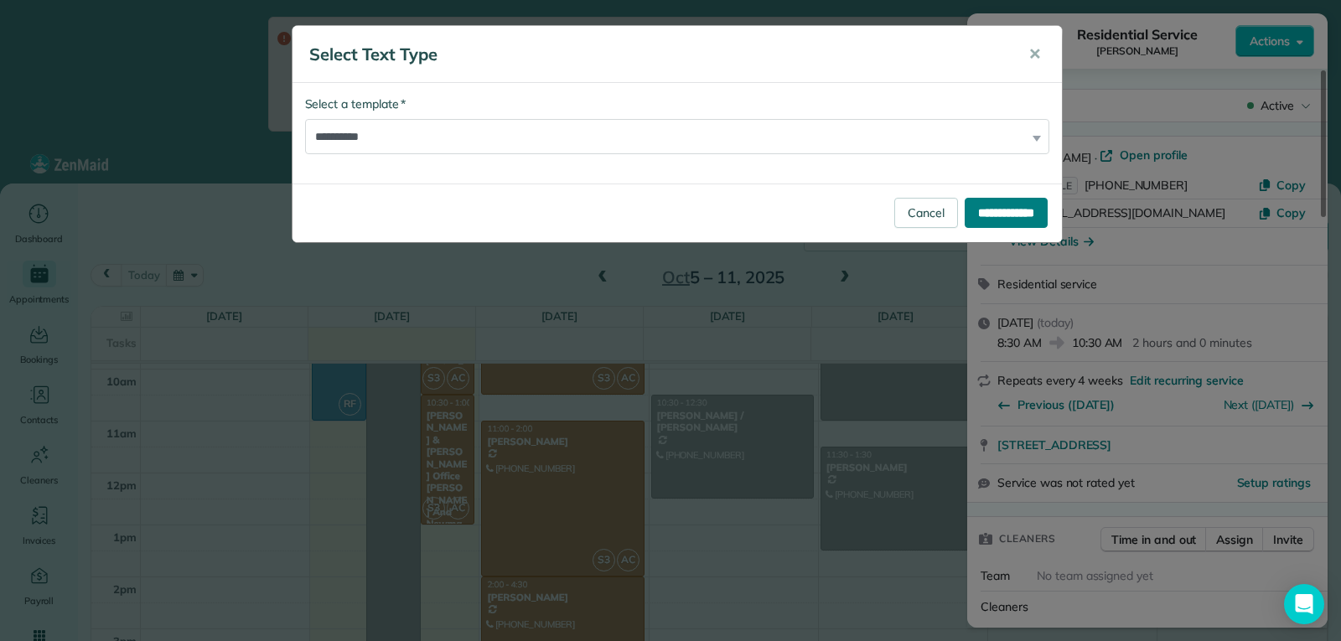
click at [991, 216] on input "**********" at bounding box center [1006, 213] width 83 height 30
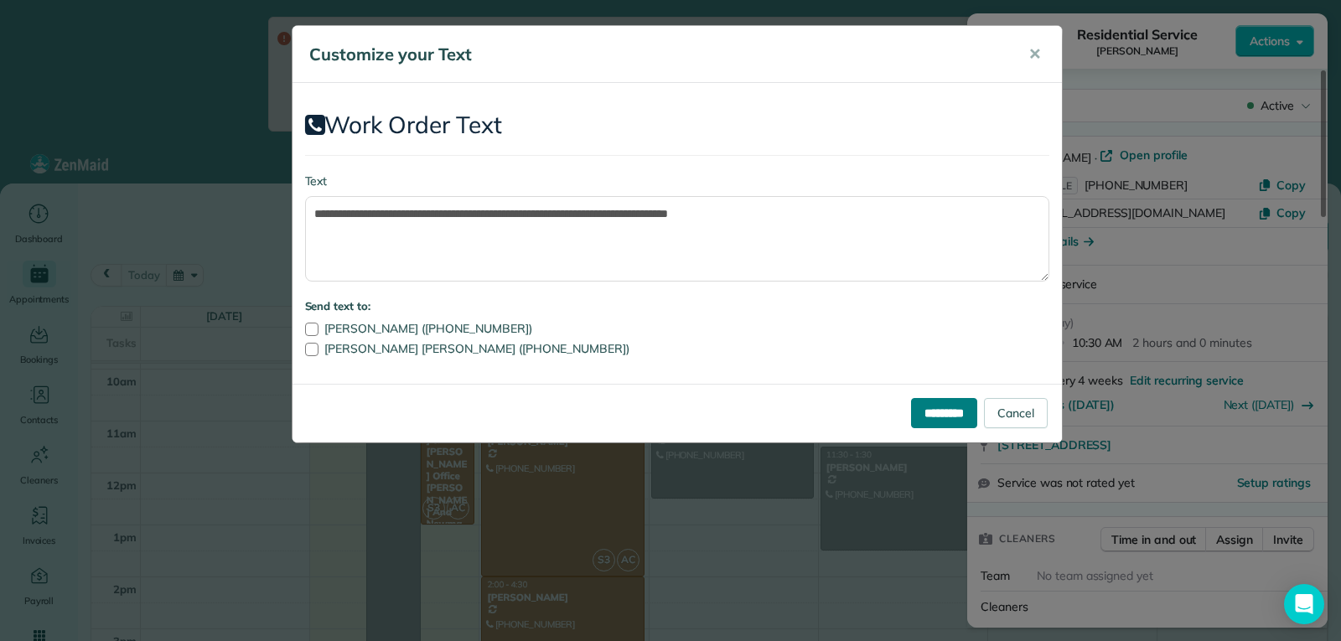
click at [944, 415] on input "*********" at bounding box center [944, 413] width 66 height 30
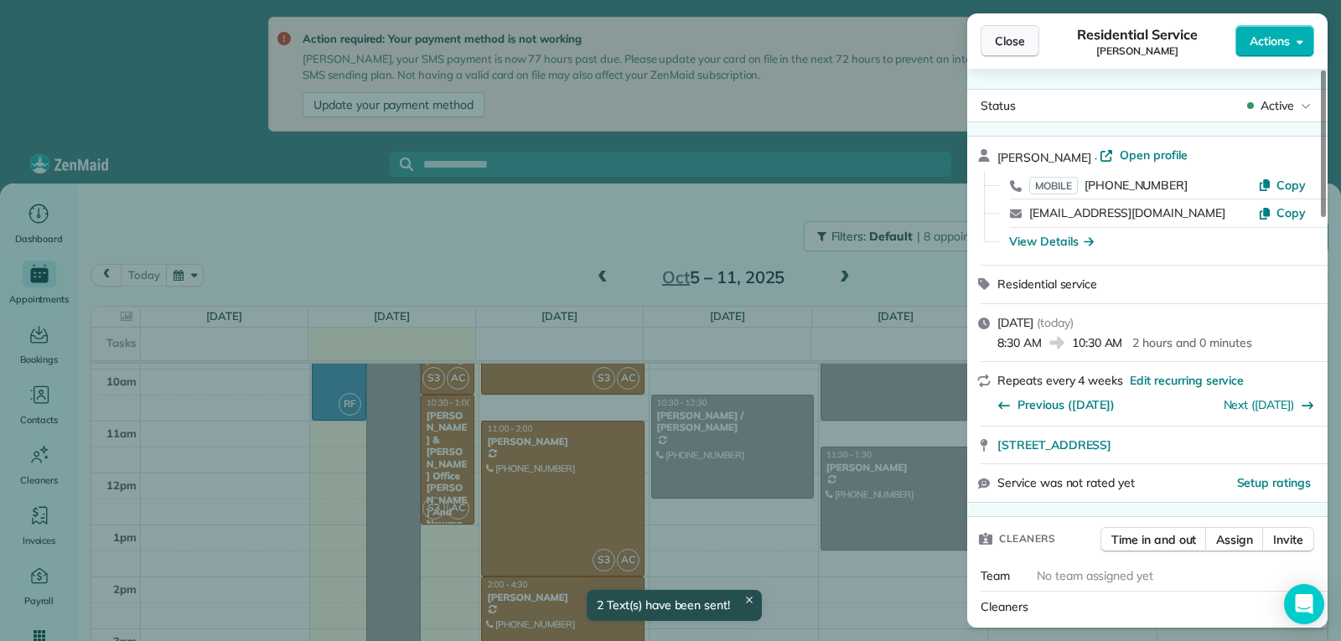
click at [1005, 41] on span "Close" at bounding box center [1010, 41] width 30 height 17
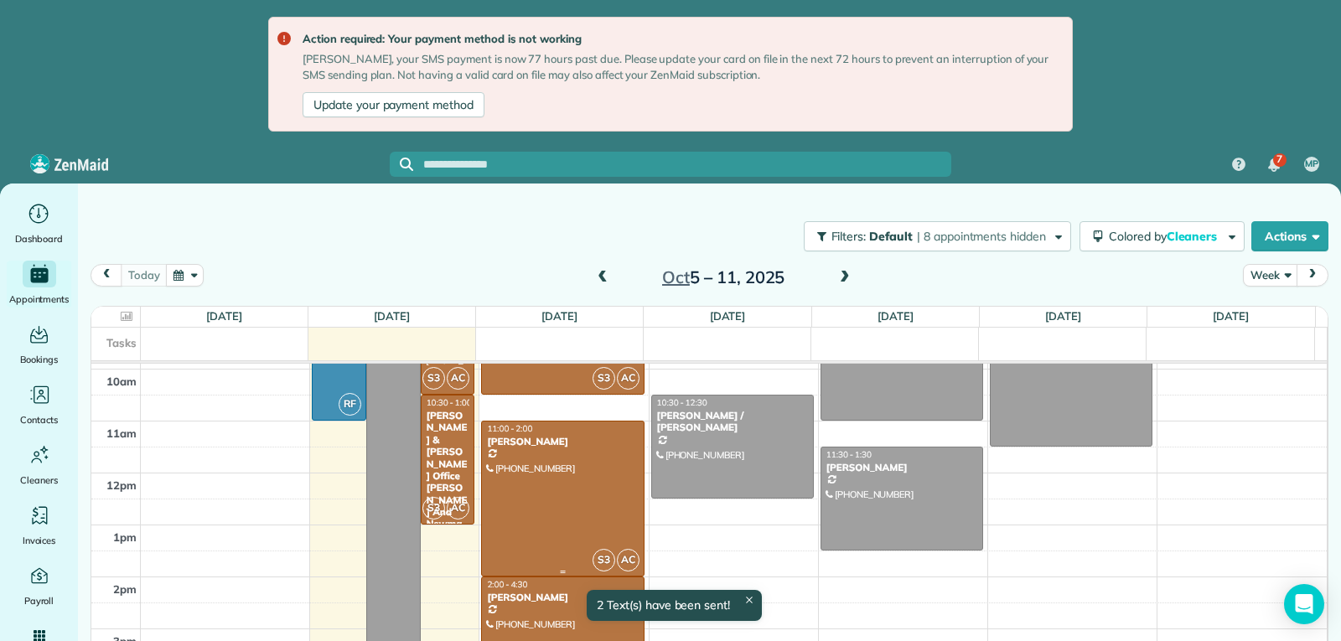
click at [565, 498] on div at bounding box center [562, 499] width 161 height 154
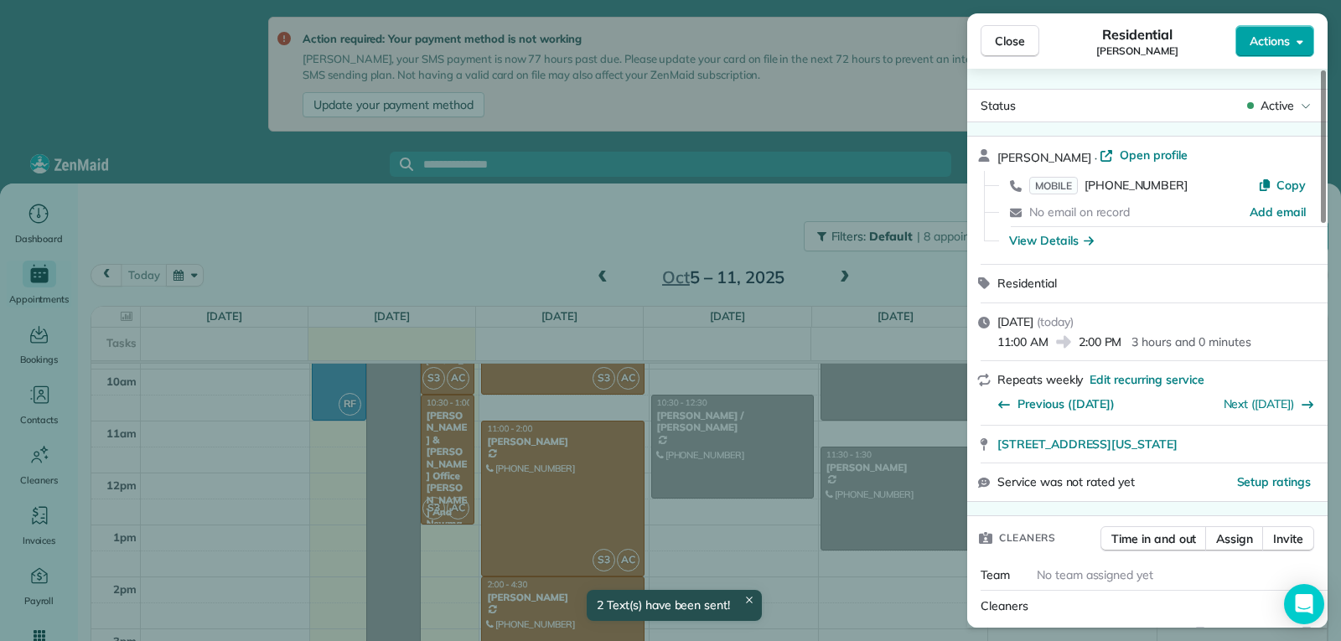
click at [1272, 51] on button "Actions" at bounding box center [1274, 41] width 79 height 32
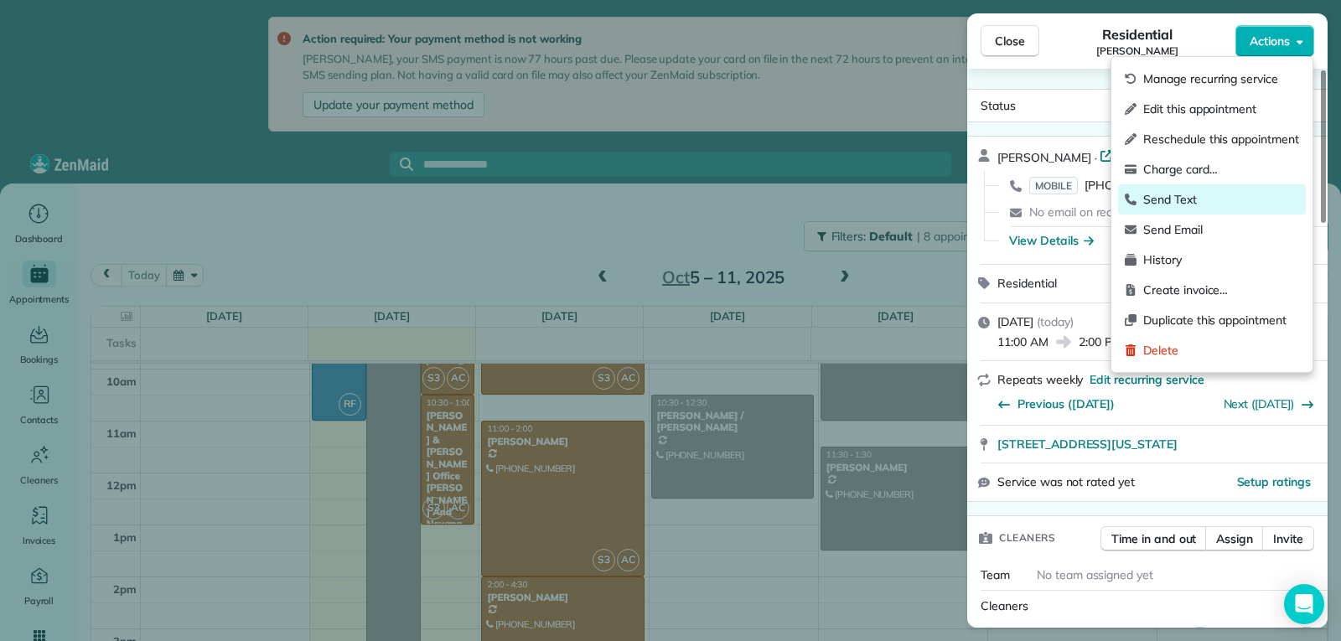
click at [1183, 199] on span "Send Text" at bounding box center [1221, 199] width 156 height 17
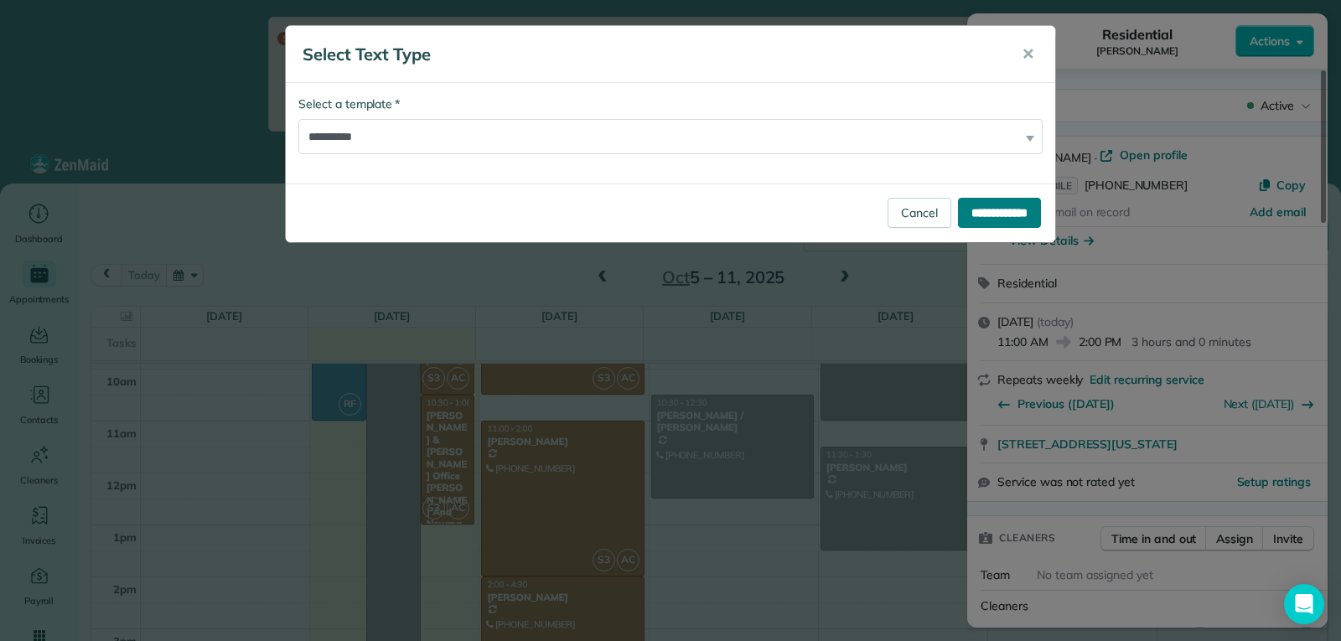
click at [1011, 216] on input "**********" at bounding box center [999, 213] width 83 height 30
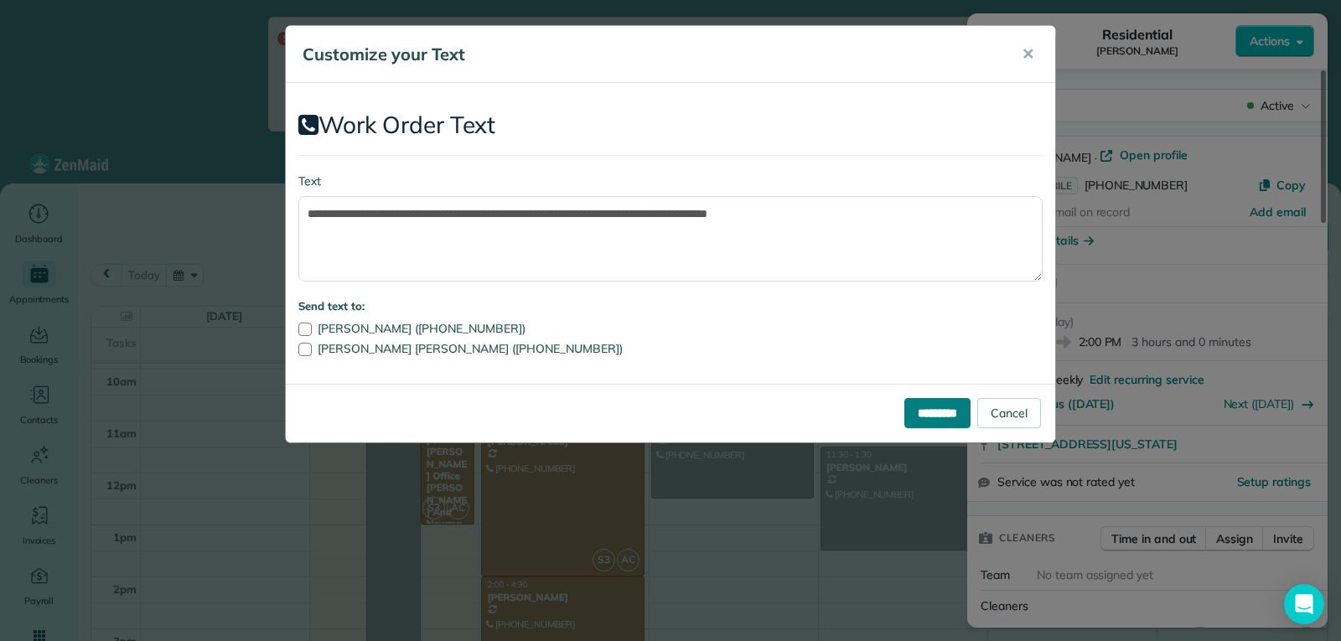
click at [928, 417] on input "*********" at bounding box center [937, 413] width 66 height 30
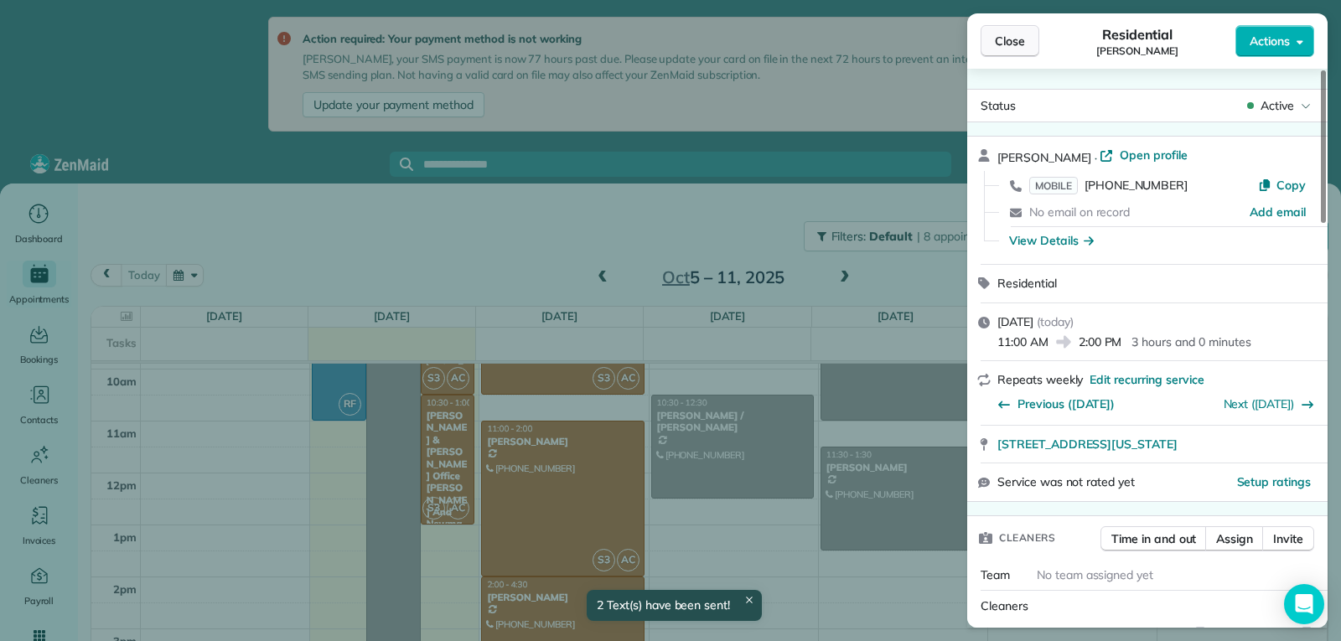
click at [1019, 49] on button "Close" at bounding box center [1010, 41] width 59 height 32
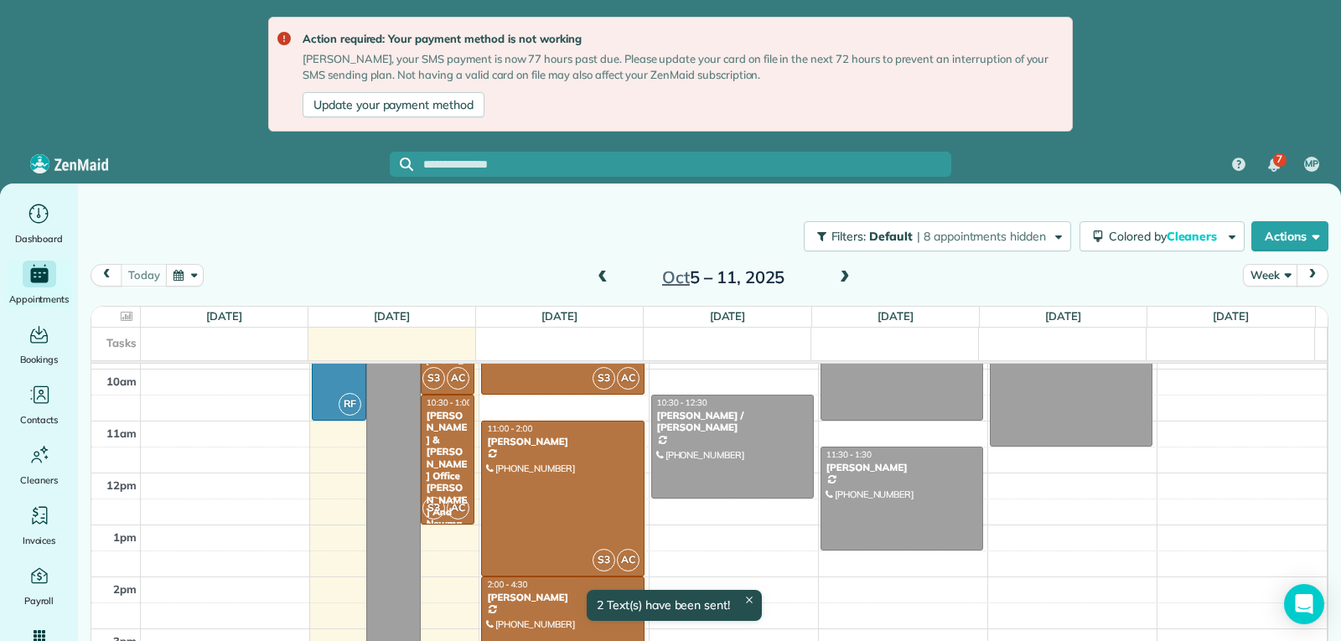
click at [538, 597] on div "[PERSON_NAME]" at bounding box center [562, 598] width 153 height 12
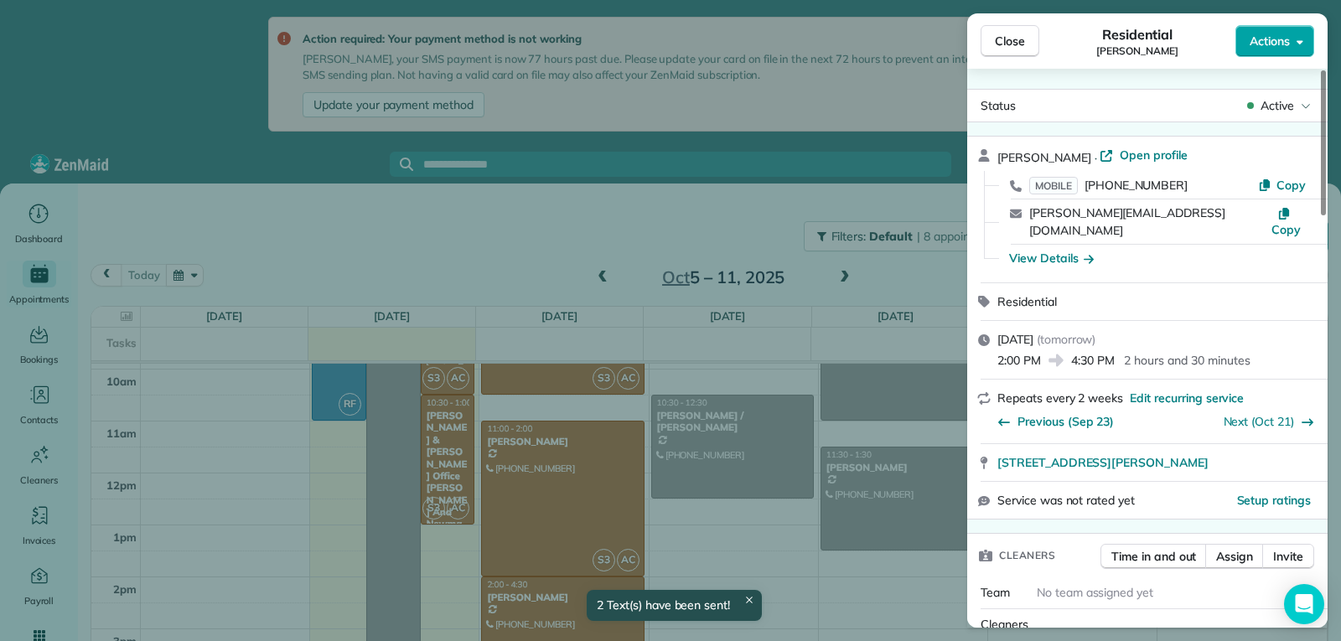
click at [1274, 41] on span "Actions" at bounding box center [1270, 41] width 40 height 17
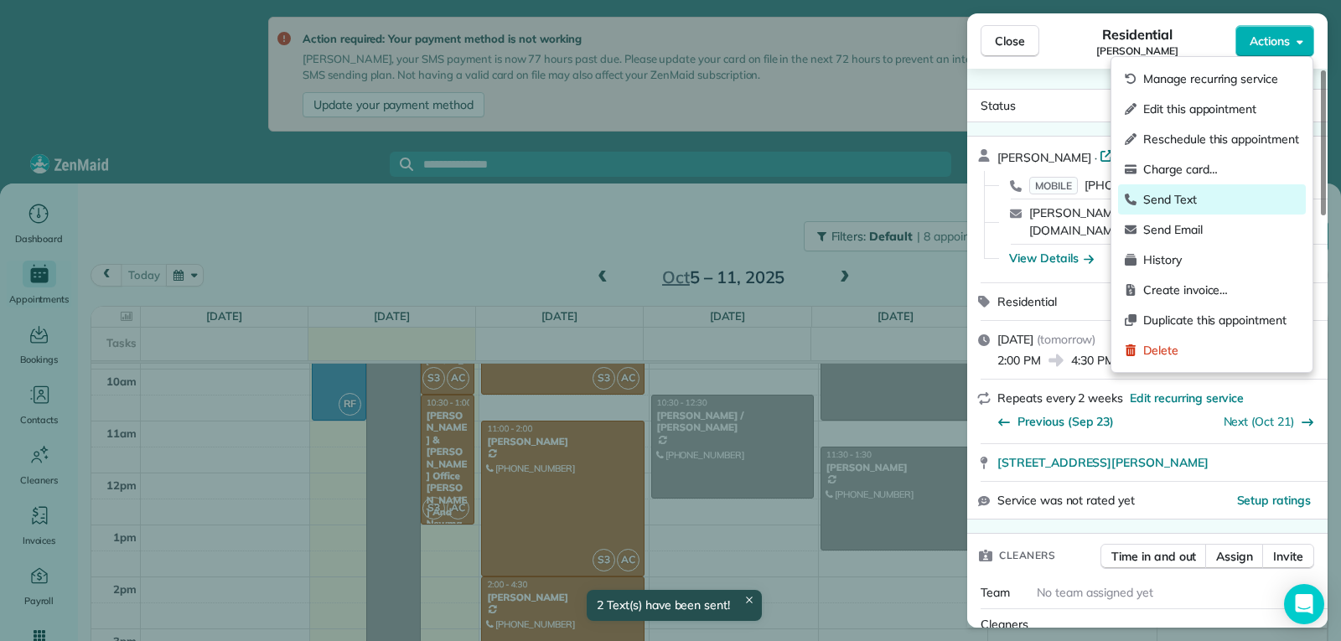
click at [1178, 202] on span "Send Text" at bounding box center [1221, 199] width 156 height 17
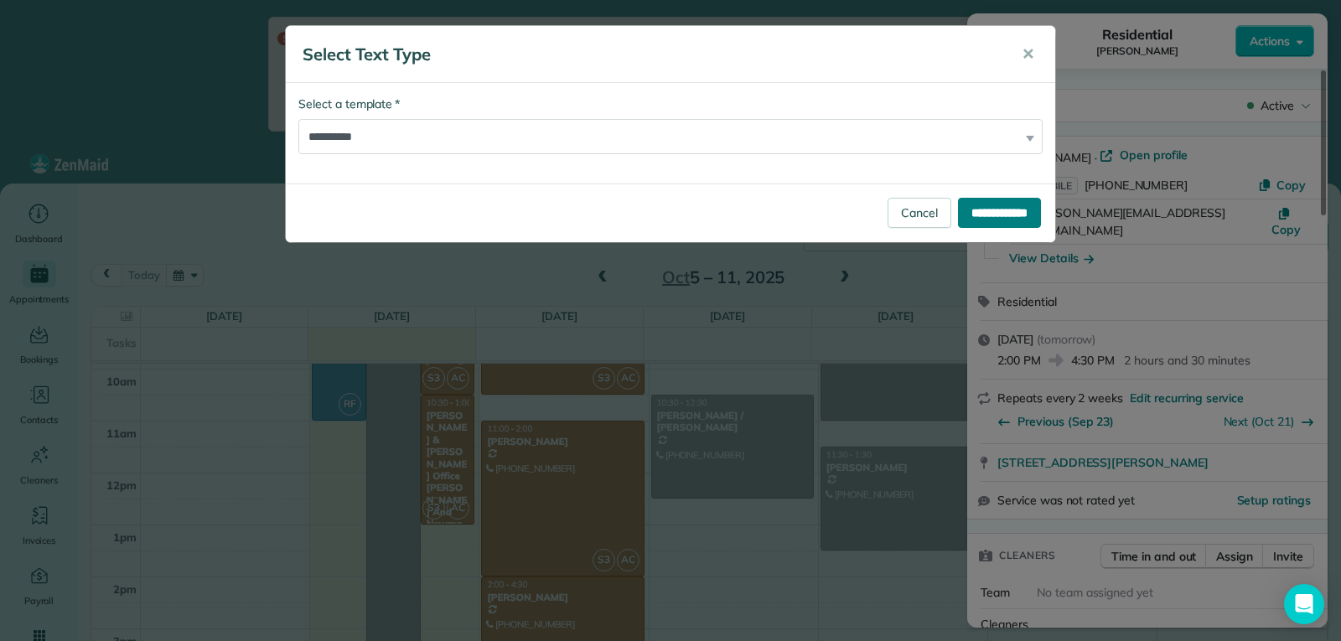
click at [1001, 204] on input "**********" at bounding box center [999, 213] width 83 height 30
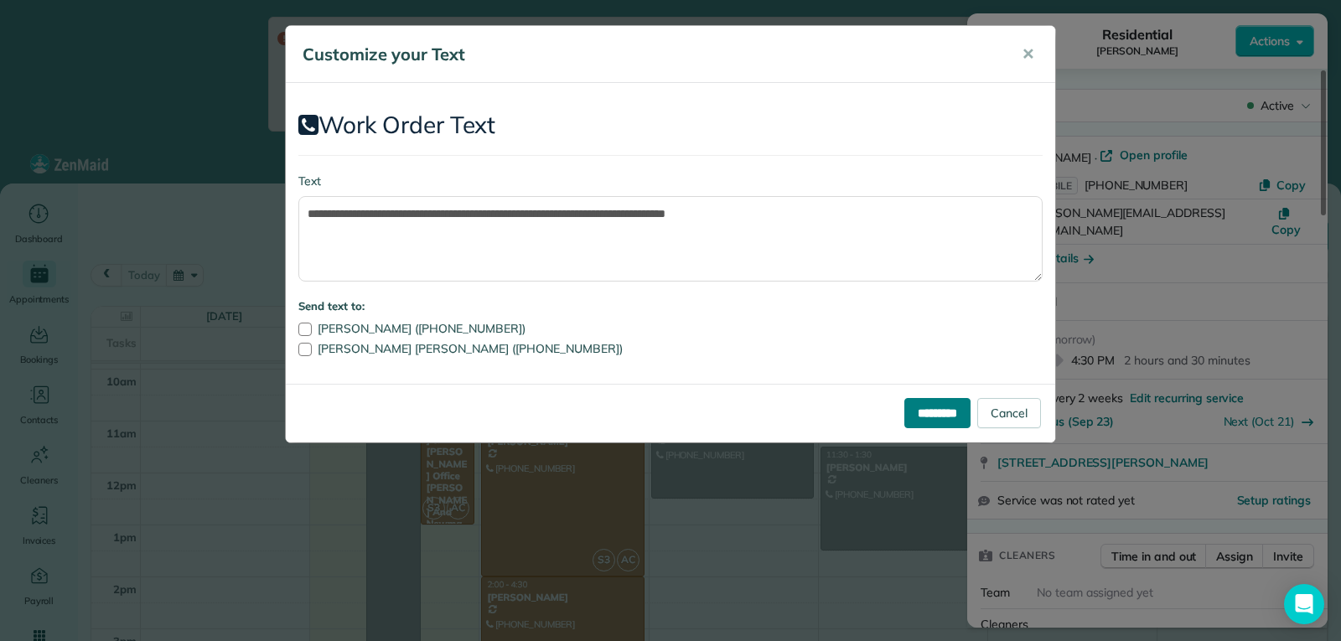
click at [923, 407] on input "*********" at bounding box center [937, 413] width 66 height 30
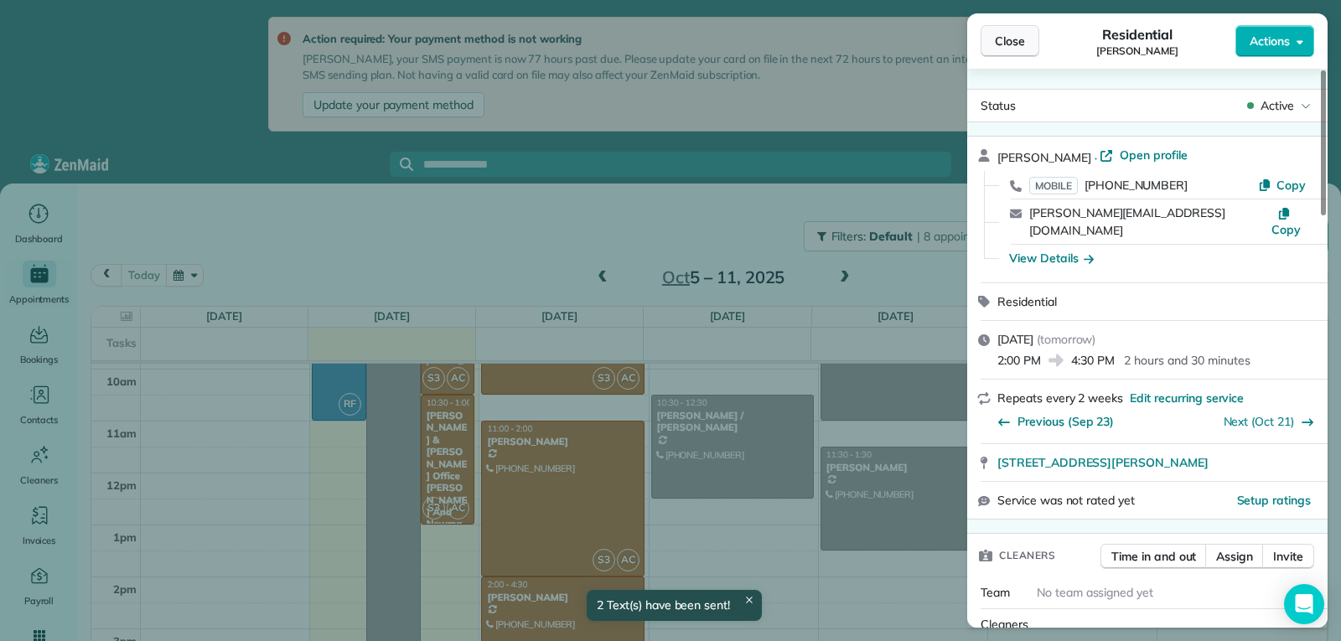
click at [1006, 52] on button "Close" at bounding box center [1010, 41] width 59 height 32
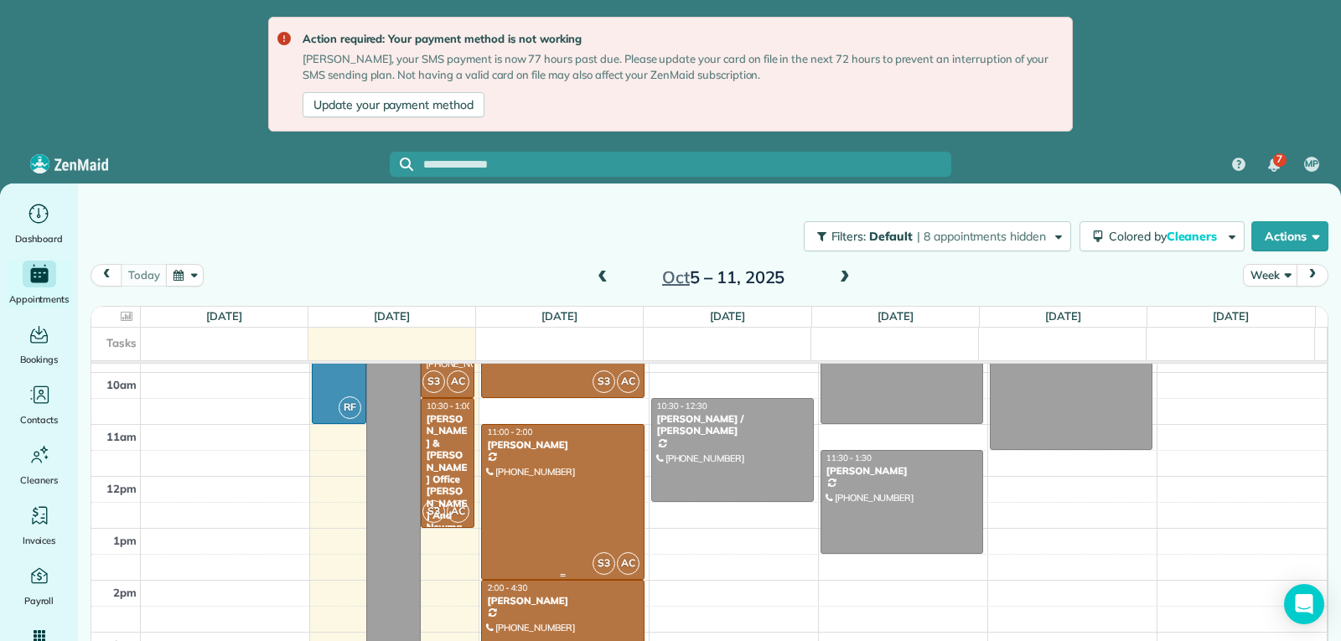
scroll to position [410, 0]
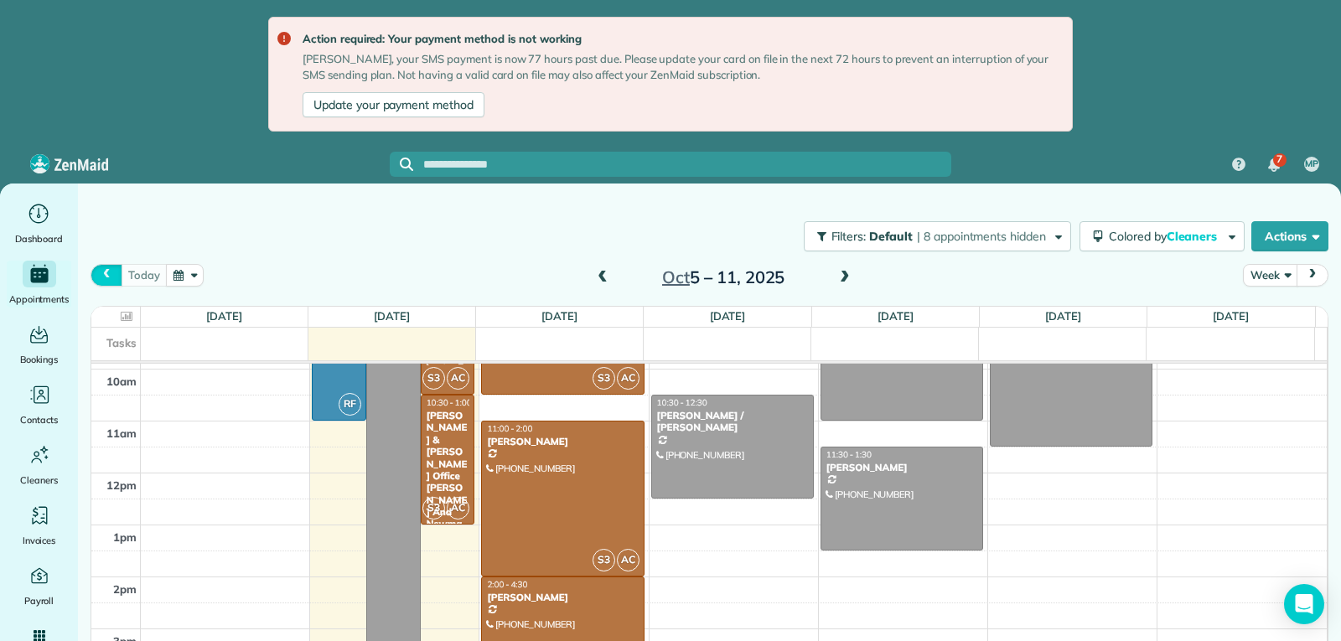
click at [112, 273] on span "prev" at bounding box center [106, 274] width 13 height 11
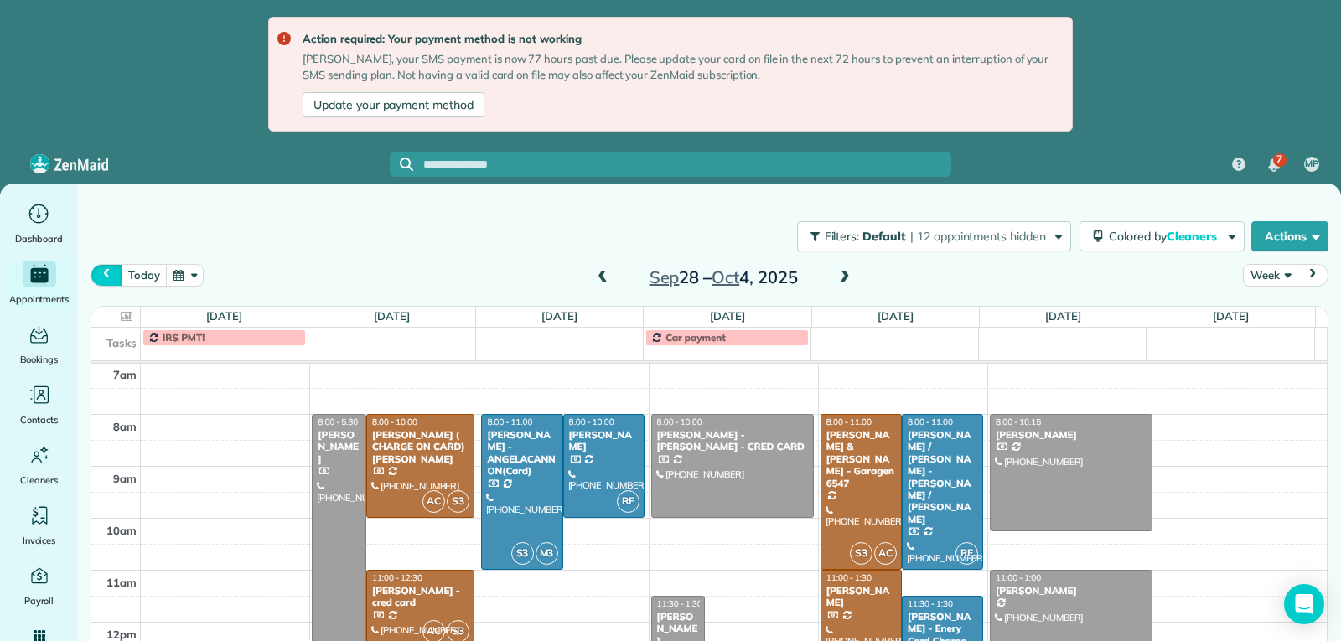
click at [112, 273] on span "prev" at bounding box center [106, 274] width 13 height 11
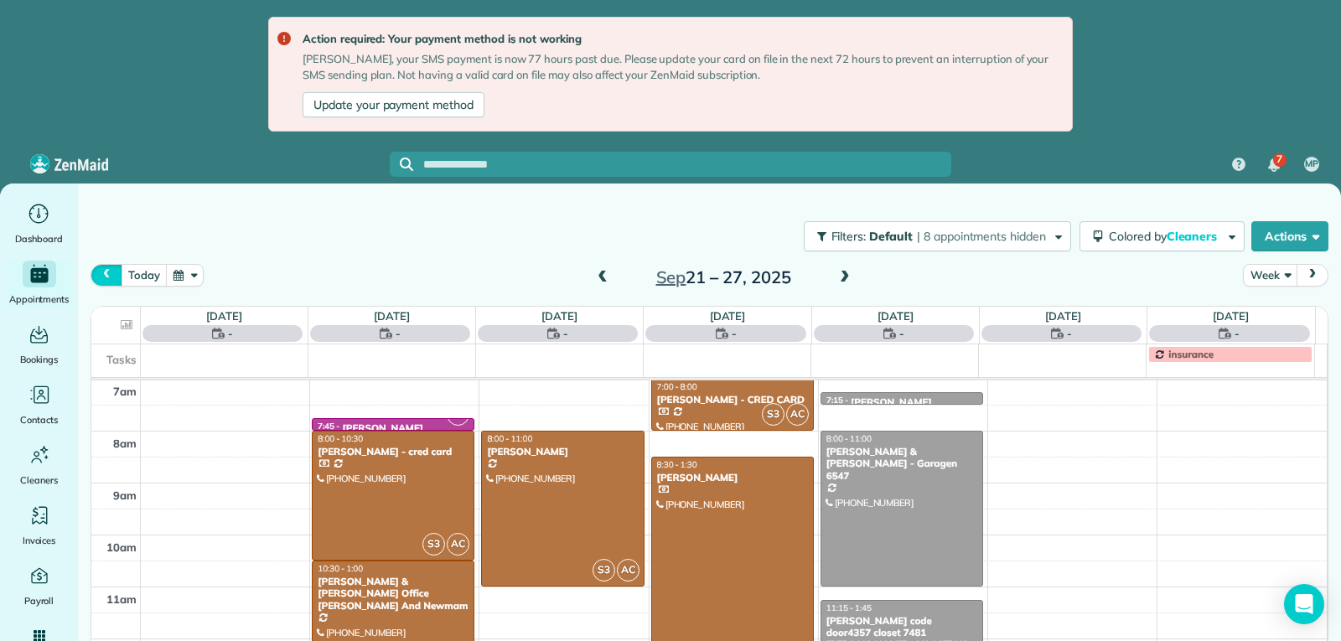
click at [112, 273] on span "prev" at bounding box center [106, 274] width 13 height 11
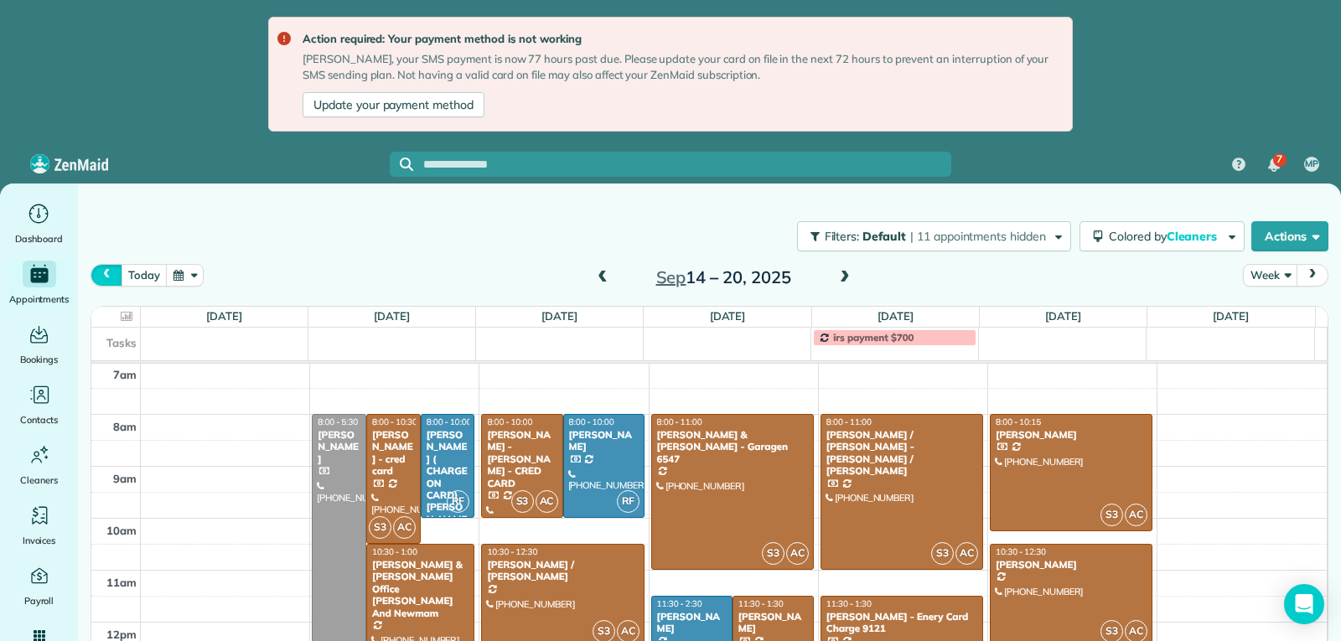
click at [112, 273] on span "prev" at bounding box center [106, 274] width 13 height 11
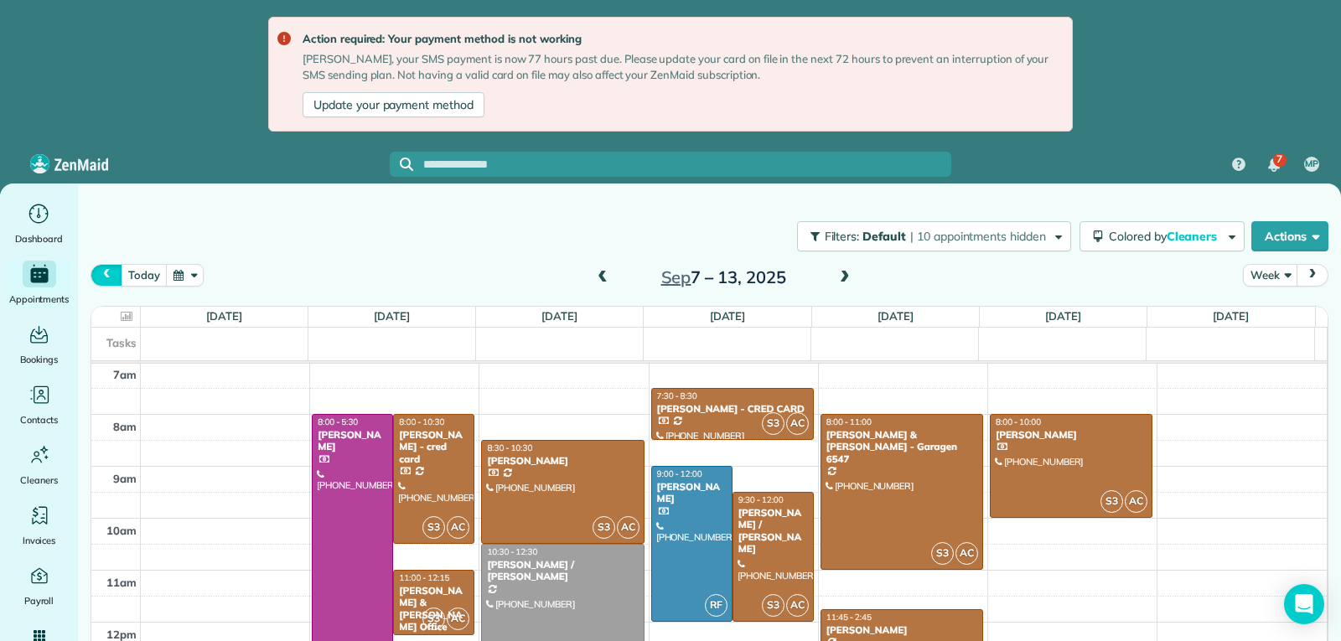
click at [112, 273] on span "prev" at bounding box center [106, 274] width 13 height 11
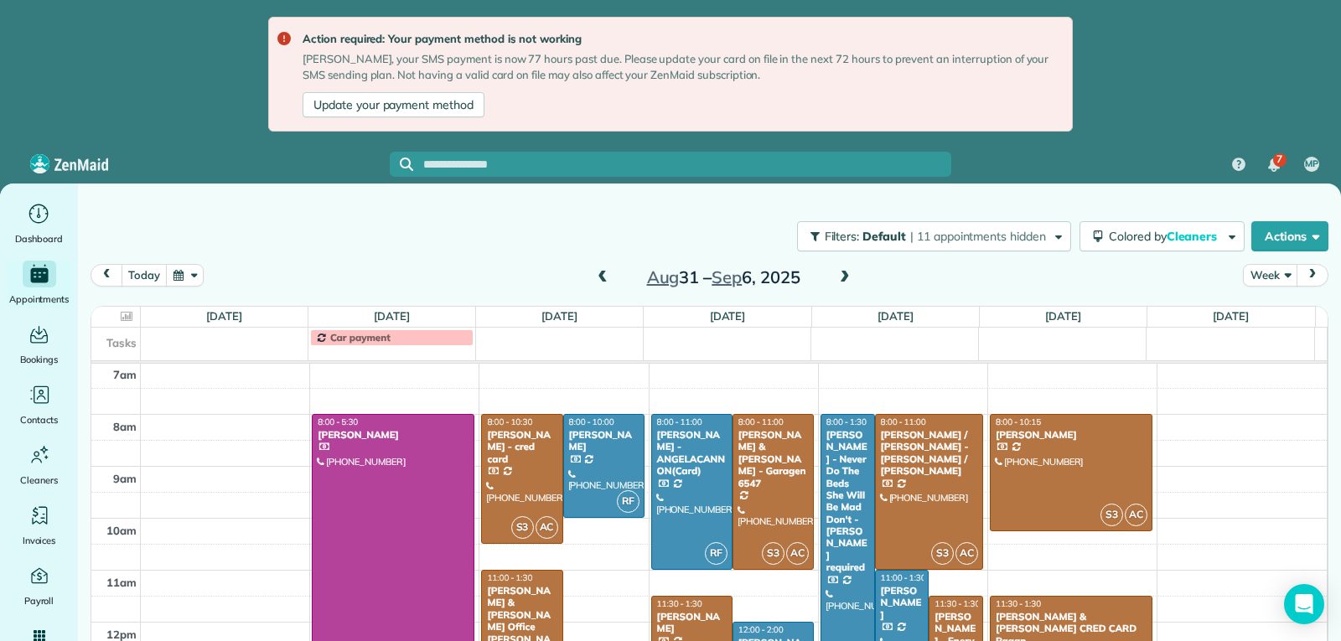
click at [112, 273] on span "prev" at bounding box center [106, 274] width 13 height 11
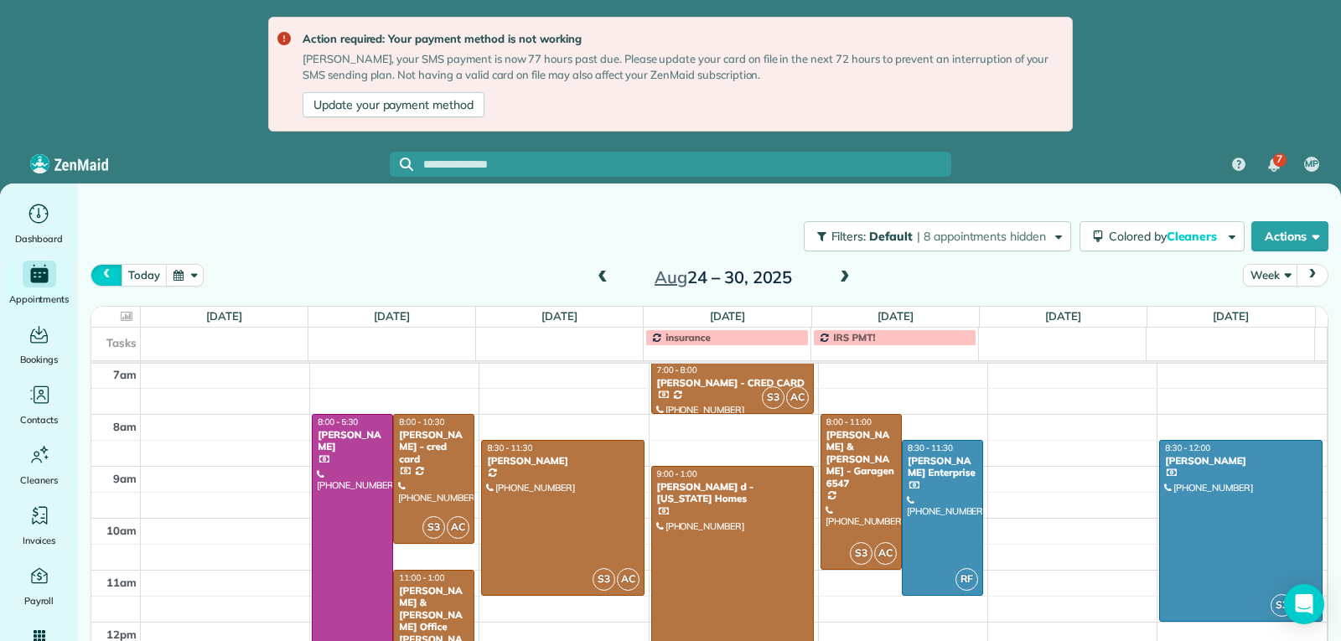
click at [112, 273] on span "prev" at bounding box center [106, 274] width 13 height 11
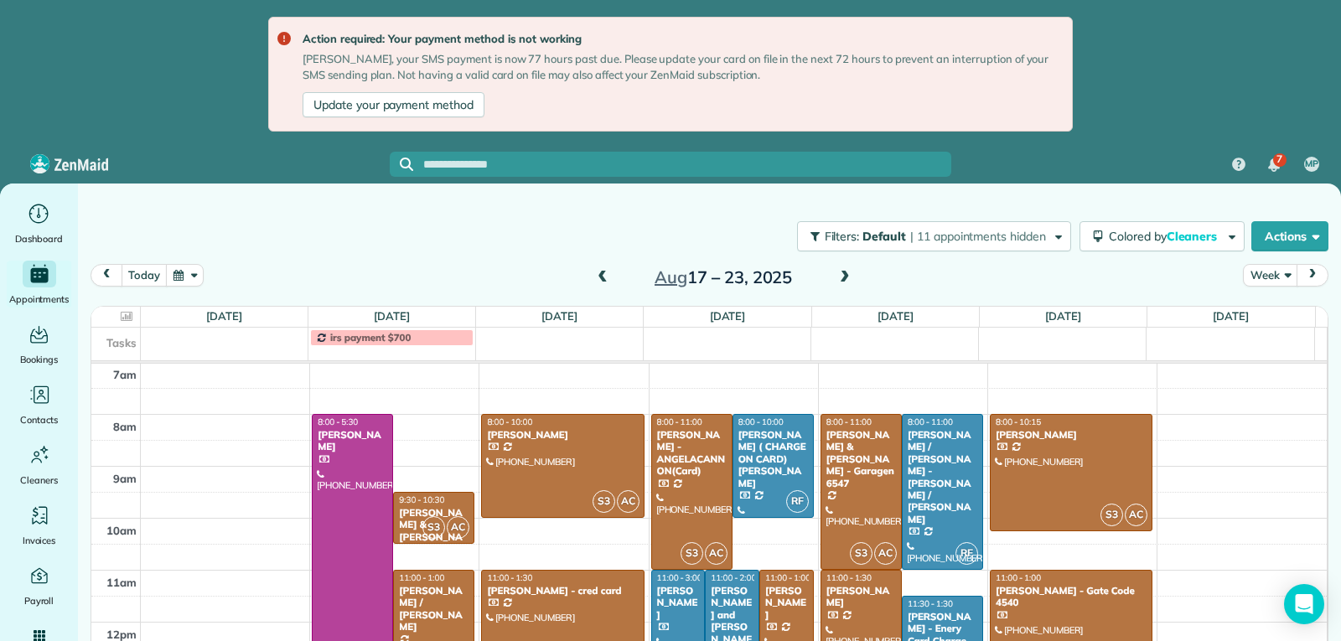
click at [112, 273] on span "prev" at bounding box center [106, 274] width 13 height 11
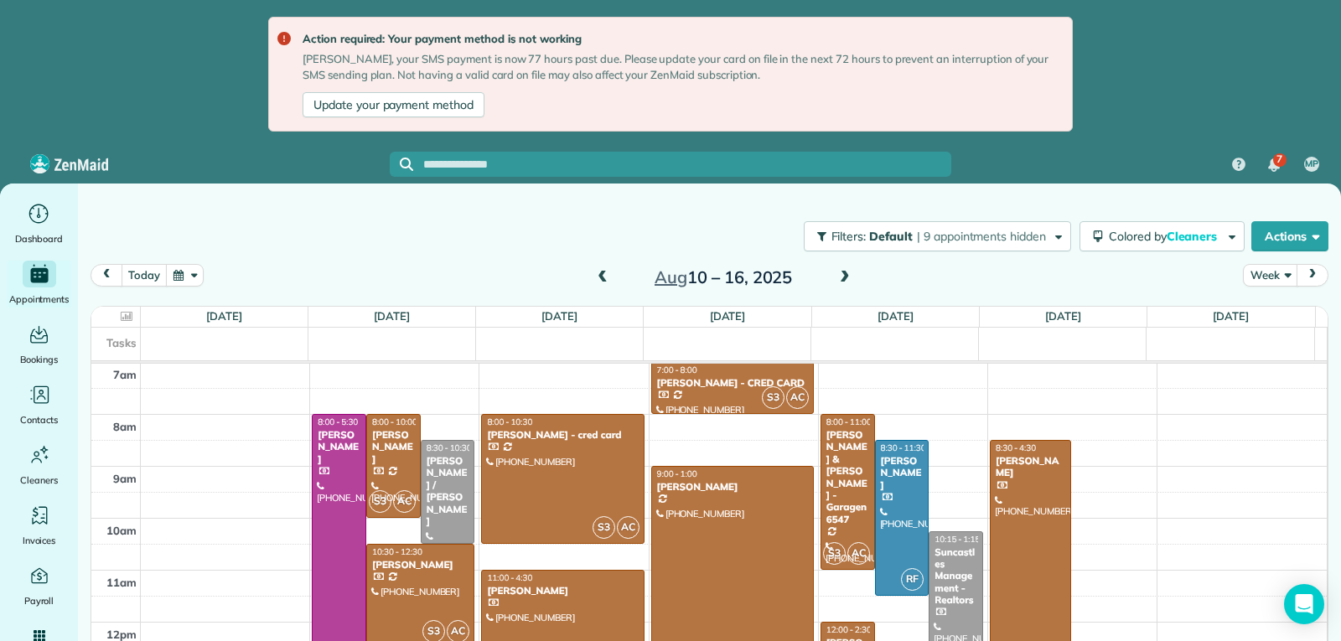
click at [112, 273] on span "prev" at bounding box center [106, 274] width 13 height 11
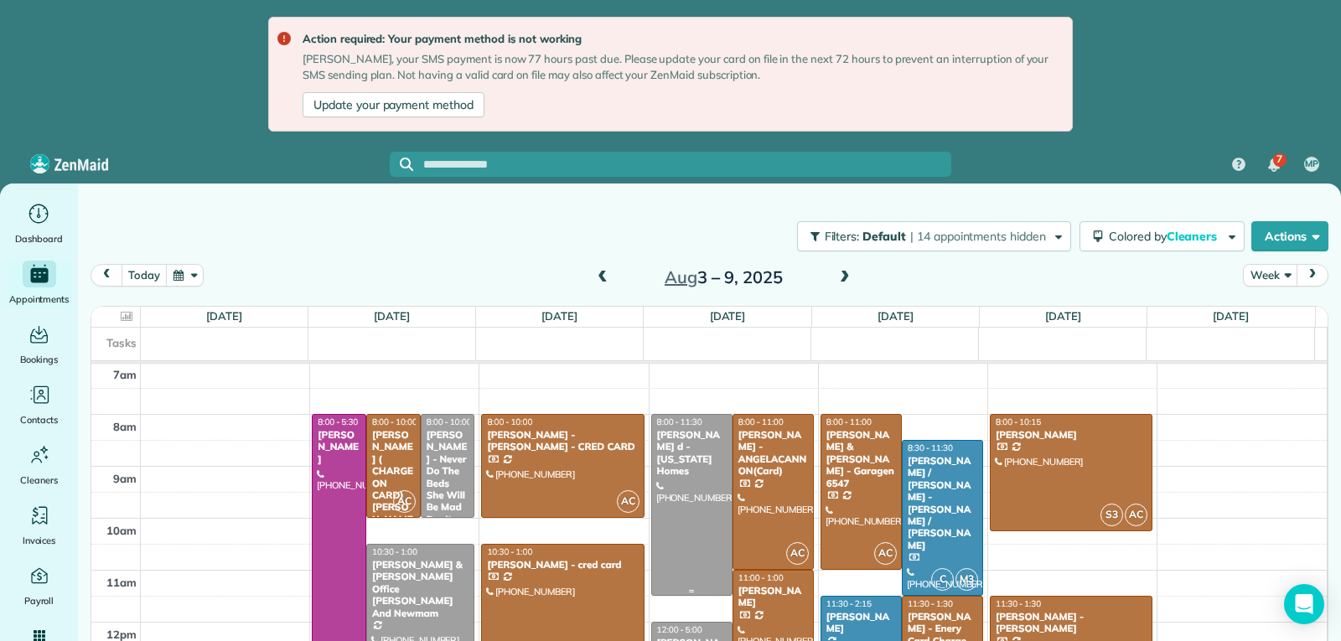
click at [670, 543] on div at bounding box center [692, 505] width 80 height 180
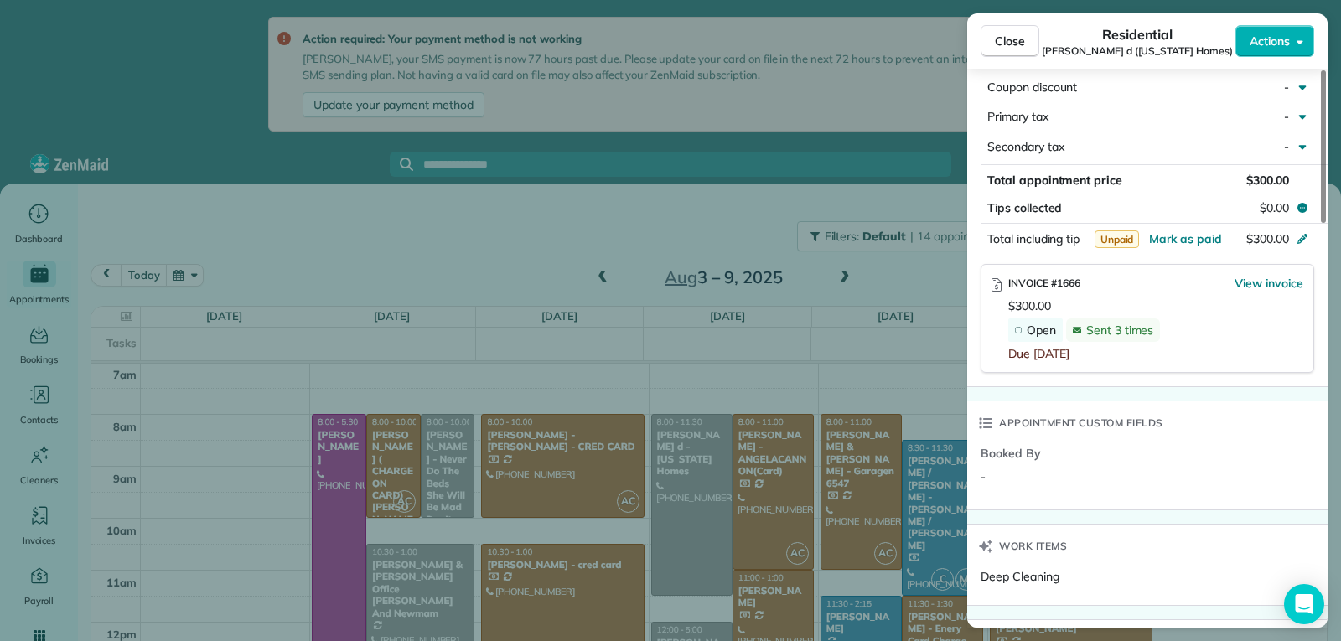
scroll to position [1006, 0]
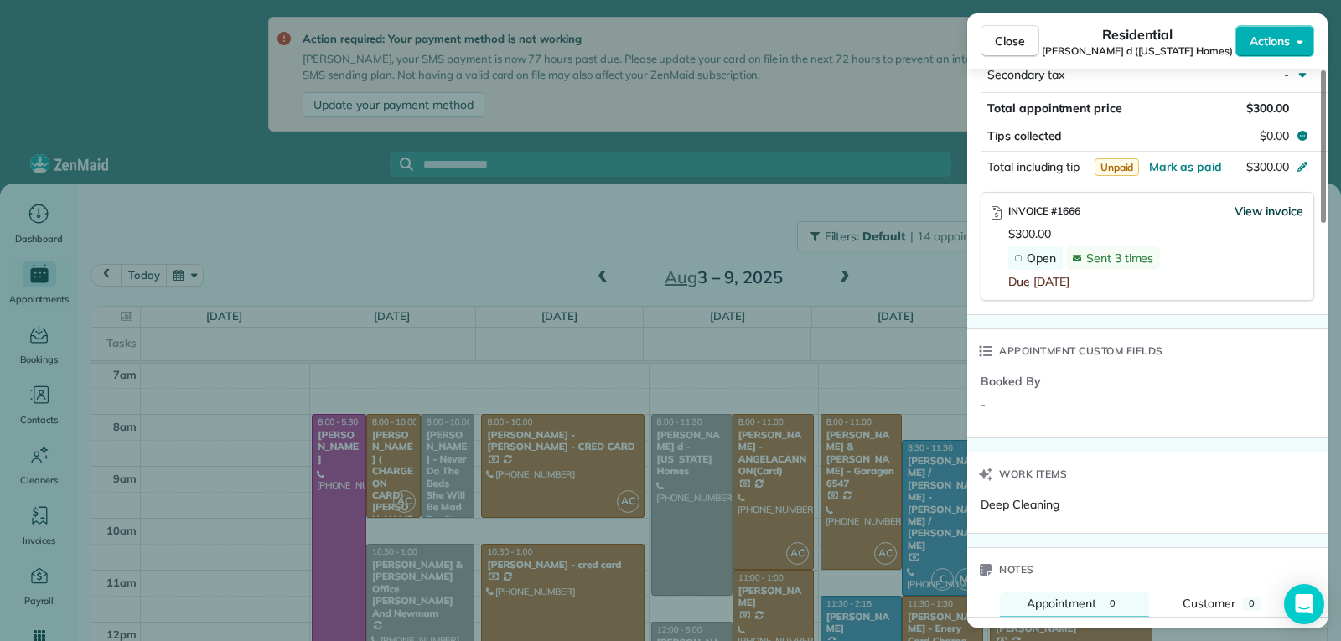
click at [1239, 203] on span "View invoice" at bounding box center [1268, 211] width 69 height 17
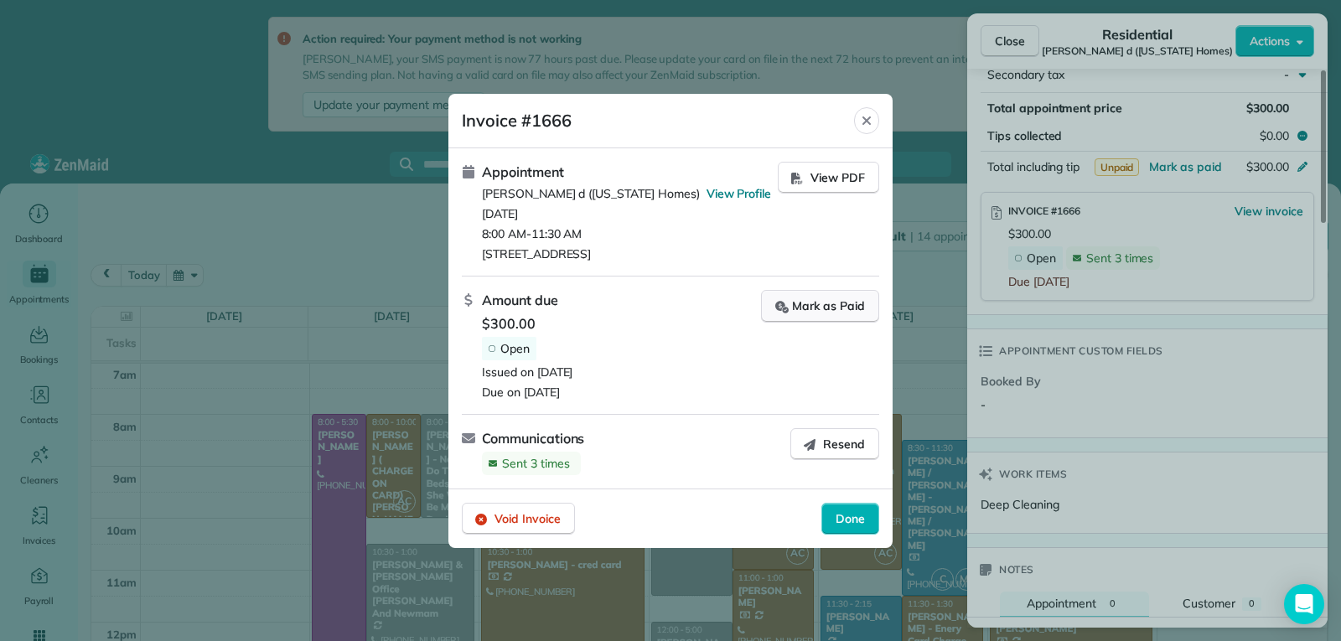
click at [829, 302] on div "Mark as Paid" at bounding box center [820, 307] width 90 height 18
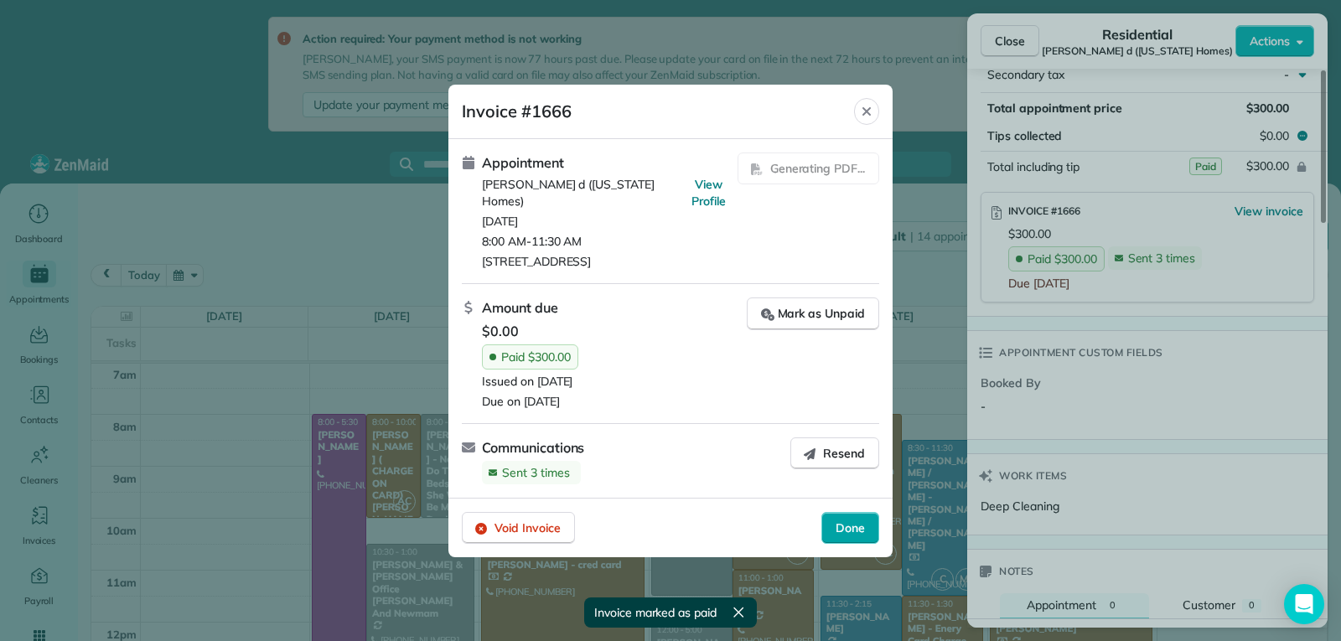
click at [841, 520] on span "Done" at bounding box center [850, 528] width 29 height 17
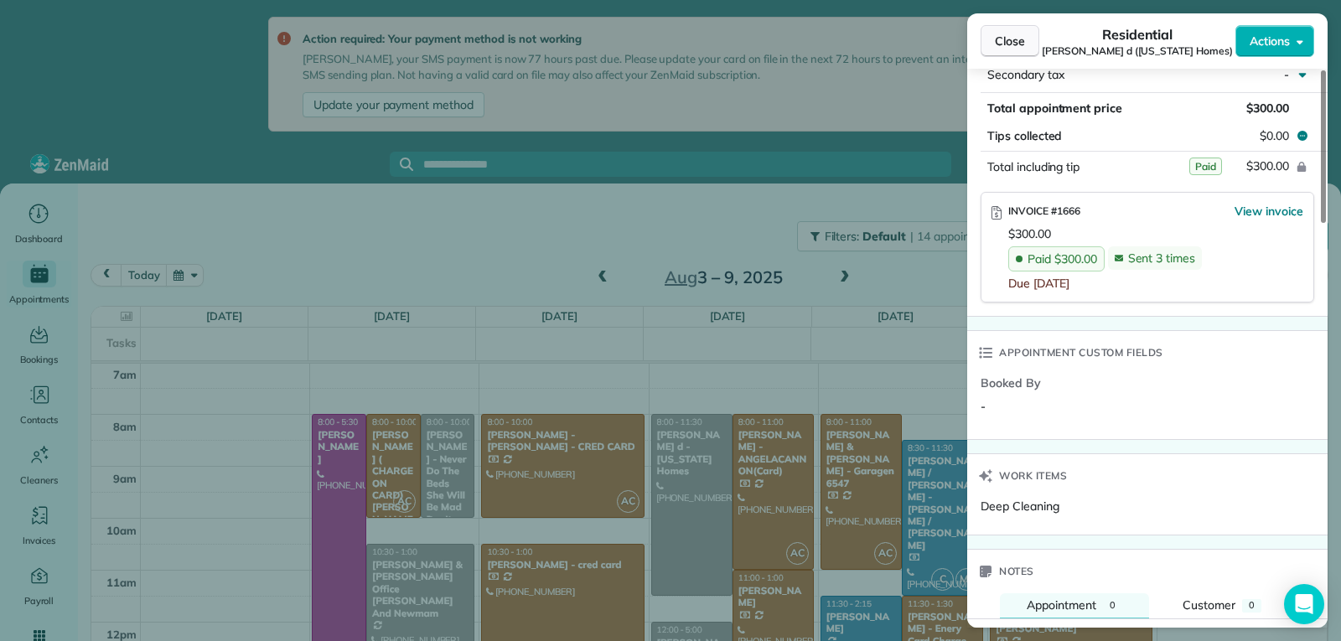
click at [989, 44] on button "Close" at bounding box center [1010, 41] width 59 height 32
